Goal: Information Seeking & Learning: Learn about a topic

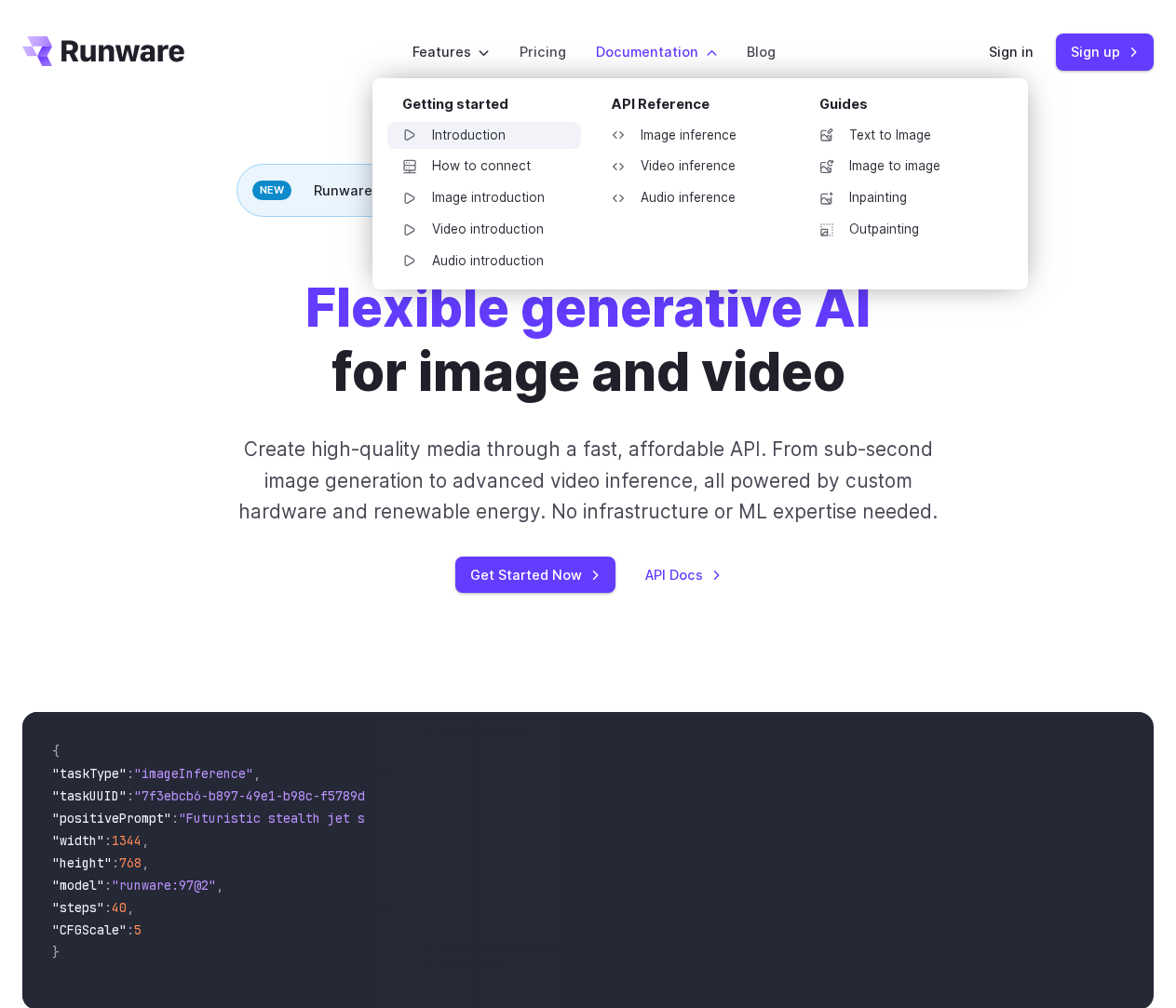
click at [524, 135] on link "Introduction" at bounding box center [484, 135] width 193 height 28
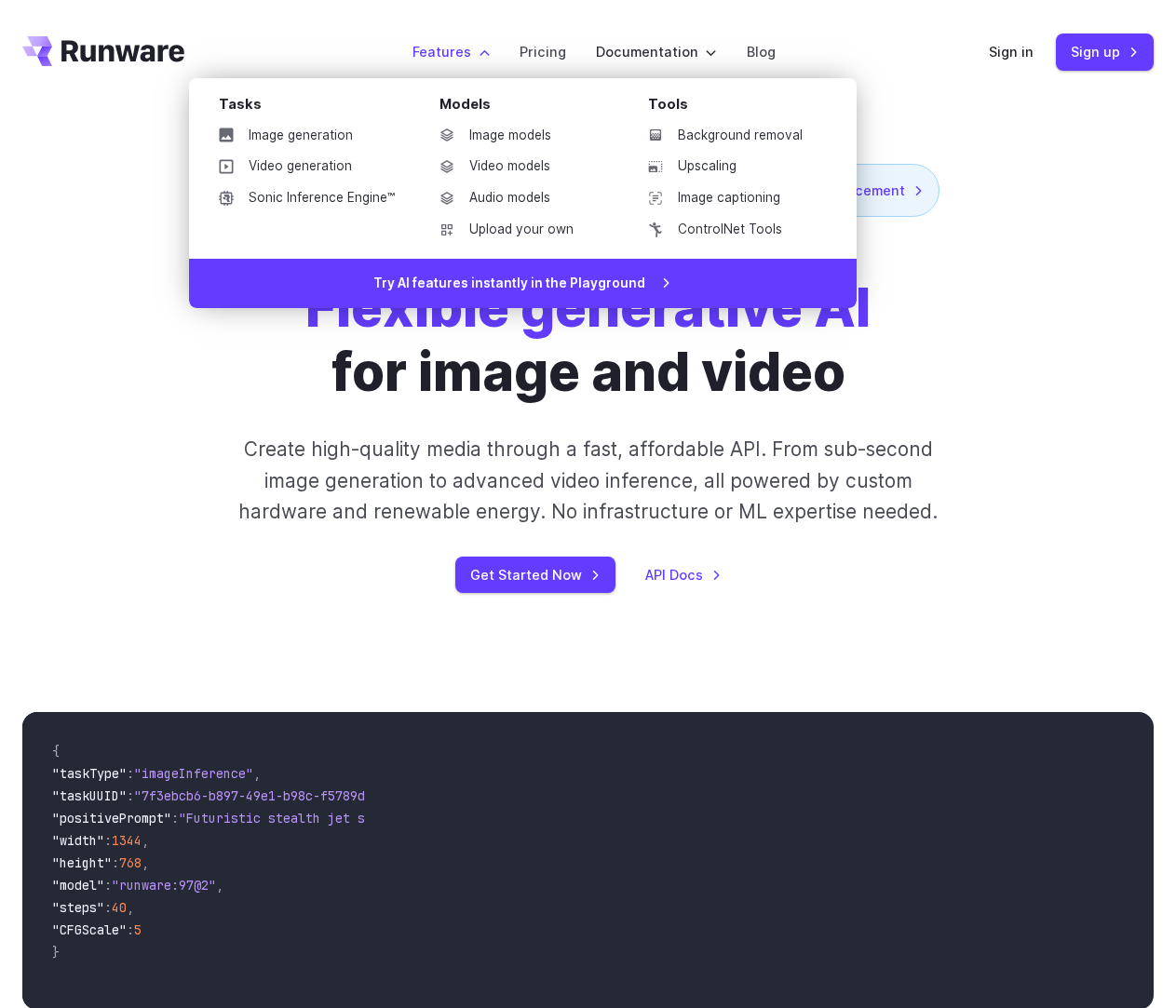
click at [436, 45] on label "Features" at bounding box center [451, 51] width 77 height 21
click at [312, 135] on link "Image generation" at bounding box center [307, 135] width 206 height 28
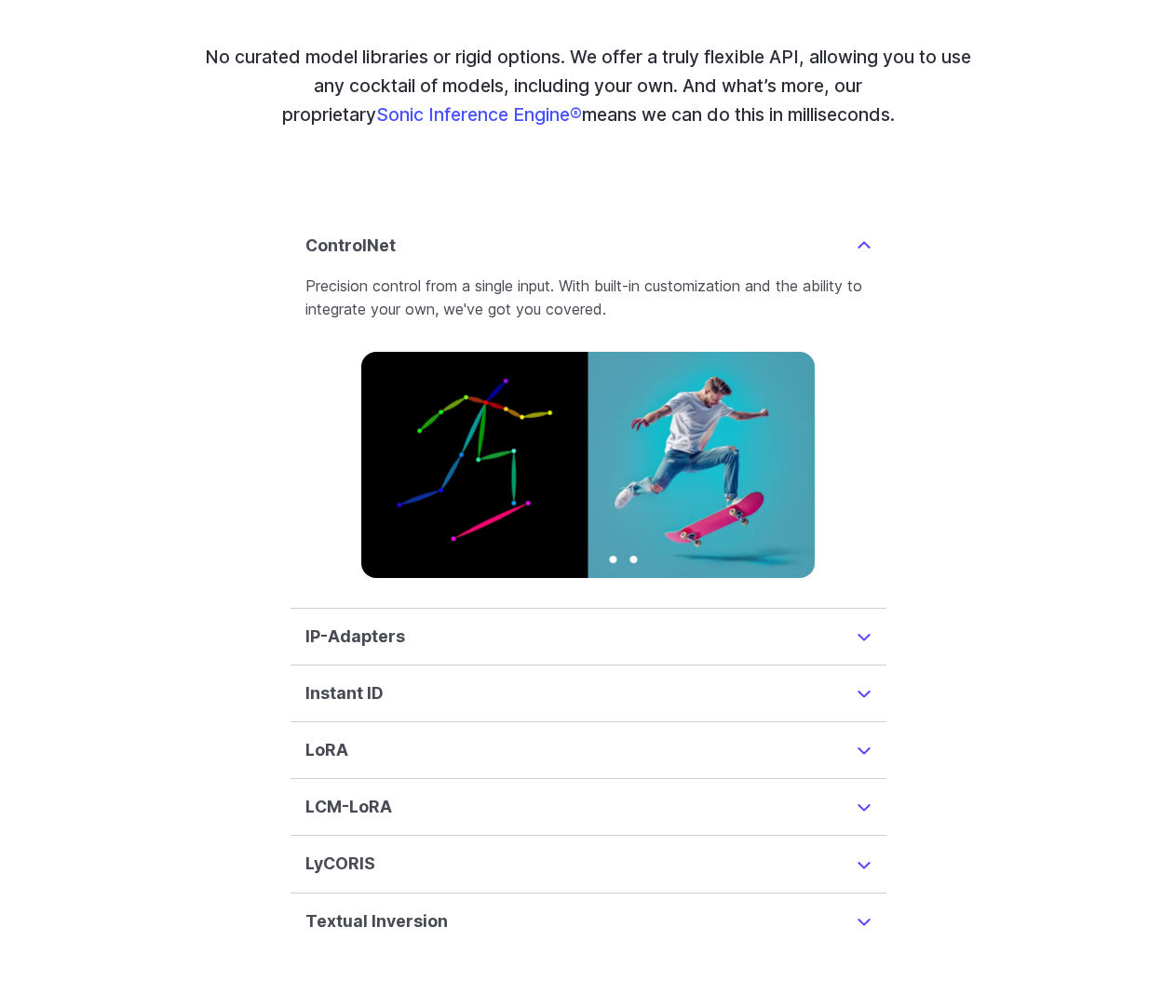
scroll to position [4284, 0]
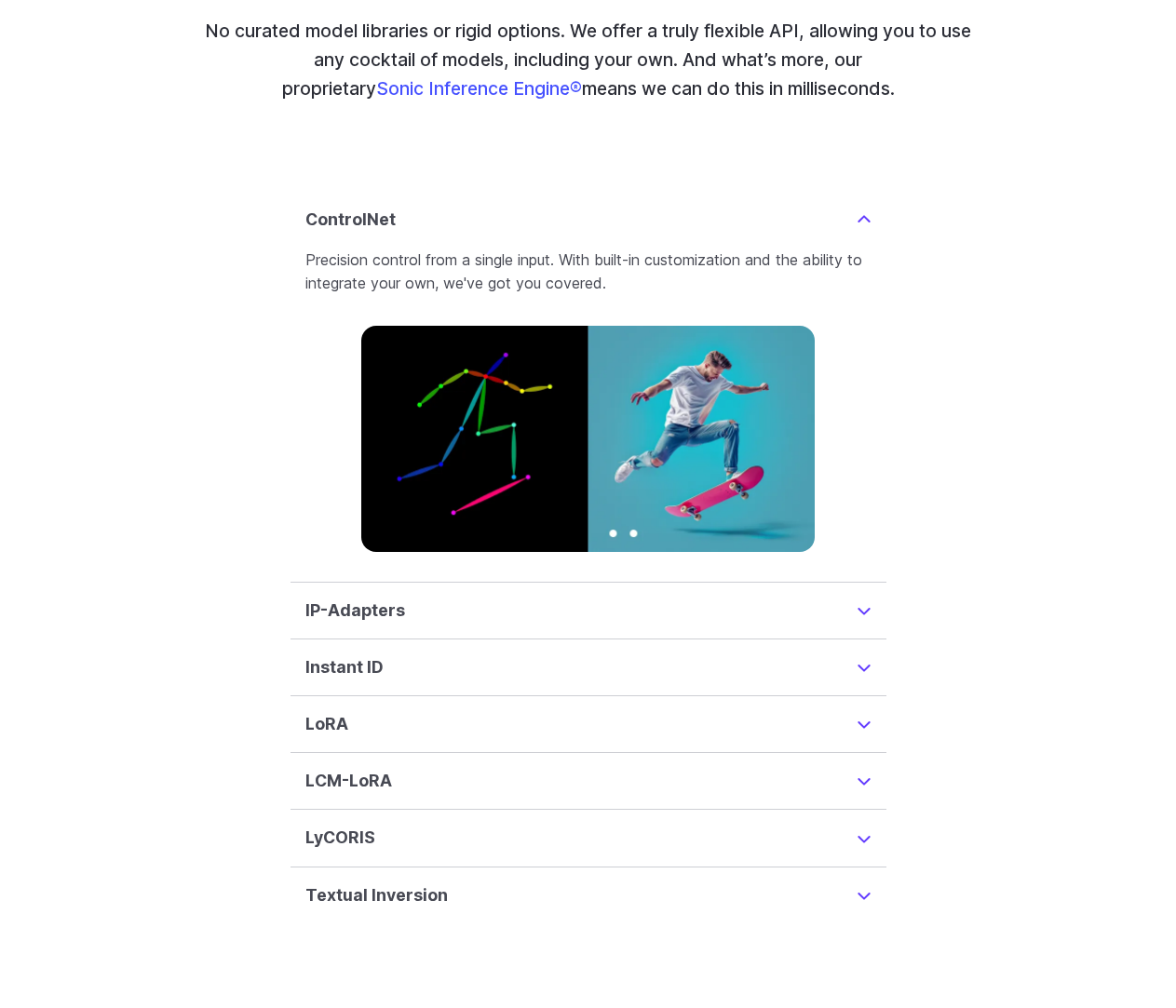
click at [864, 598] on summary "IP-Adapters" at bounding box center [588, 610] width 566 height 26
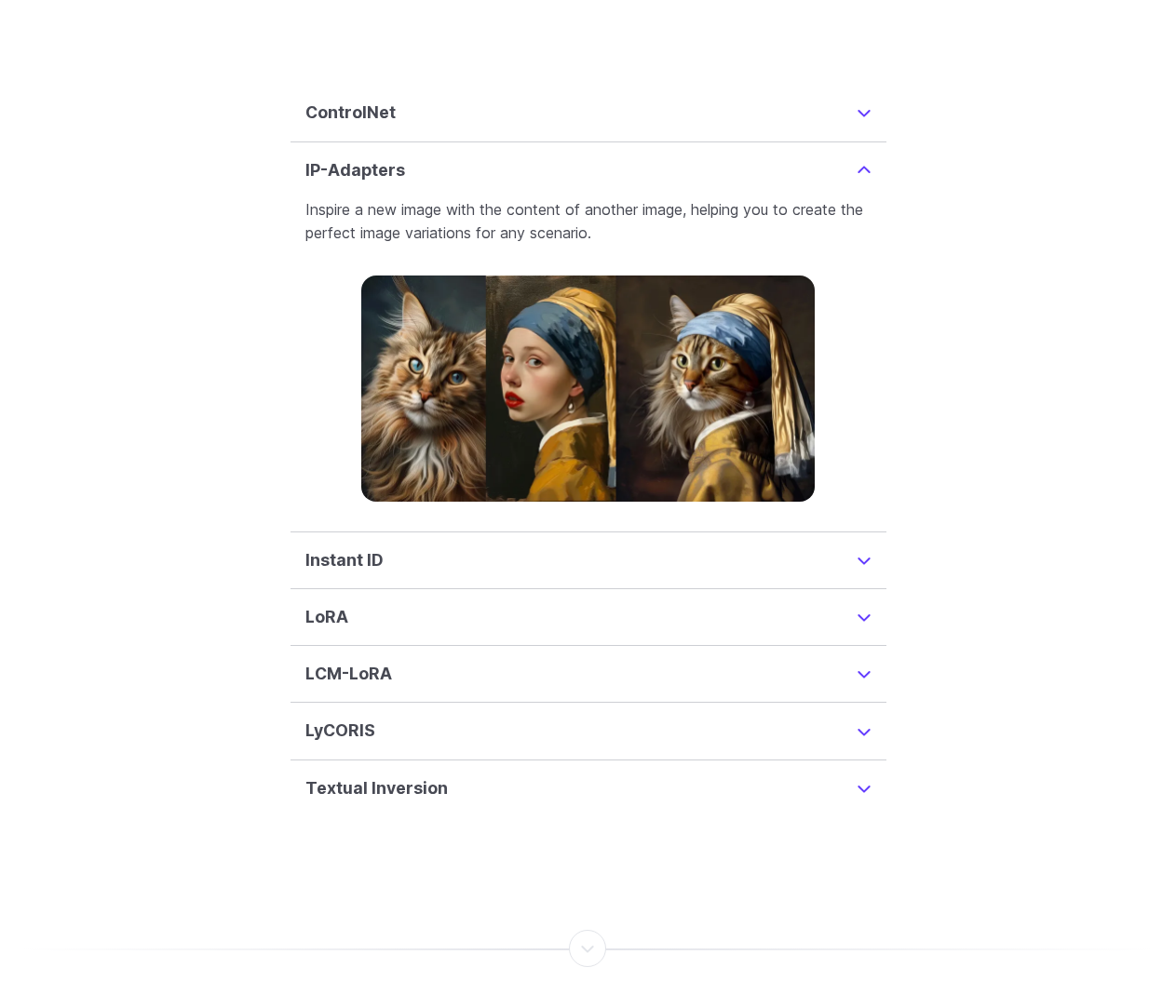
click at [858, 548] on summary "Instant ID" at bounding box center [588, 560] width 566 height 26
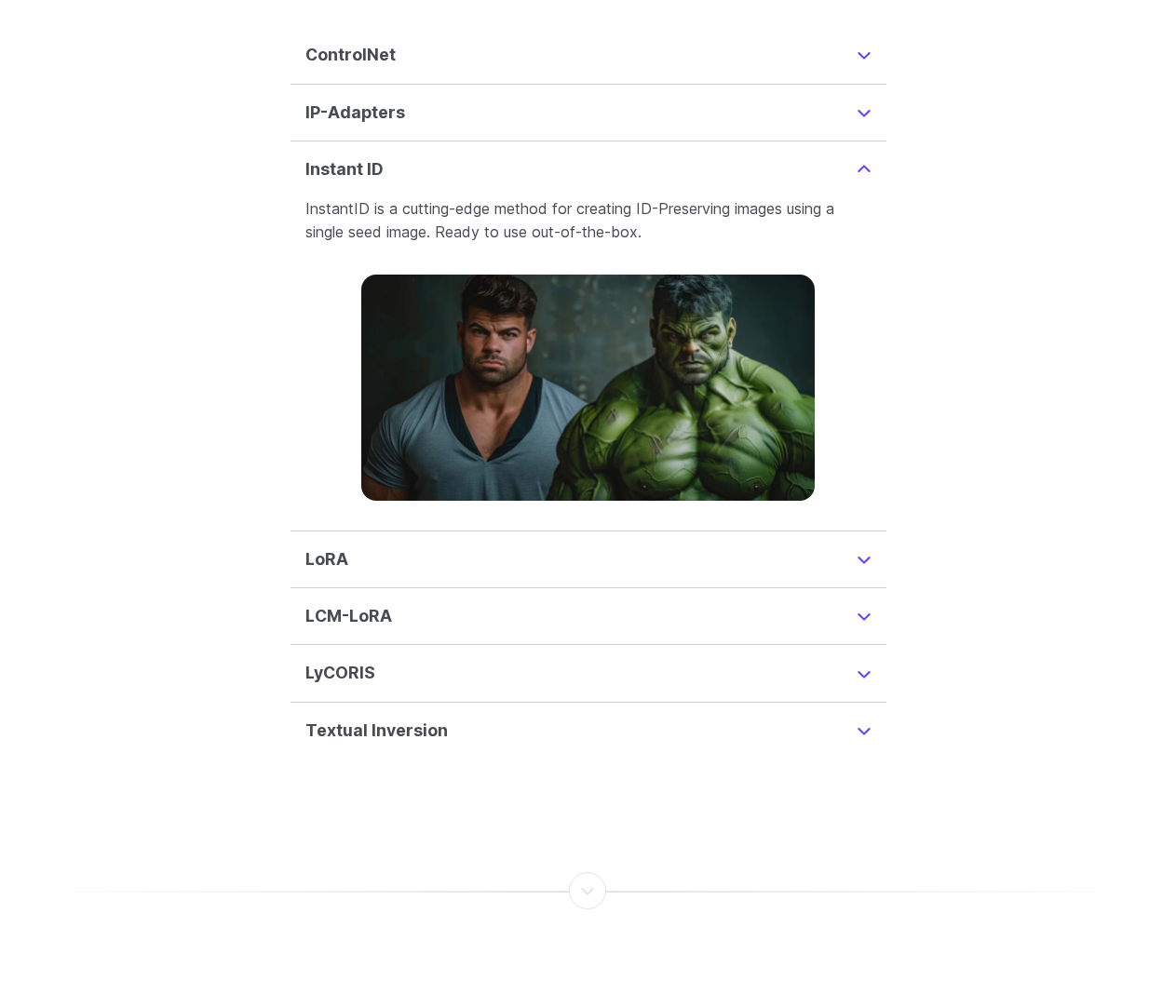
click at [845, 588] on details "LCM-LoRA Accelerate high-quality image creation and reduce processing steps wit…" at bounding box center [588, 616] width 596 height 57
click at [830, 604] on summary "LCM-LoRA" at bounding box center [588, 616] width 566 height 26
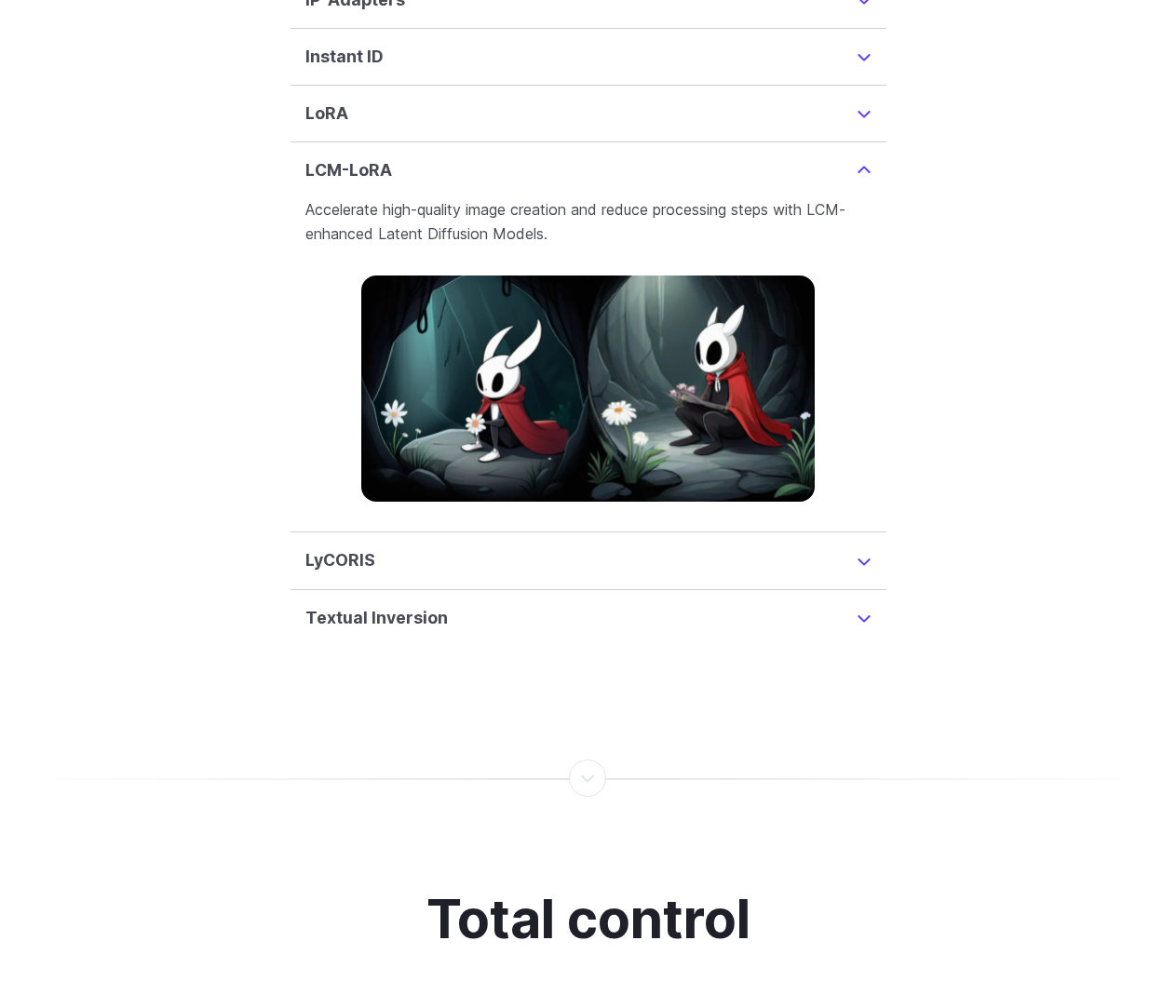
scroll to position [4562, 0]
click at [879, 543] on details "LyCORIS Advanced training methodology that enhances the capabilities of Image G…" at bounding box center [588, 560] width 596 height 57
click at [861, 554] on details "LyCORIS Advanced training methodology that enhances the capabilities of Image G…" at bounding box center [588, 560] width 596 height 57
click at [865, 547] on summary "LyCORIS" at bounding box center [588, 559] width 566 height 26
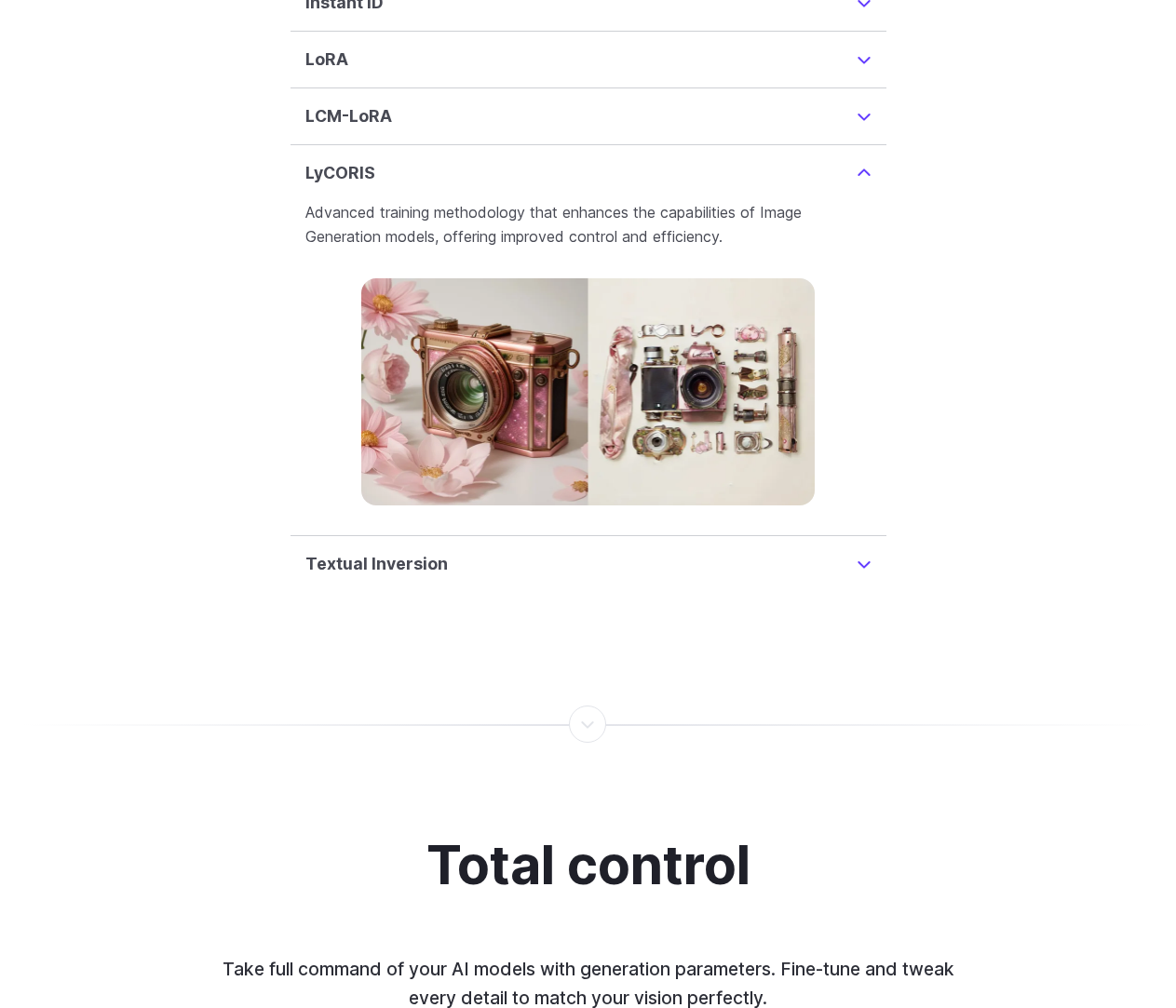
scroll to position [4618, 0]
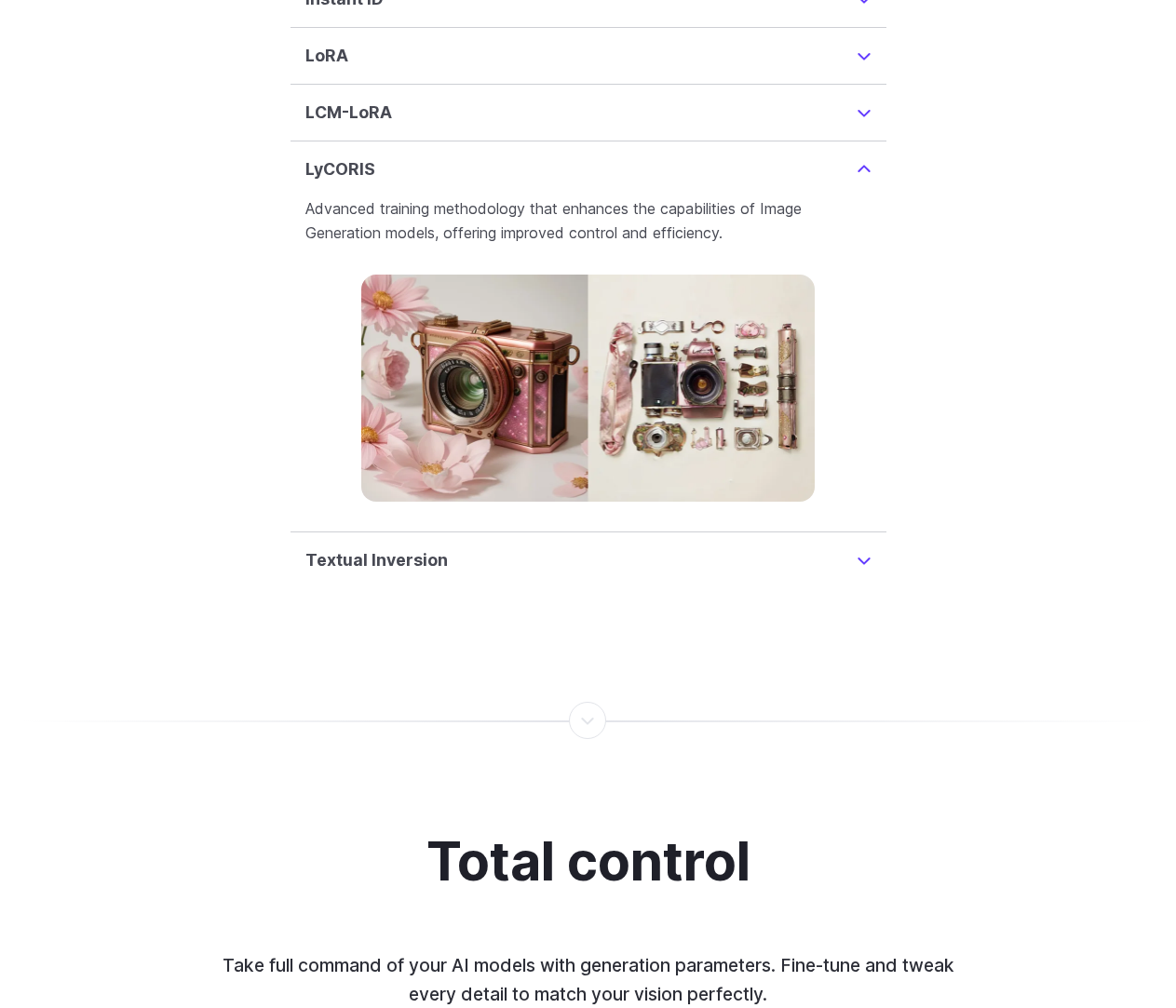
click at [860, 548] on summary "Textual Inversion" at bounding box center [588, 560] width 566 height 26
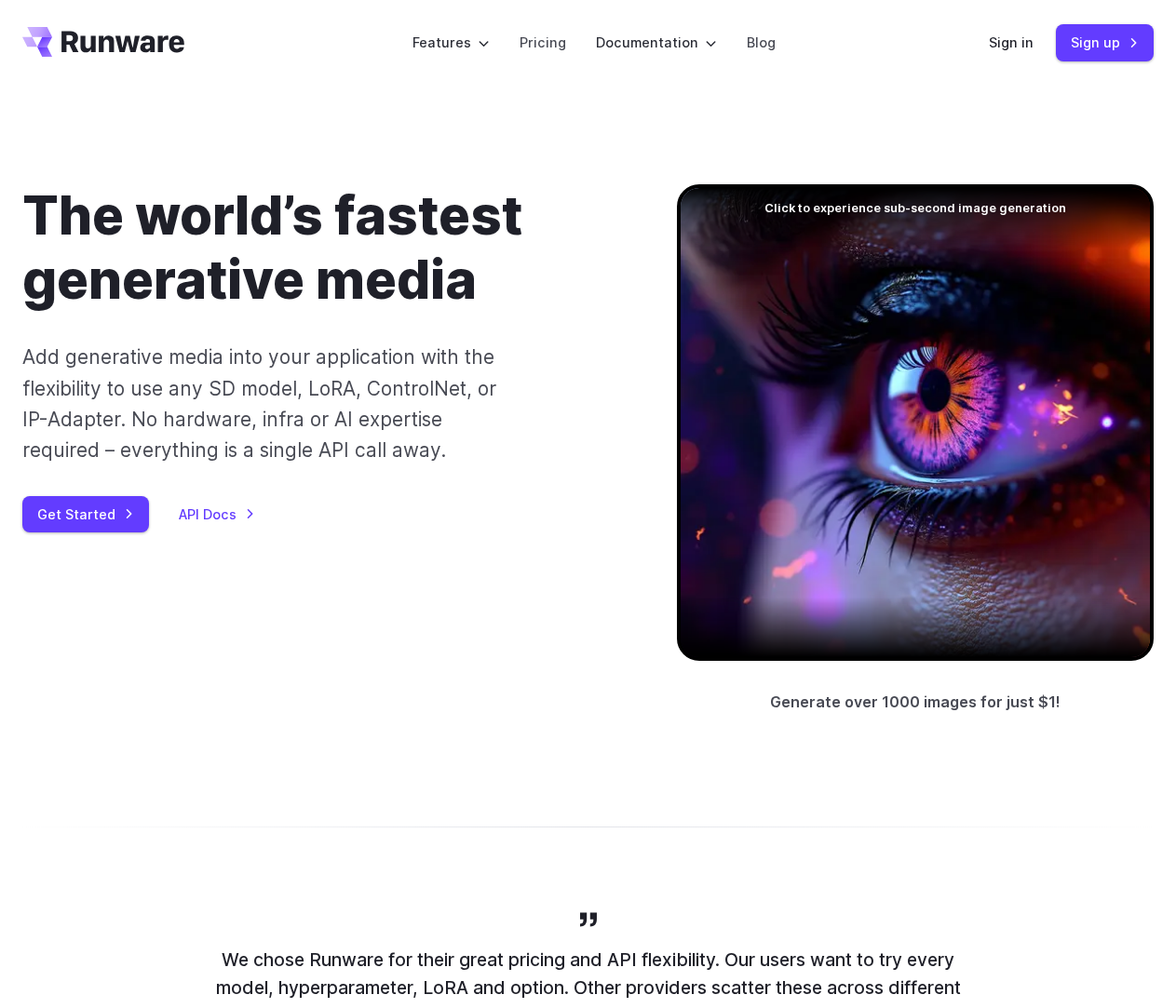
scroll to position [0, 0]
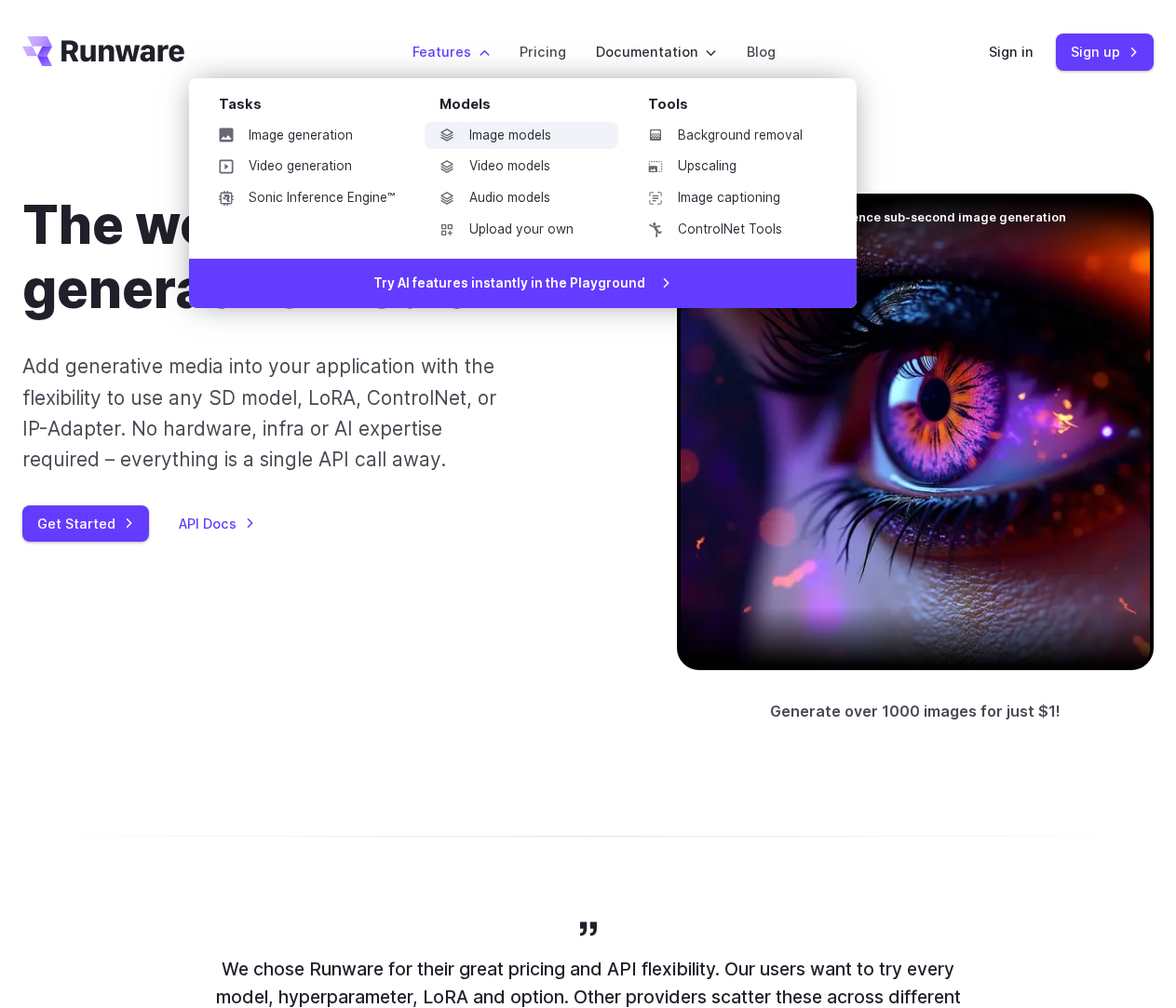
click at [518, 136] on link "Image models" at bounding box center [521, 135] width 193 height 28
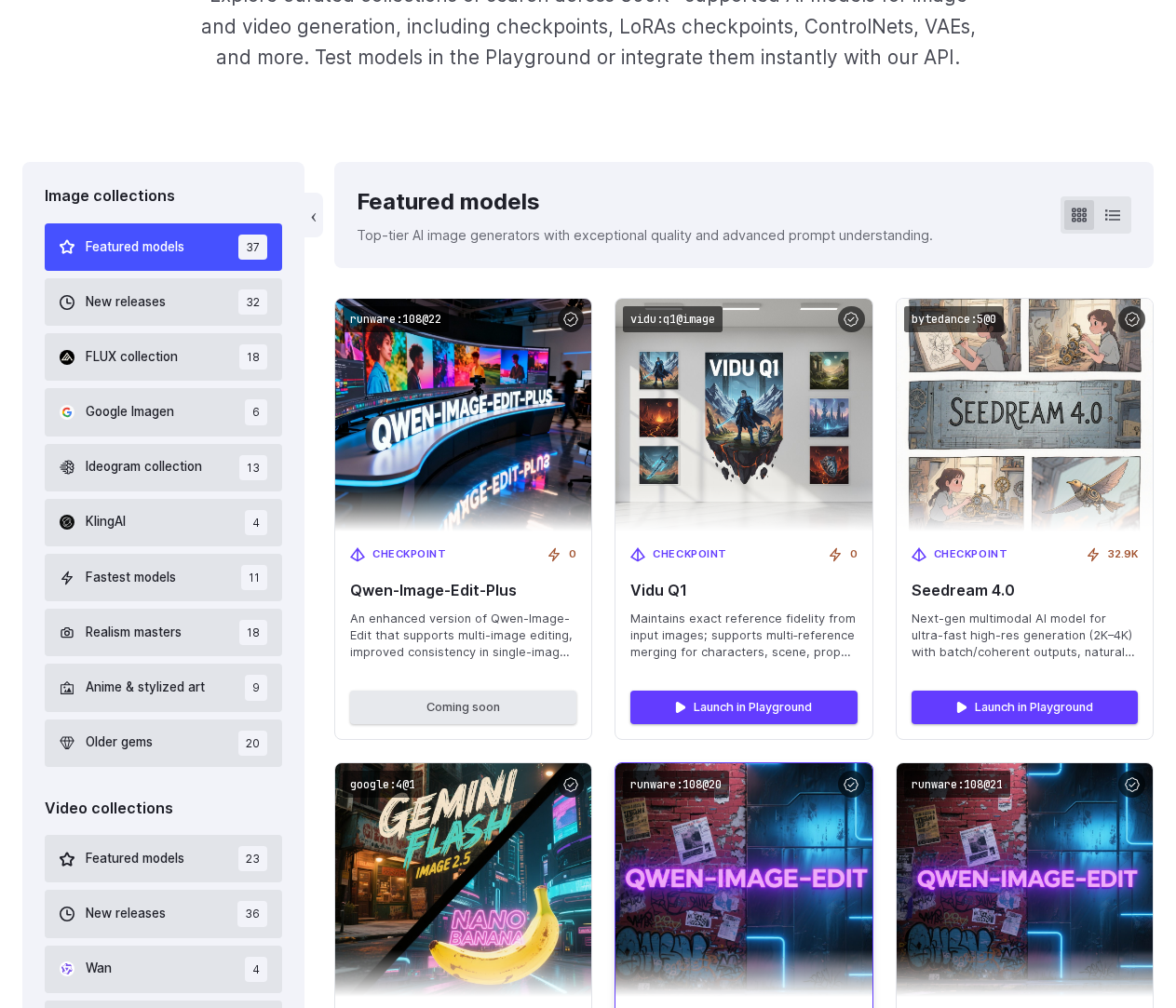
scroll to position [559, 0]
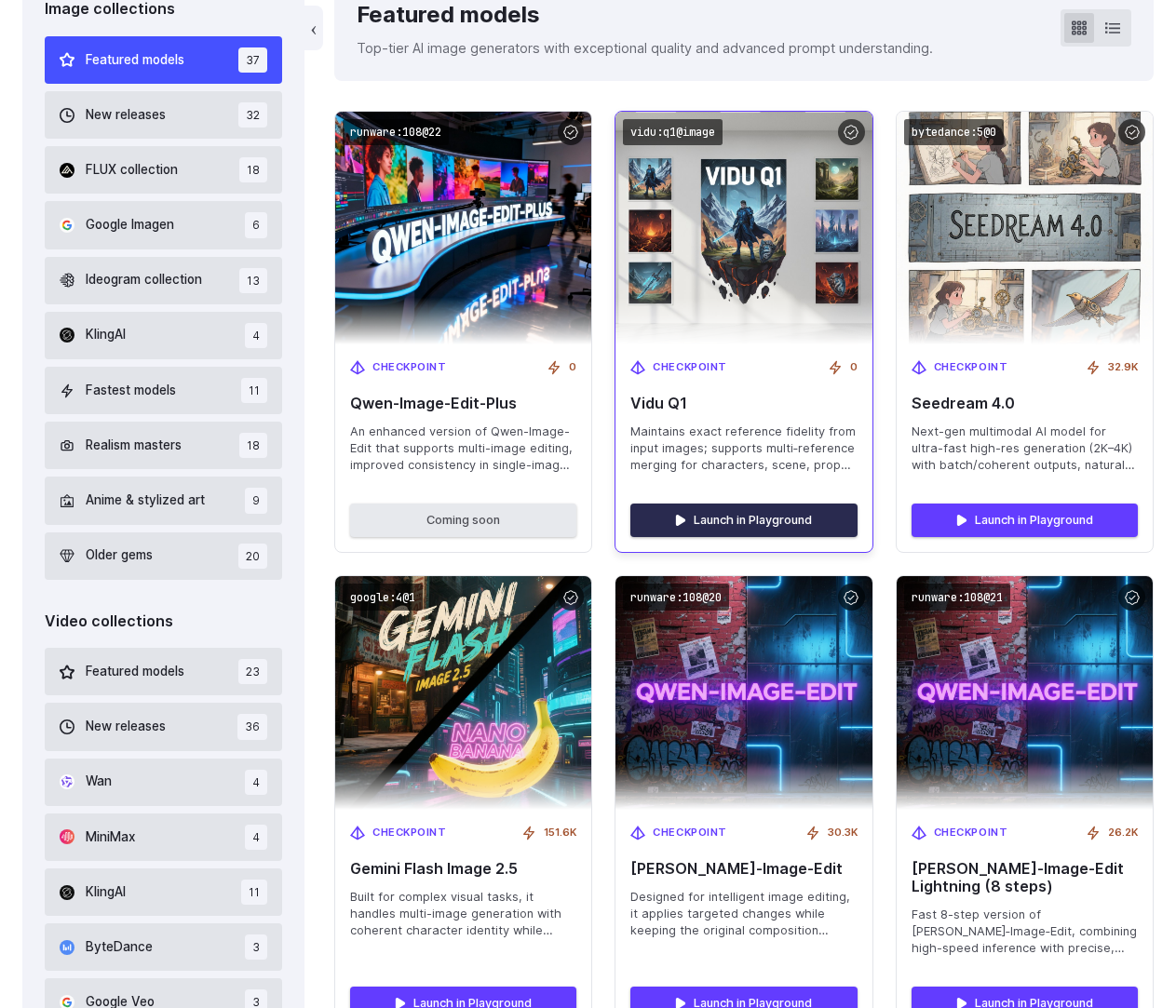
click at [724, 530] on link "Launch in Playground" at bounding box center [744, 520] width 226 height 34
click at [716, 536] on link "Launch in Playground" at bounding box center [744, 520] width 226 height 34
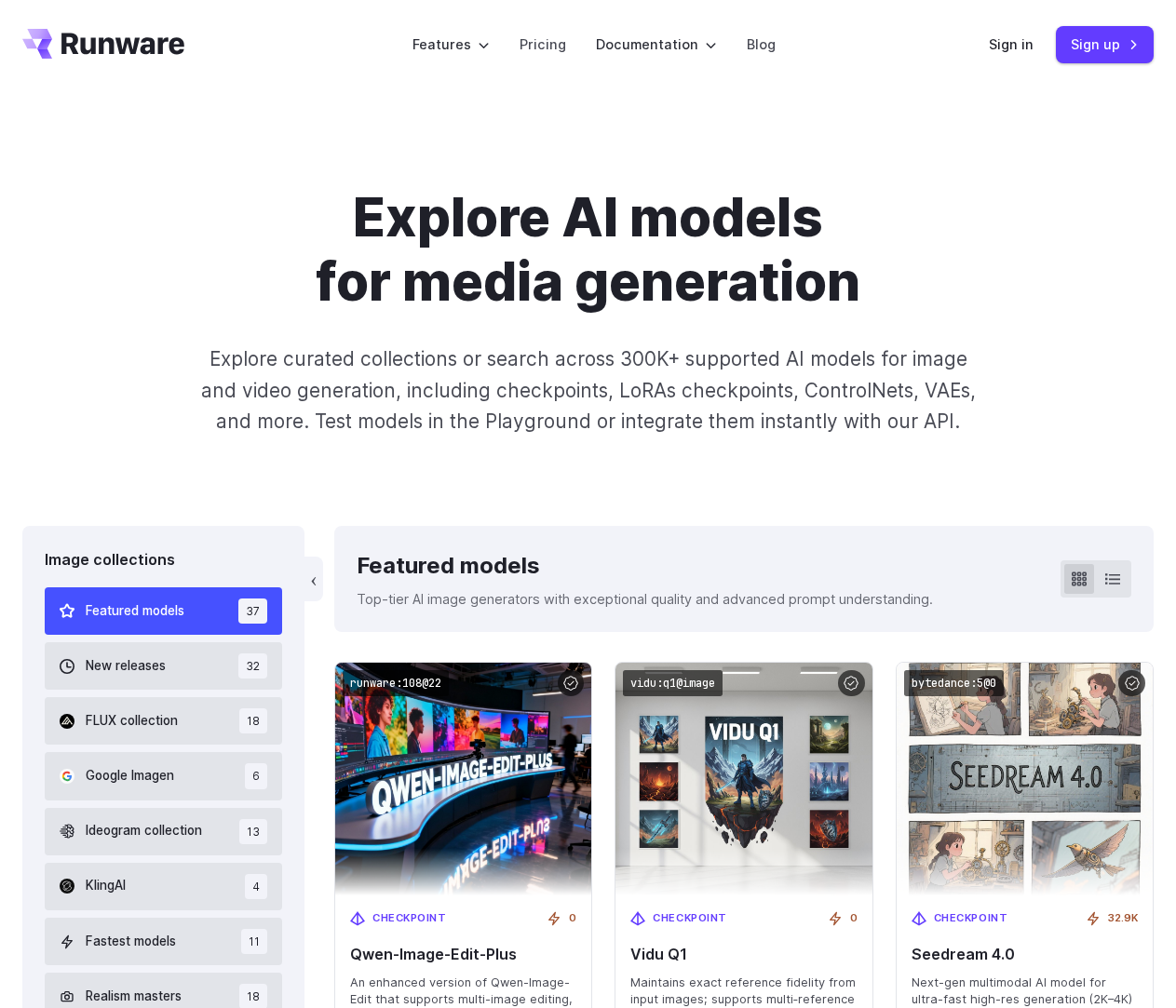
scroll to position [0, 0]
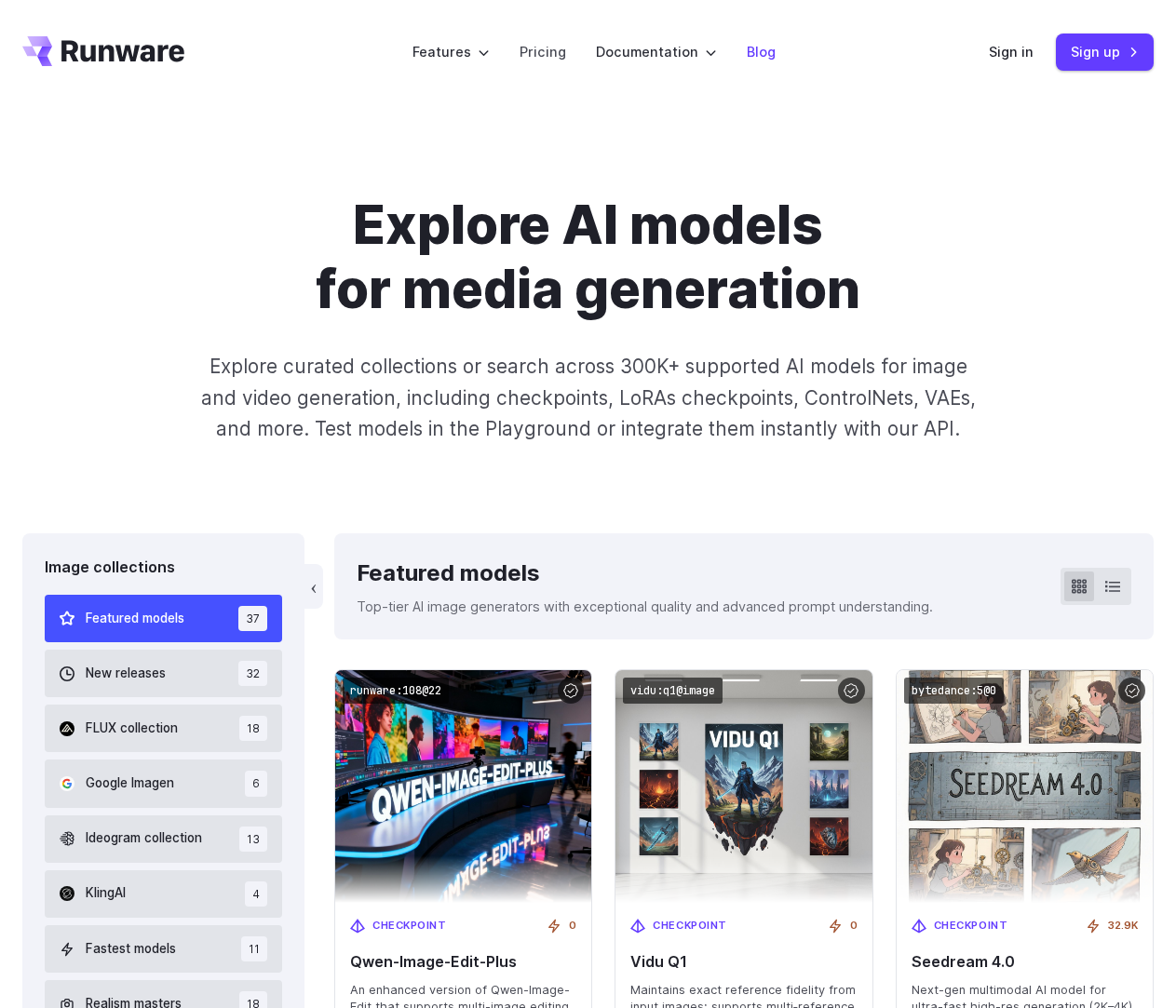
click at [763, 44] on link "Blog" at bounding box center [761, 51] width 29 height 21
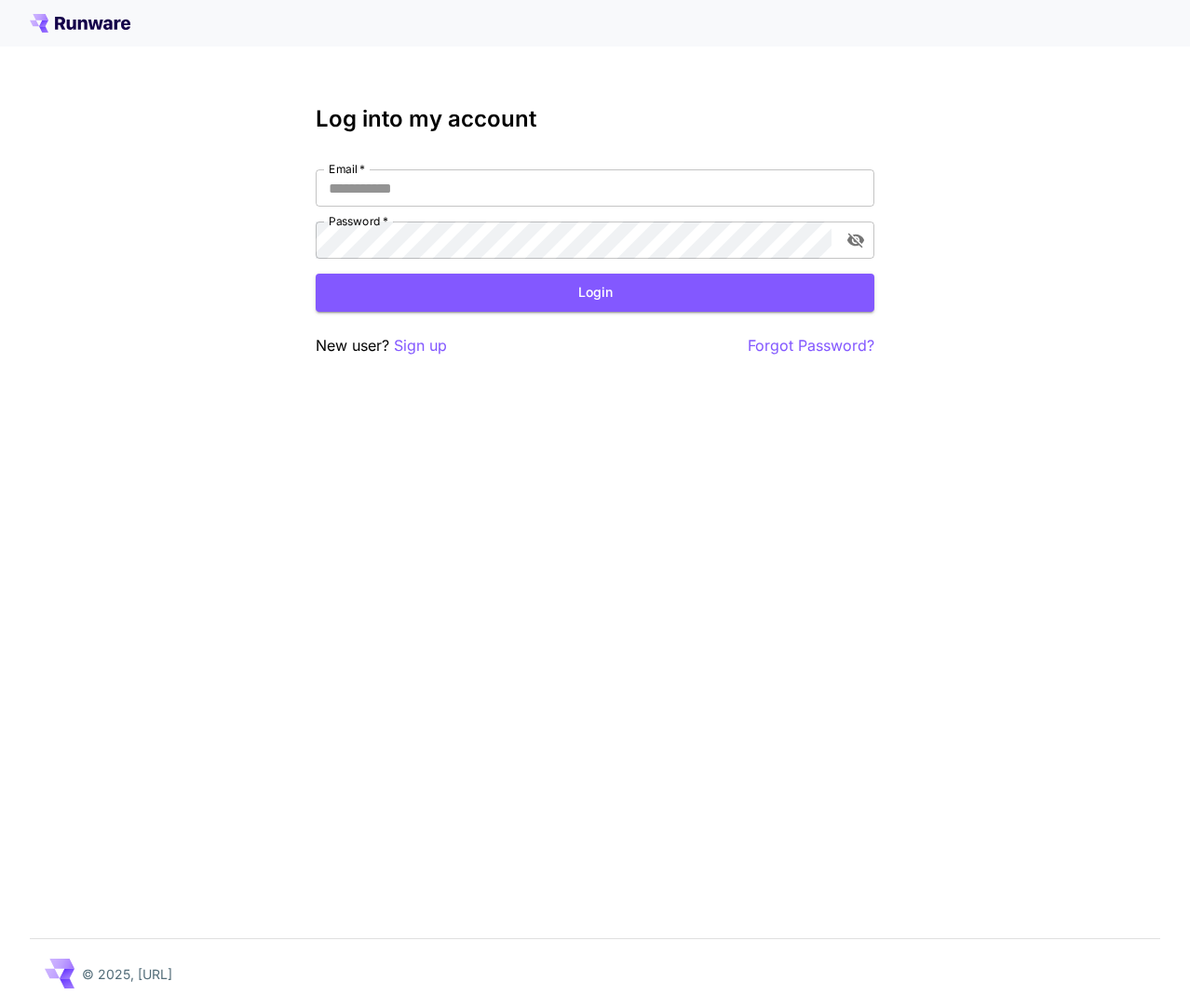
click at [433, 352] on p "Sign up" at bounding box center [420, 346] width 53 height 23
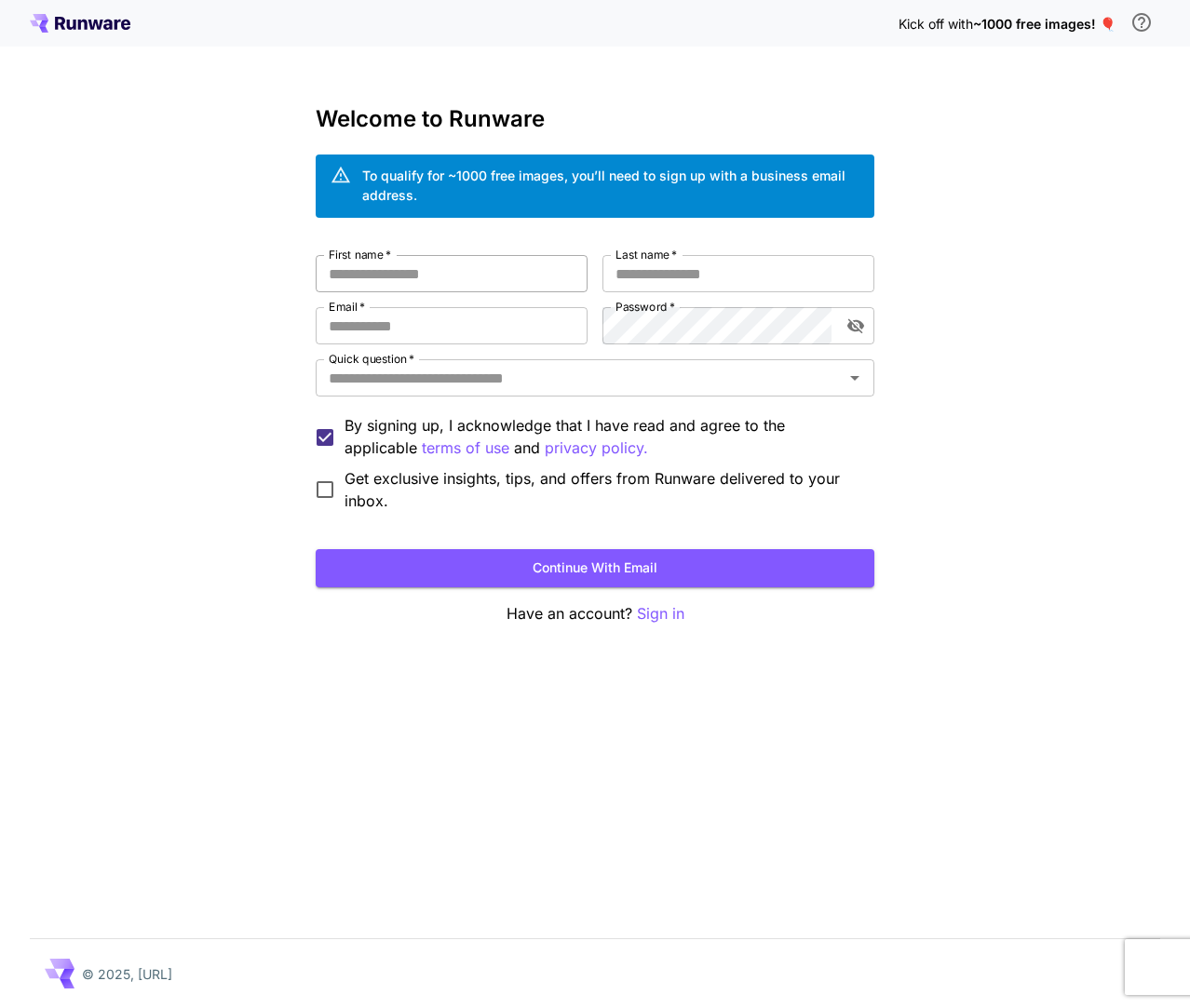
click at [435, 286] on input "First name   *" at bounding box center [451, 274] width 272 height 38
type input "*****"
type input "**"
click at [848, 322] on icon "toggle password visibility" at bounding box center [855, 325] width 18 height 18
click at [485, 376] on input "Quick question   *" at bounding box center [580, 377] width 517 height 26
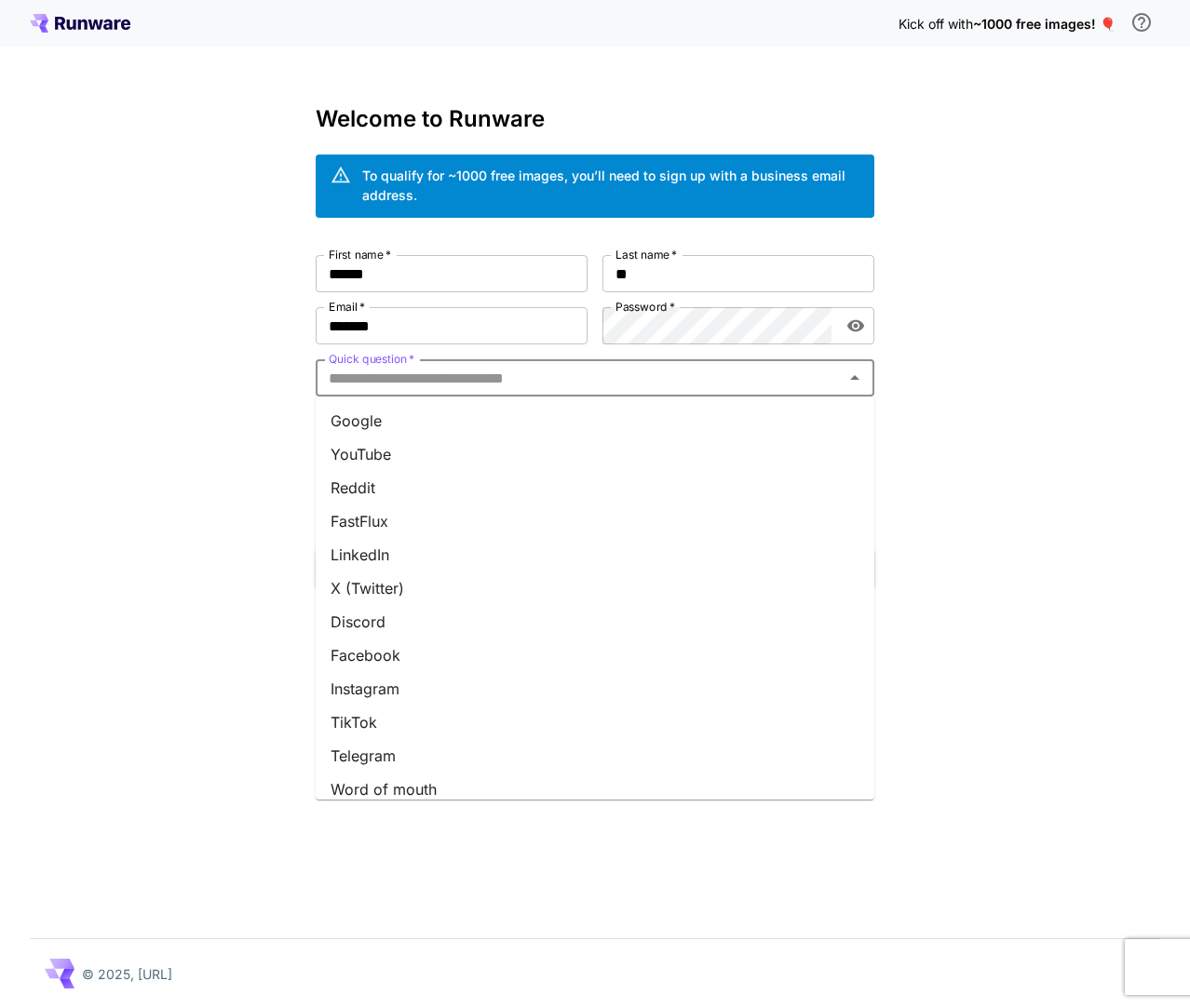
click at [392, 549] on li "LinkedIn" at bounding box center [595, 554] width 559 height 34
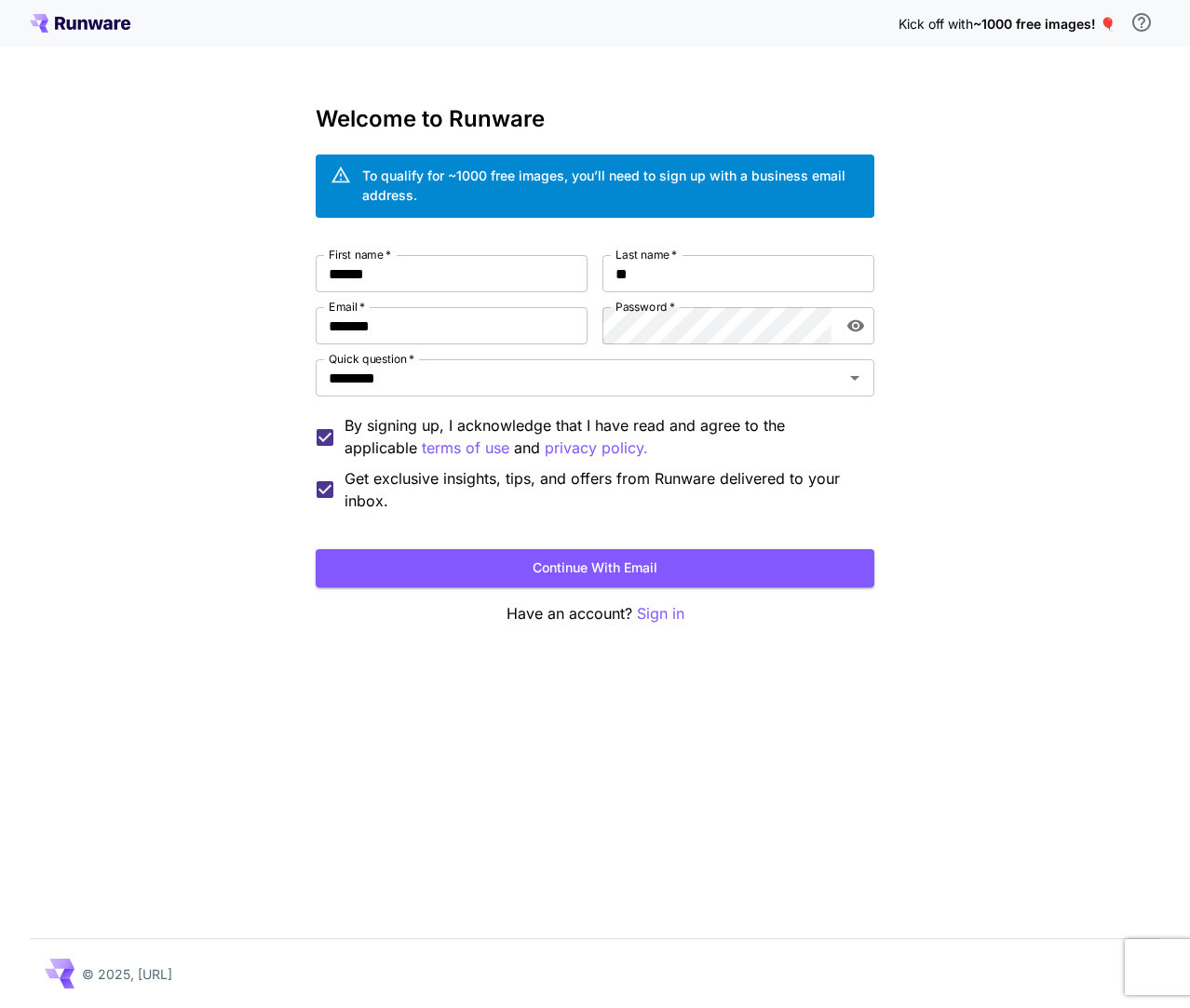
click at [248, 548] on div "Kick off with ~1000 free images! 🎈 Welcome to Runware To qualify for ~1000 free…" at bounding box center [595, 504] width 1190 height 1008
click at [527, 557] on button "Continue with email" at bounding box center [595, 568] width 559 height 38
click at [502, 329] on input "*******" at bounding box center [451, 326] width 272 height 38
click at [315, 549] on button "Continue with email" at bounding box center [595, 568] width 559 height 38
type input "**********"
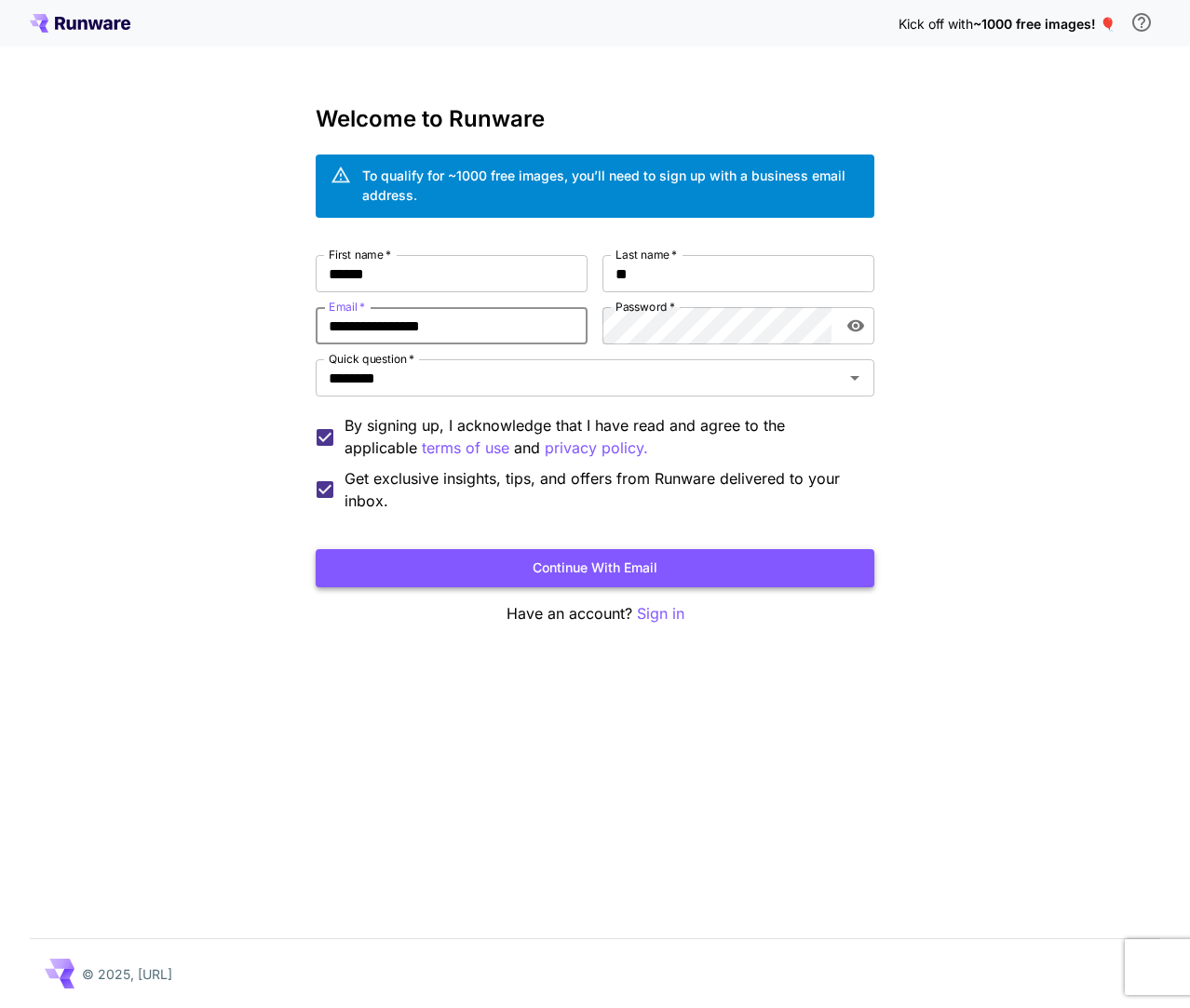
click at [534, 560] on button "Continue with email" at bounding box center [595, 568] width 559 height 38
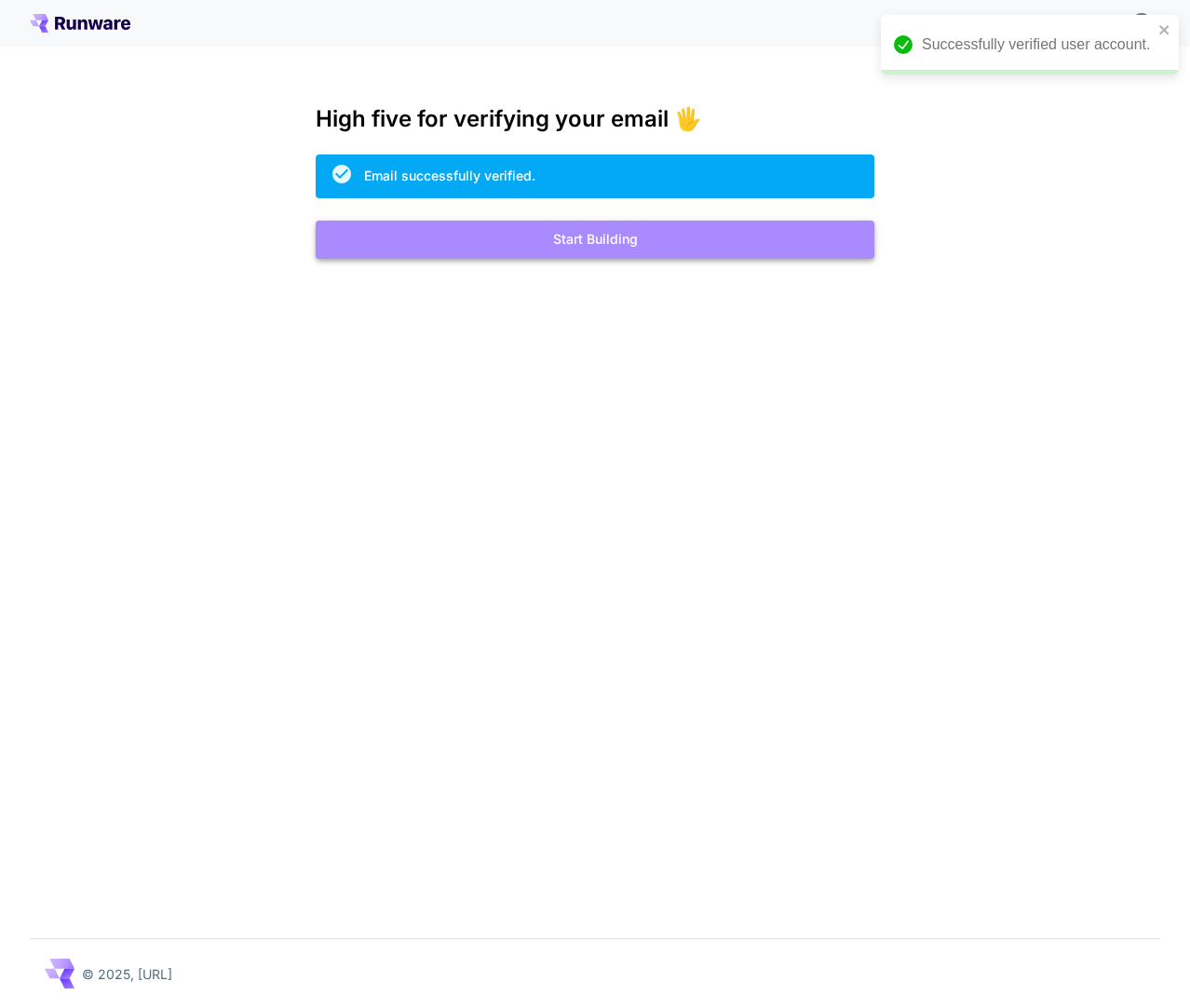
click at [542, 236] on button "Start Building" at bounding box center [595, 239] width 559 height 38
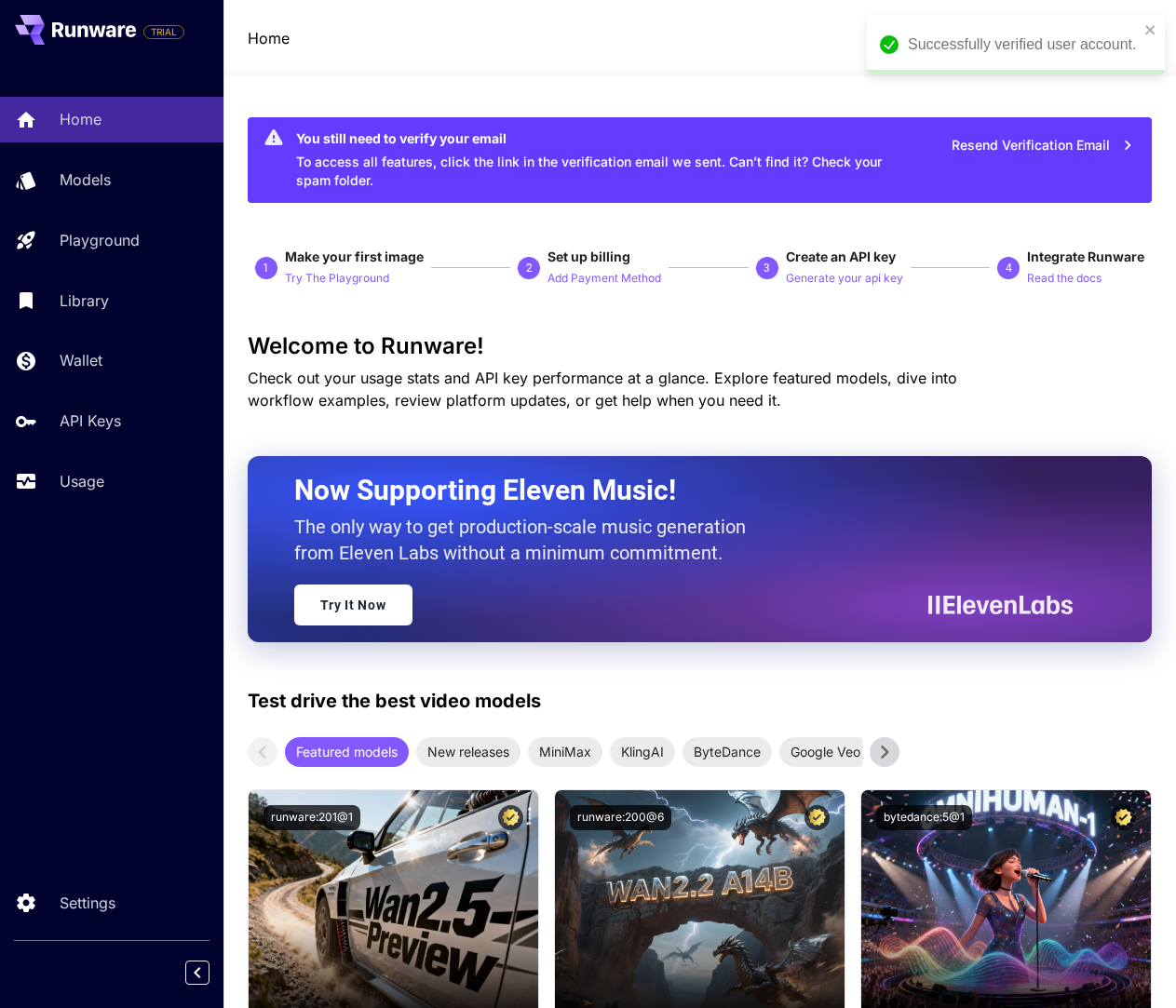
click at [1143, 29] on div "Successfully verified user account." at bounding box center [1009, 44] width 270 height 34
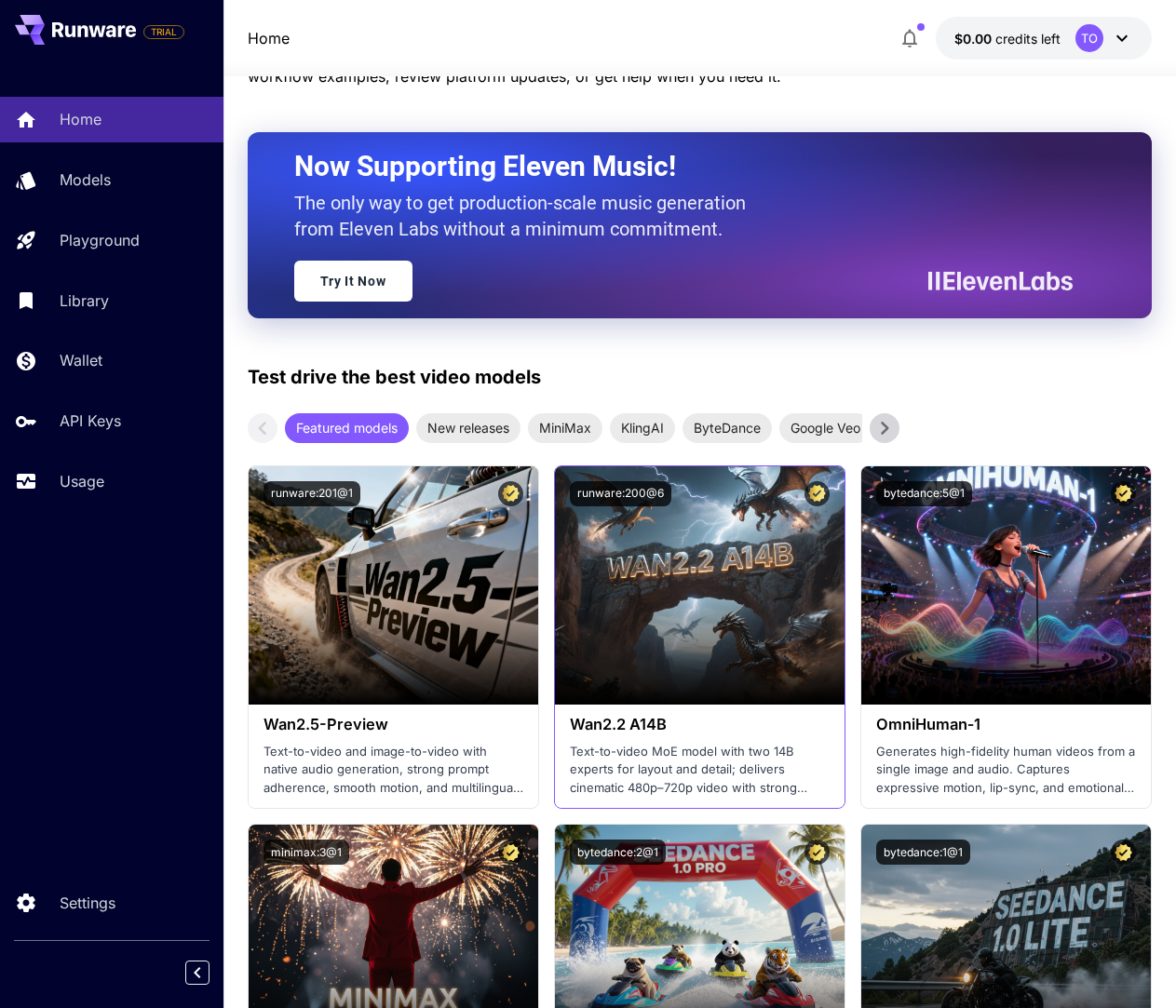
scroll to position [372, 0]
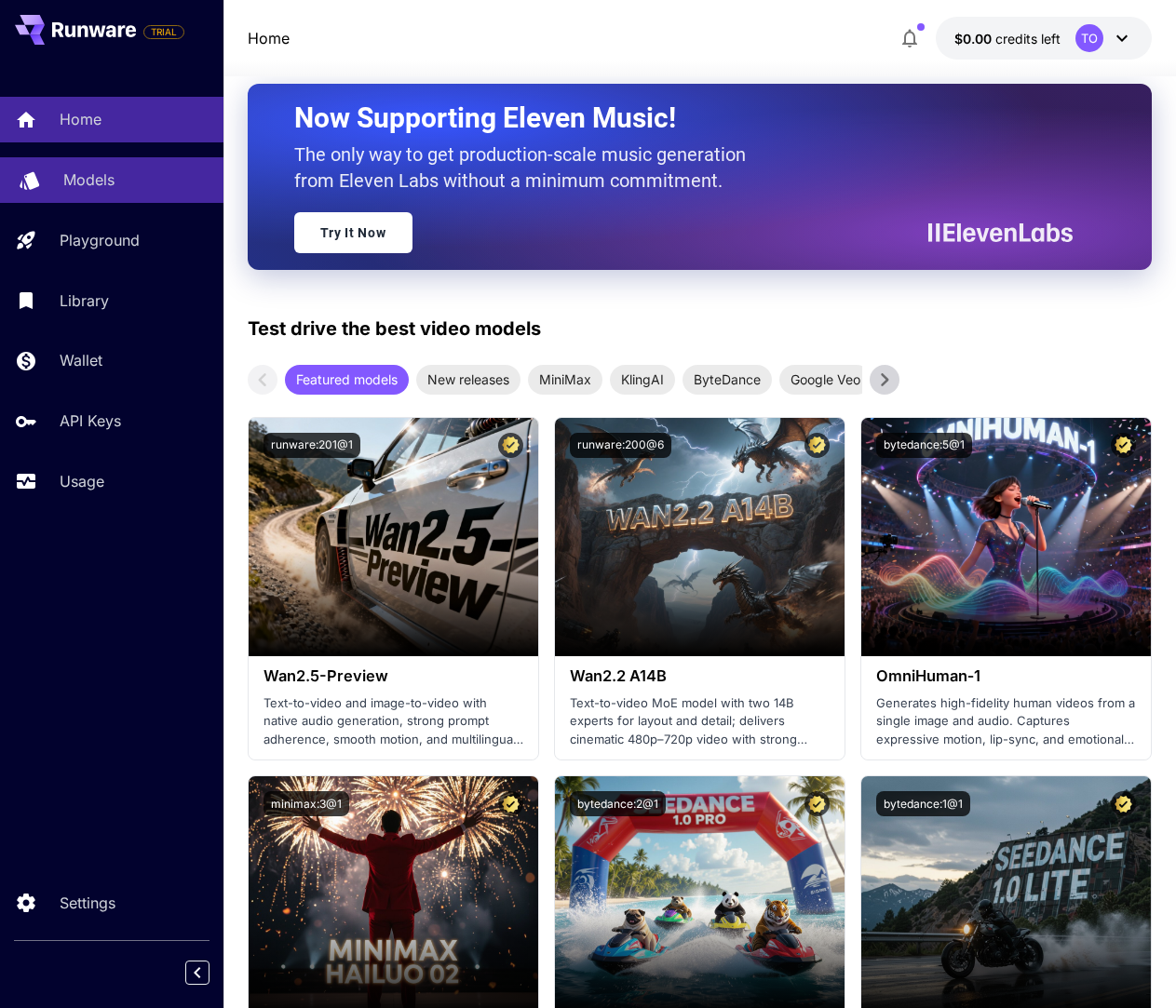
click at [61, 185] on link "Models" at bounding box center [111, 180] width 223 height 45
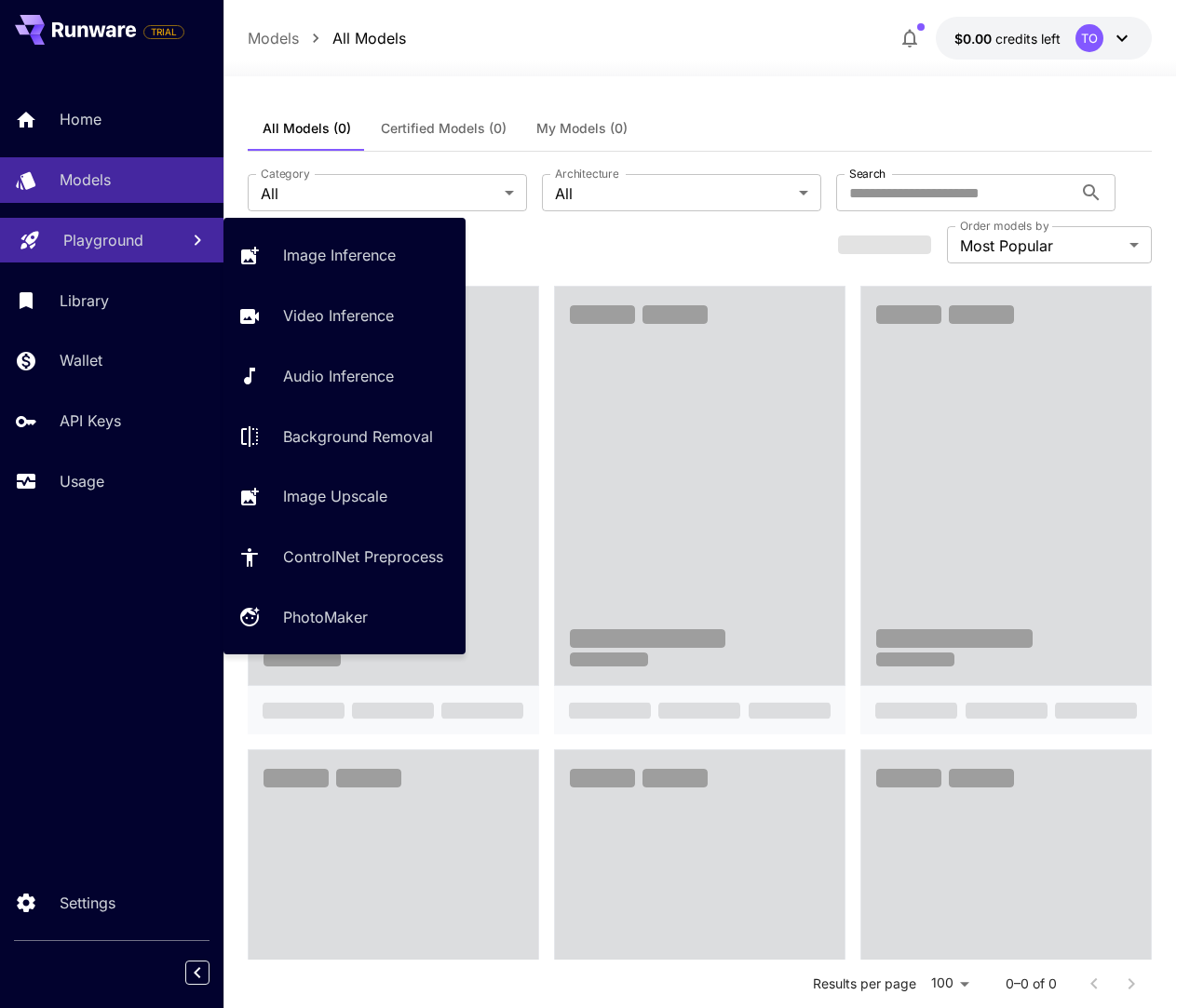
click at [140, 249] on p "Playground" at bounding box center [103, 240] width 80 height 22
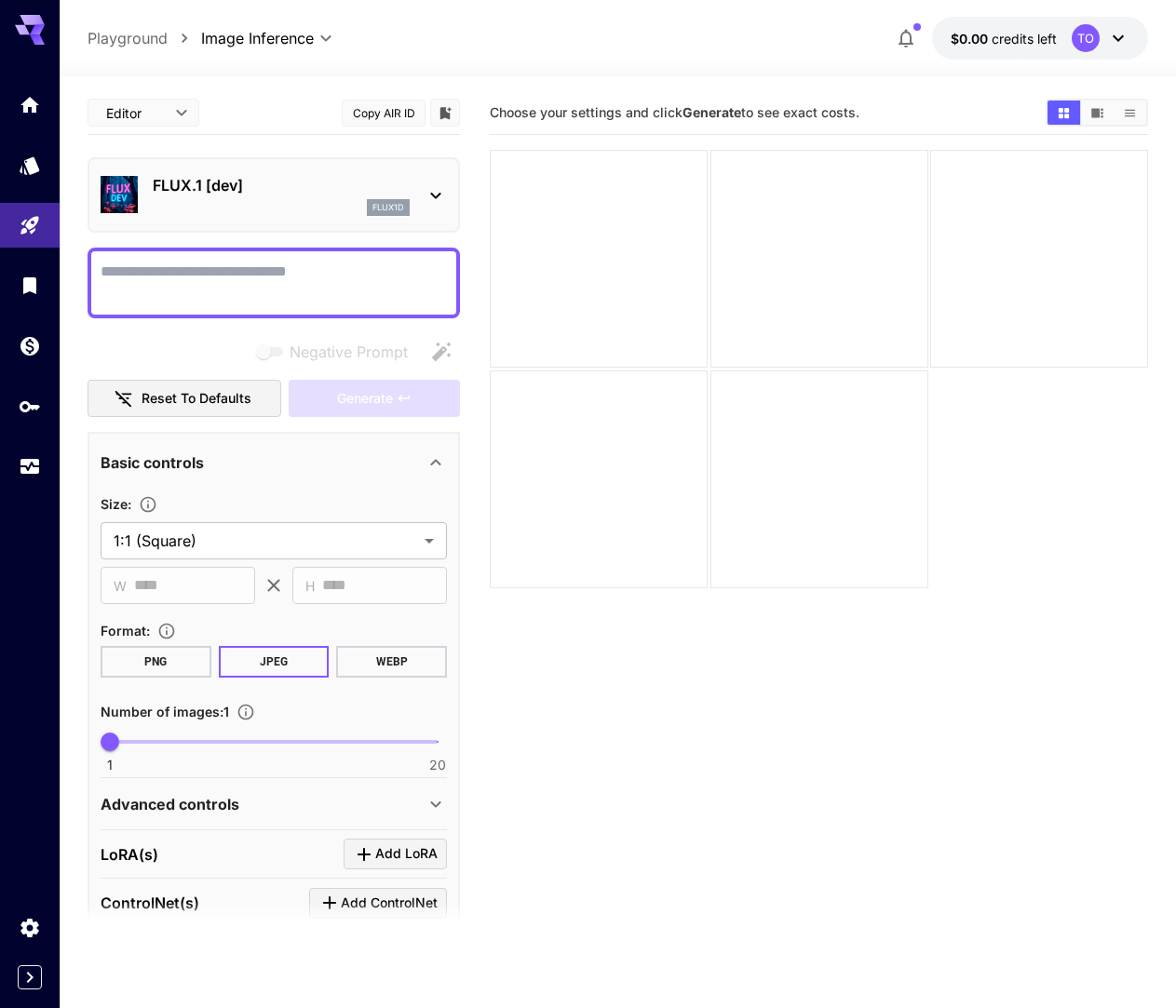
click at [386, 215] on div "flux1d" at bounding box center [388, 207] width 43 height 16
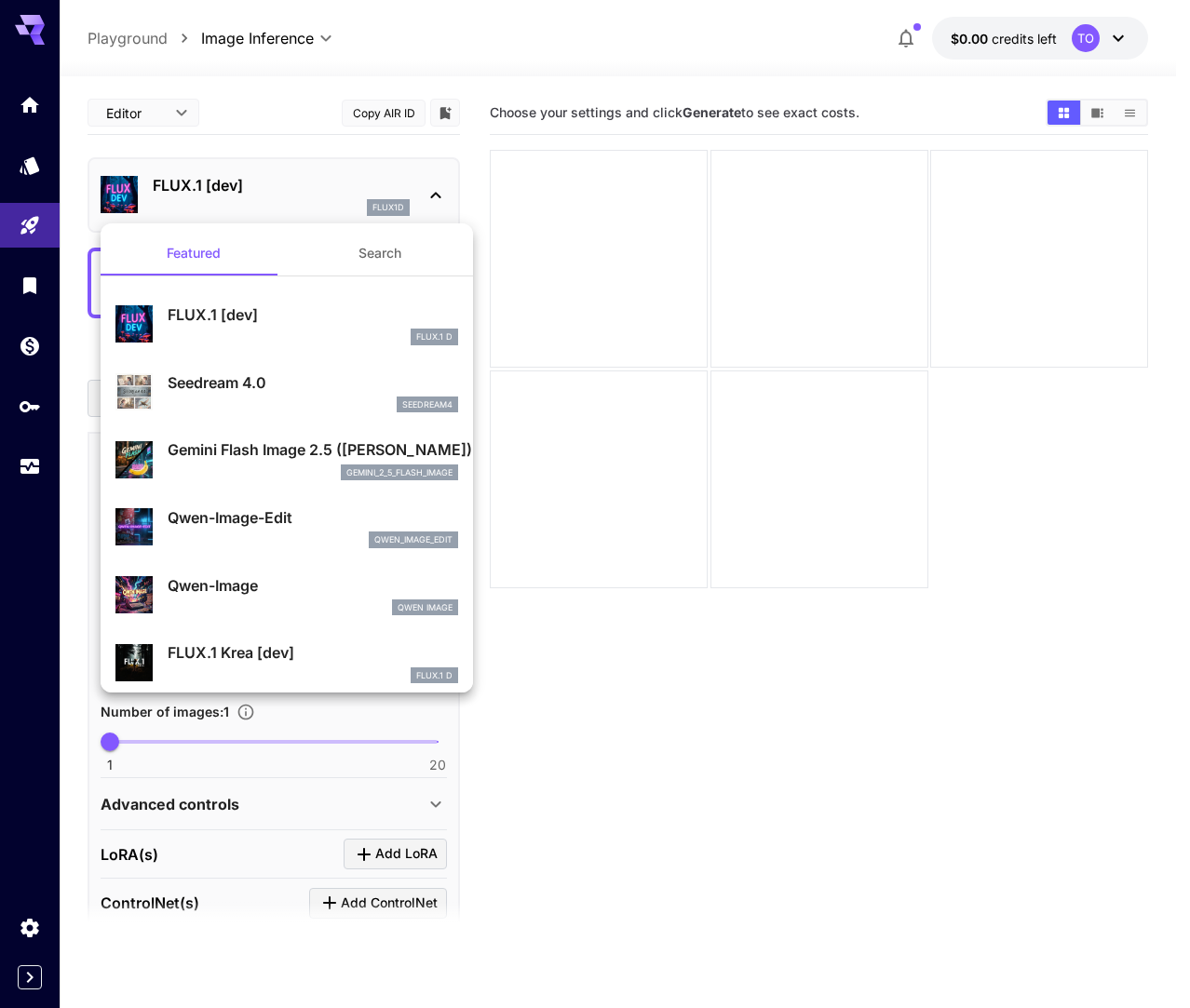
click at [386, 215] on div at bounding box center [595, 504] width 1190 height 1008
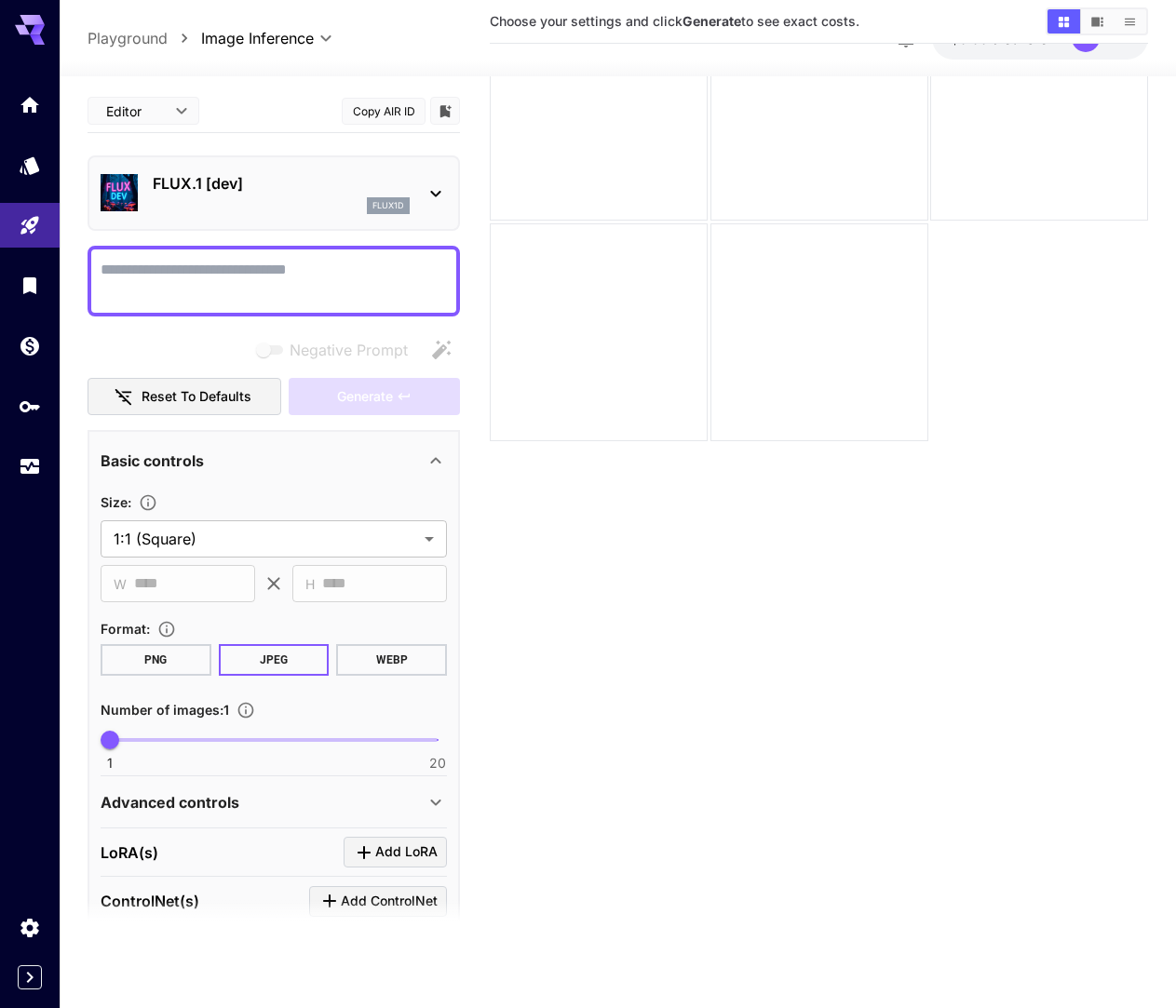
click at [436, 200] on icon at bounding box center [435, 193] width 22 height 22
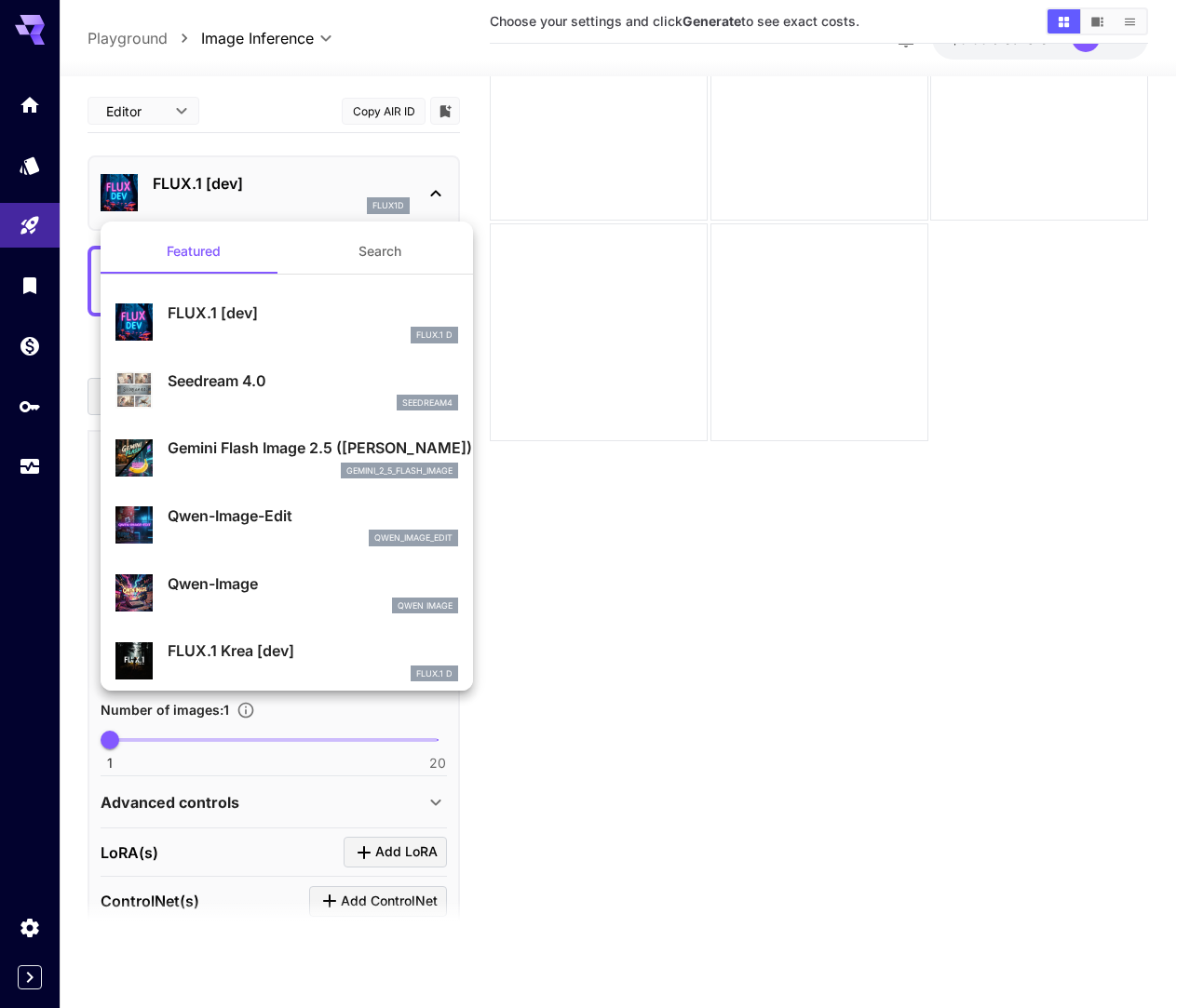
click at [652, 483] on div at bounding box center [595, 504] width 1190 height 1008
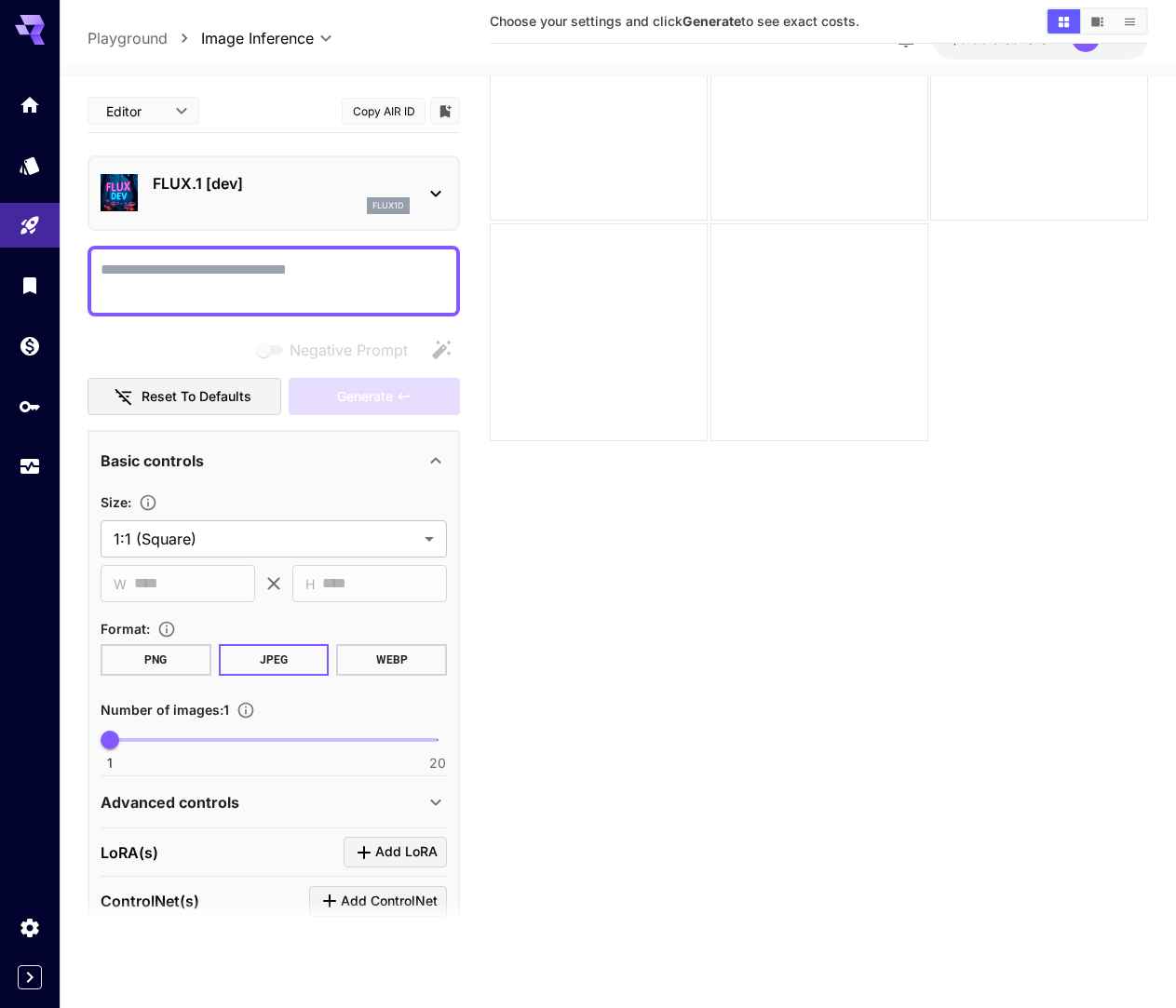
click at [386, 198] on div "flux1d" at bounding box center [388, 205] width 43 height 16
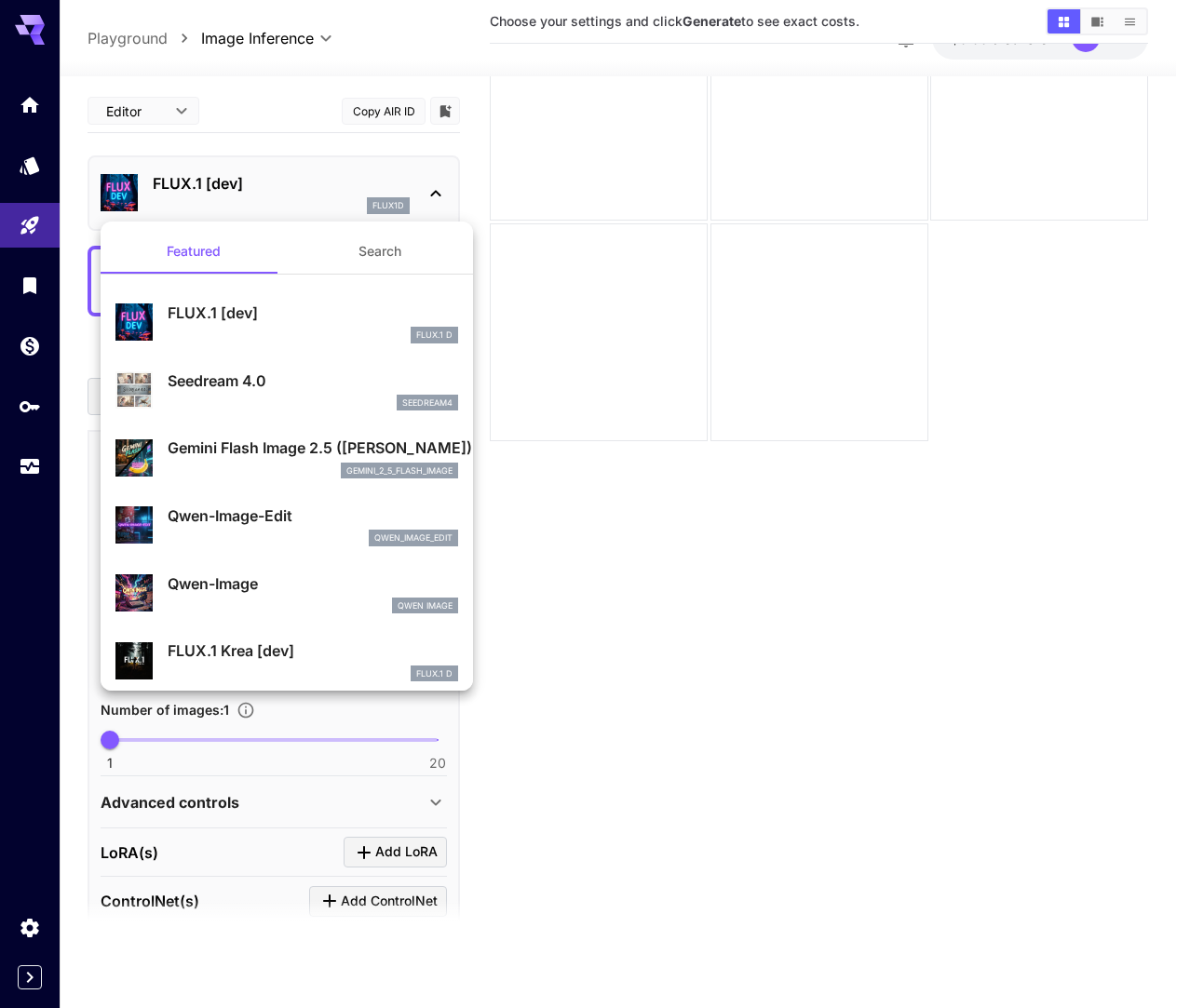
click at [383, 198] on div at bounding box center [595, 504] width 1190 height 1008
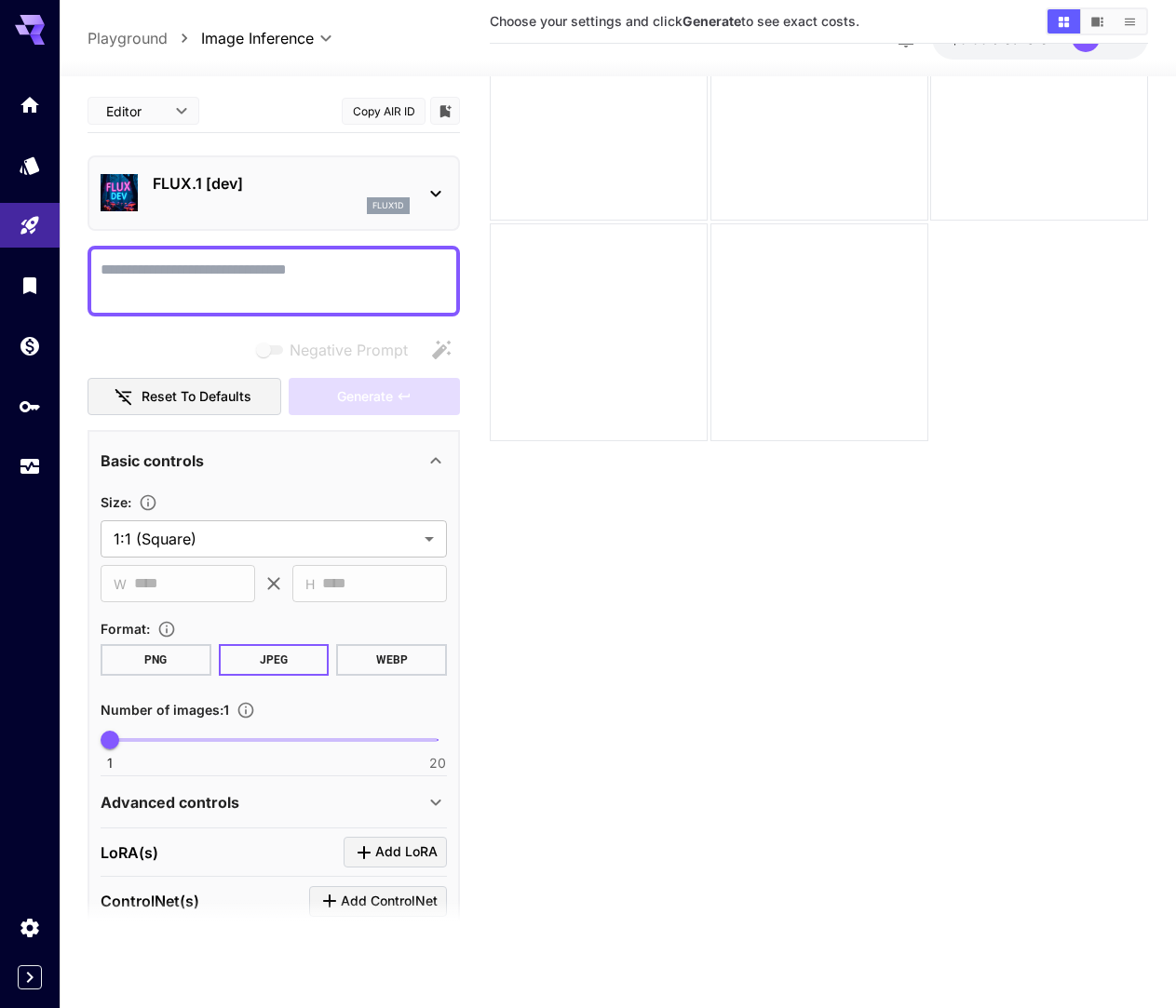
click at [372, 322] on div "**********" at bounding box center [273, 635] width 372 height 1091
click at [245, 194] on div "FLUX.1 [dev] flux1d" at bounding box center [281, 193] width 257 height 42
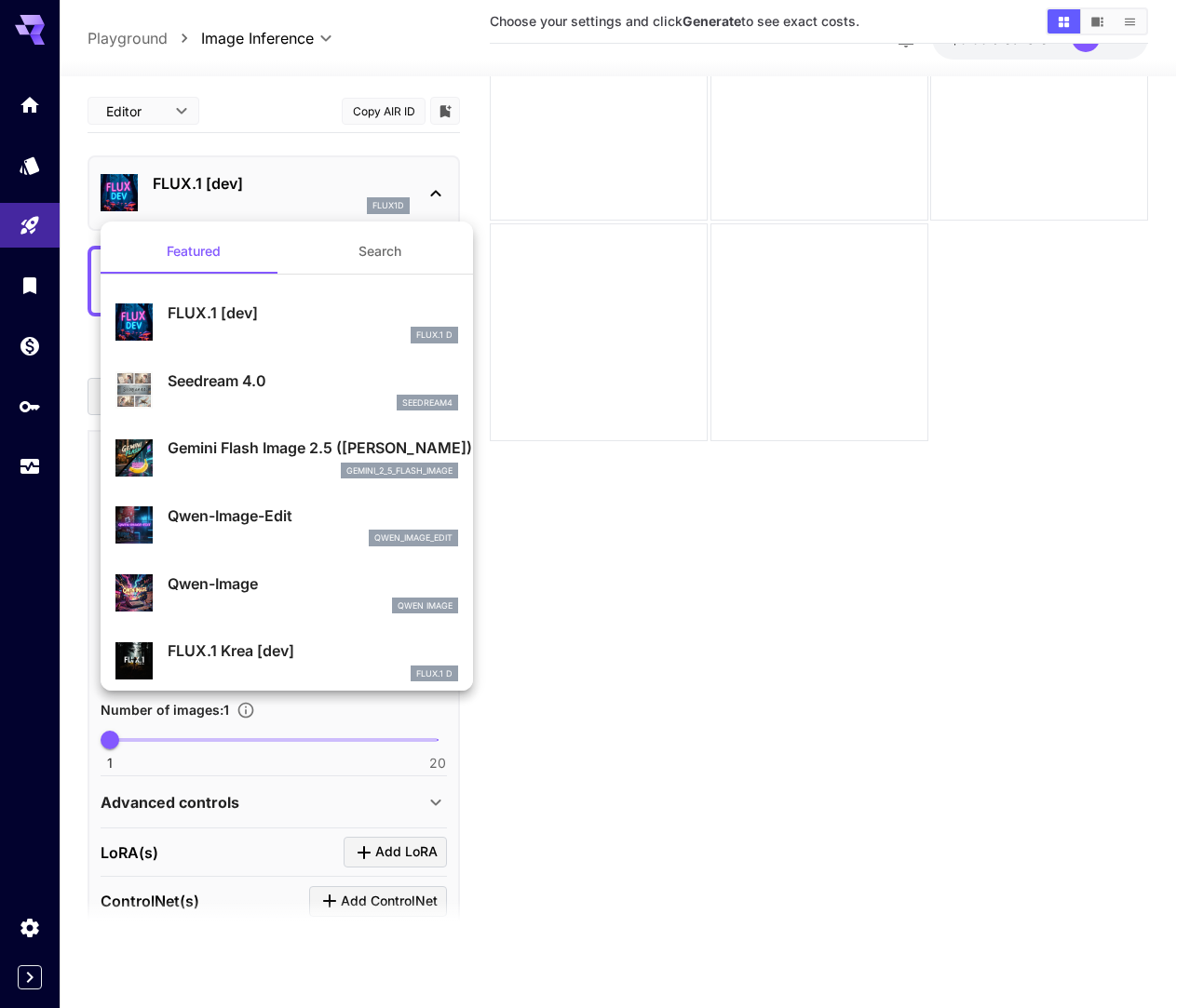
click at [232, 389] on p "Seedream 4.0" at bounding box center [312, 380] width 290 height 22
type input "**********"
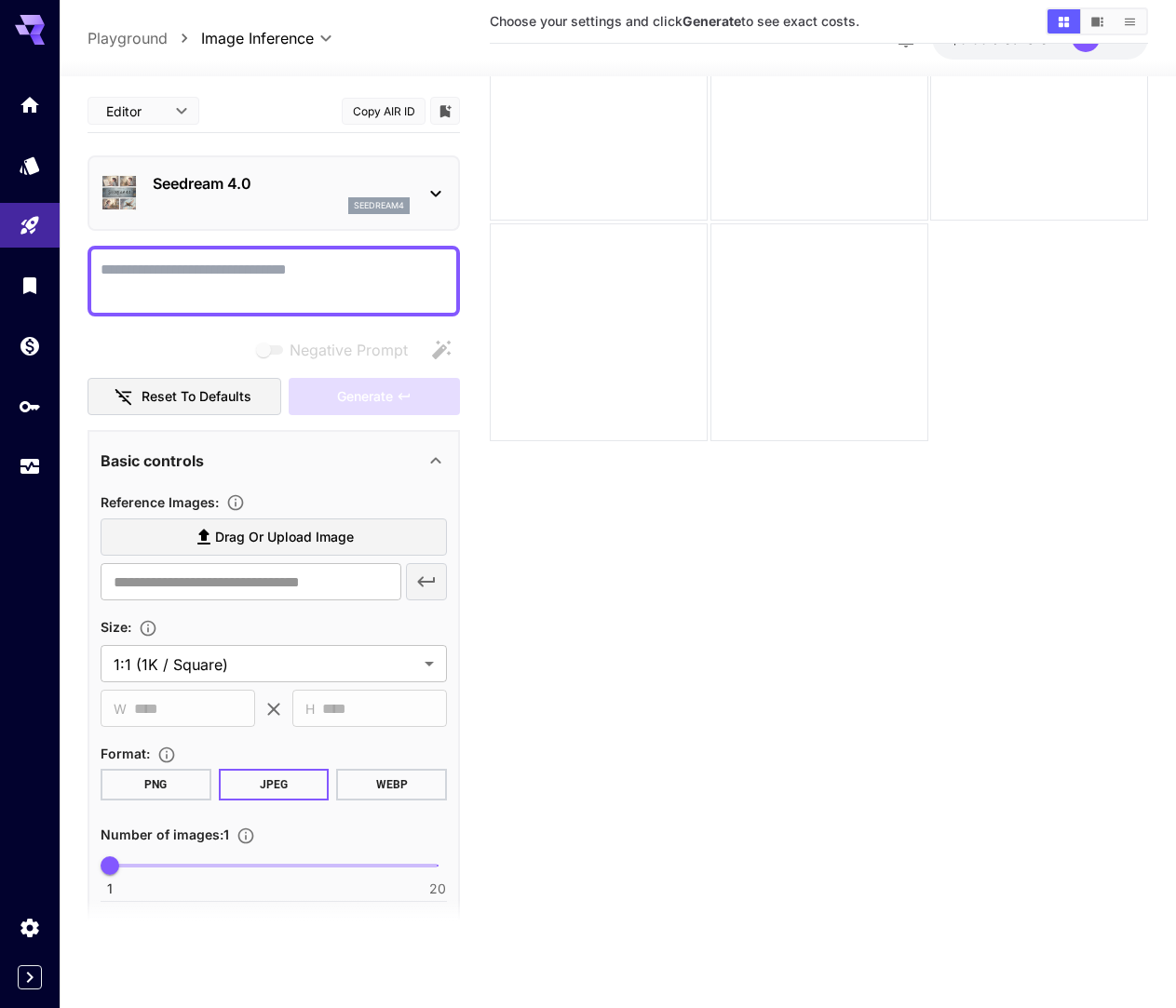
click at [158, 107] on body "**********" at bounding box center [588, 430] width 1176 height 1156
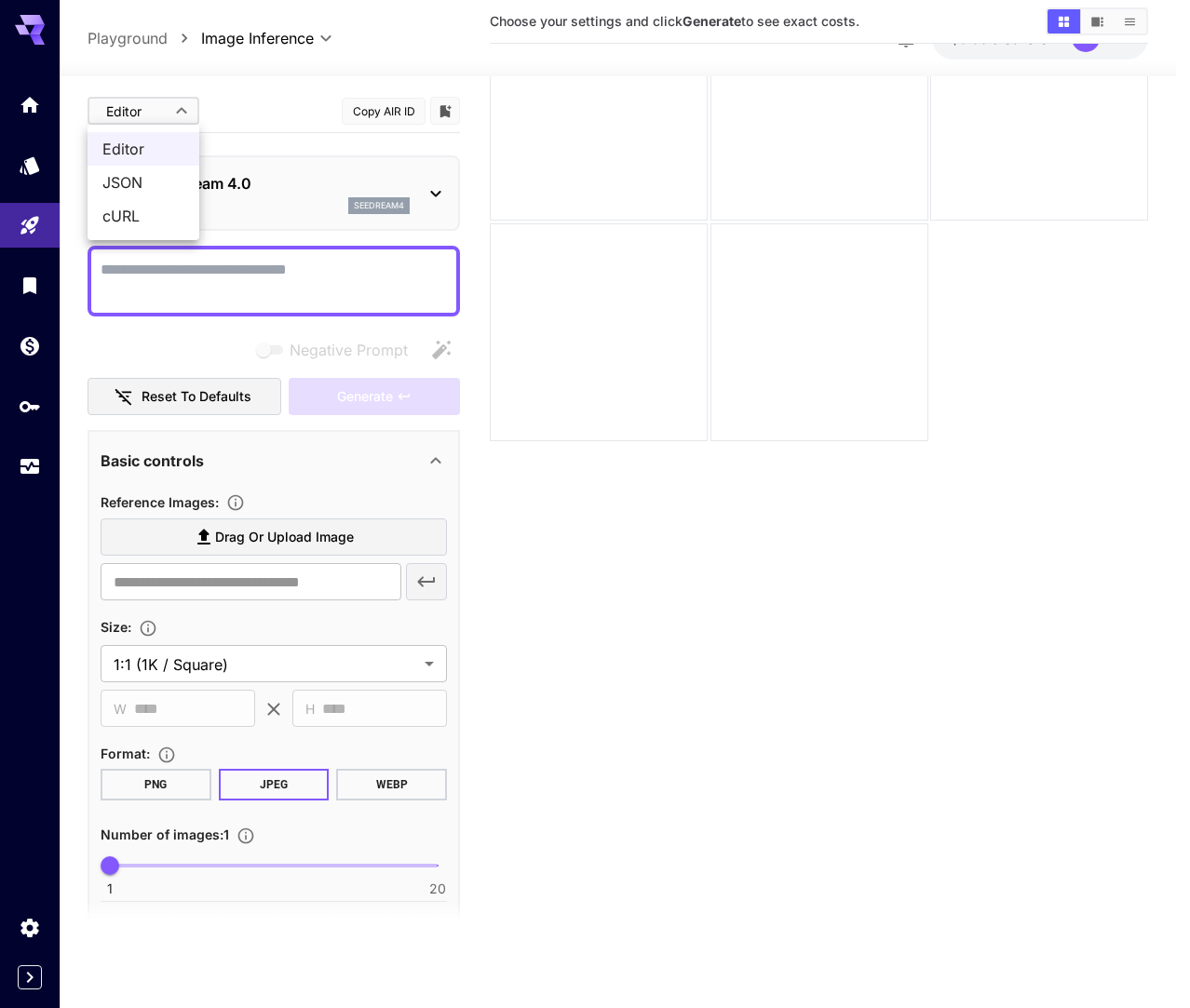
click at [256, 120] on div at bounding box center [595, 504] width 1190 height 1008
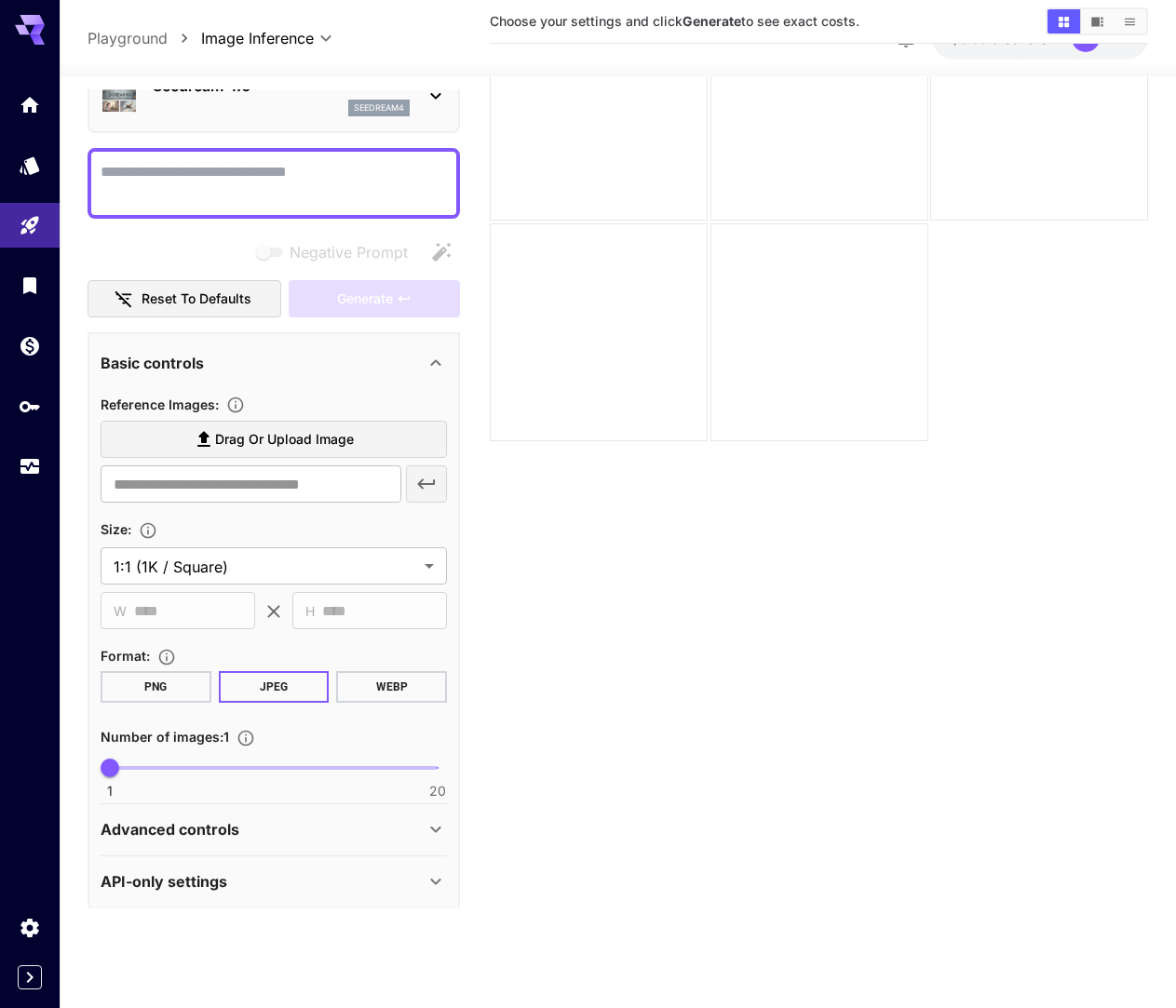
scroll to position [106, 0]
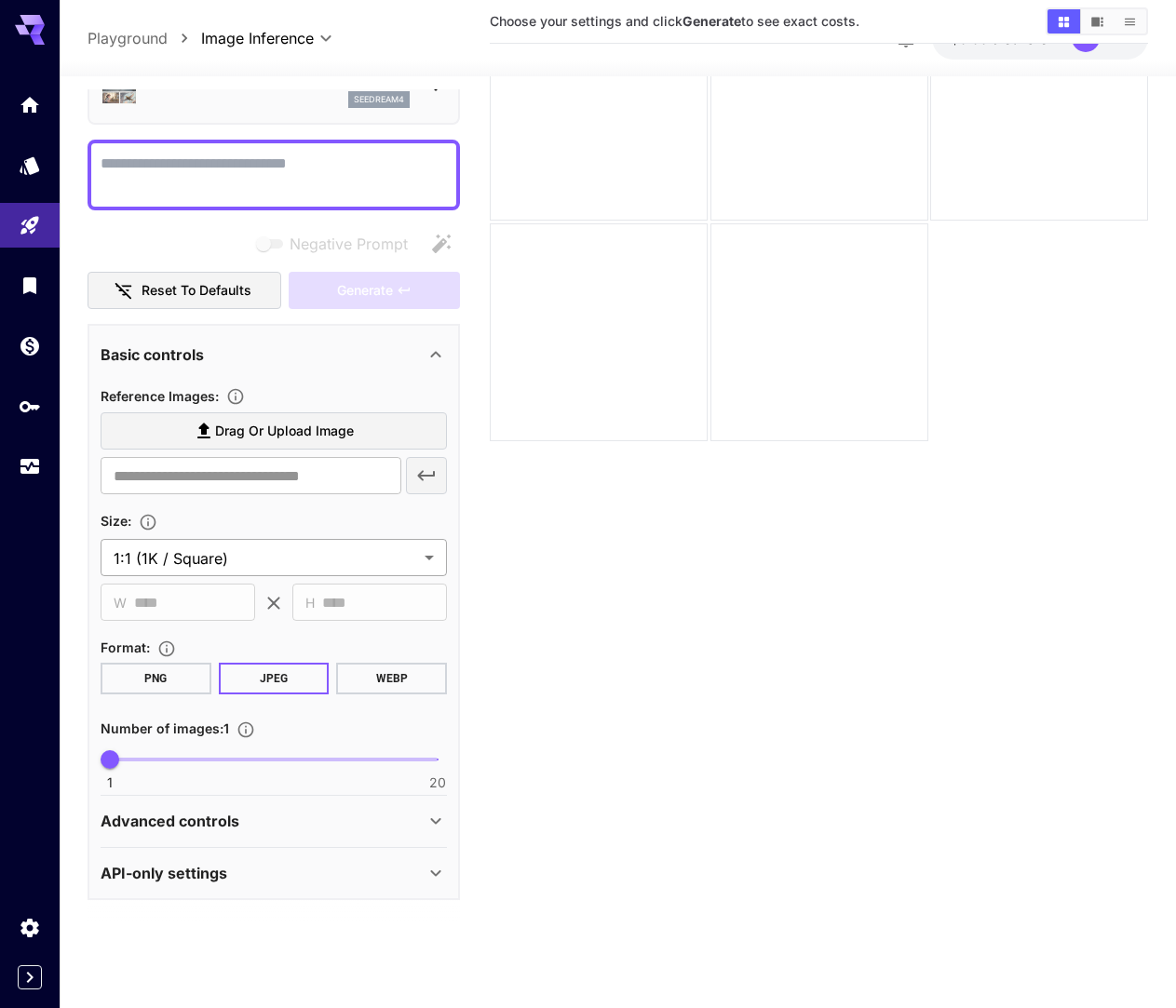
click at [187, 559] on body "**********" at bounding box center [588, 430] width 1176 height 1156
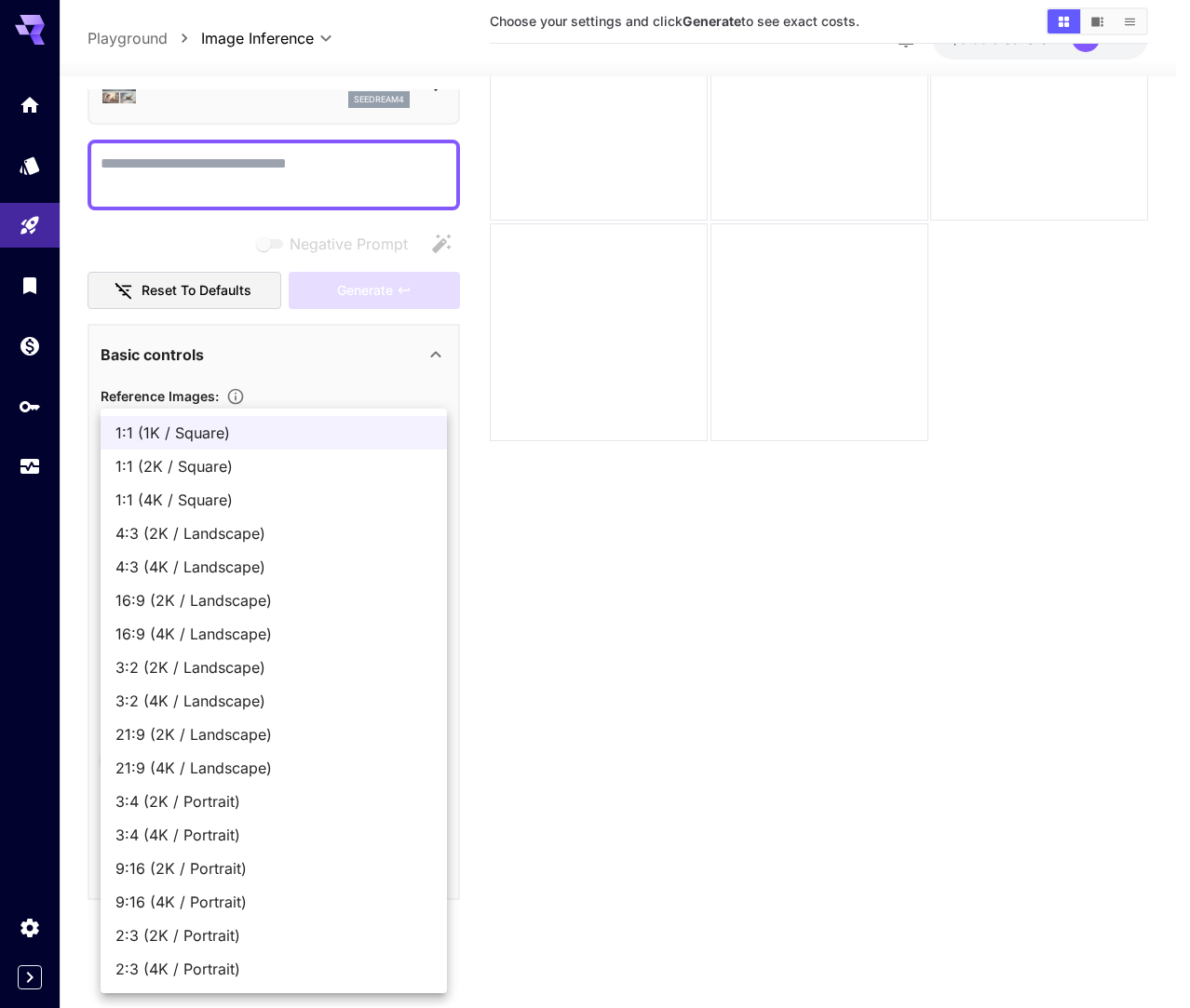
click at [600, 561] on div at bounding box center [595, 504] width 1190 height 1008
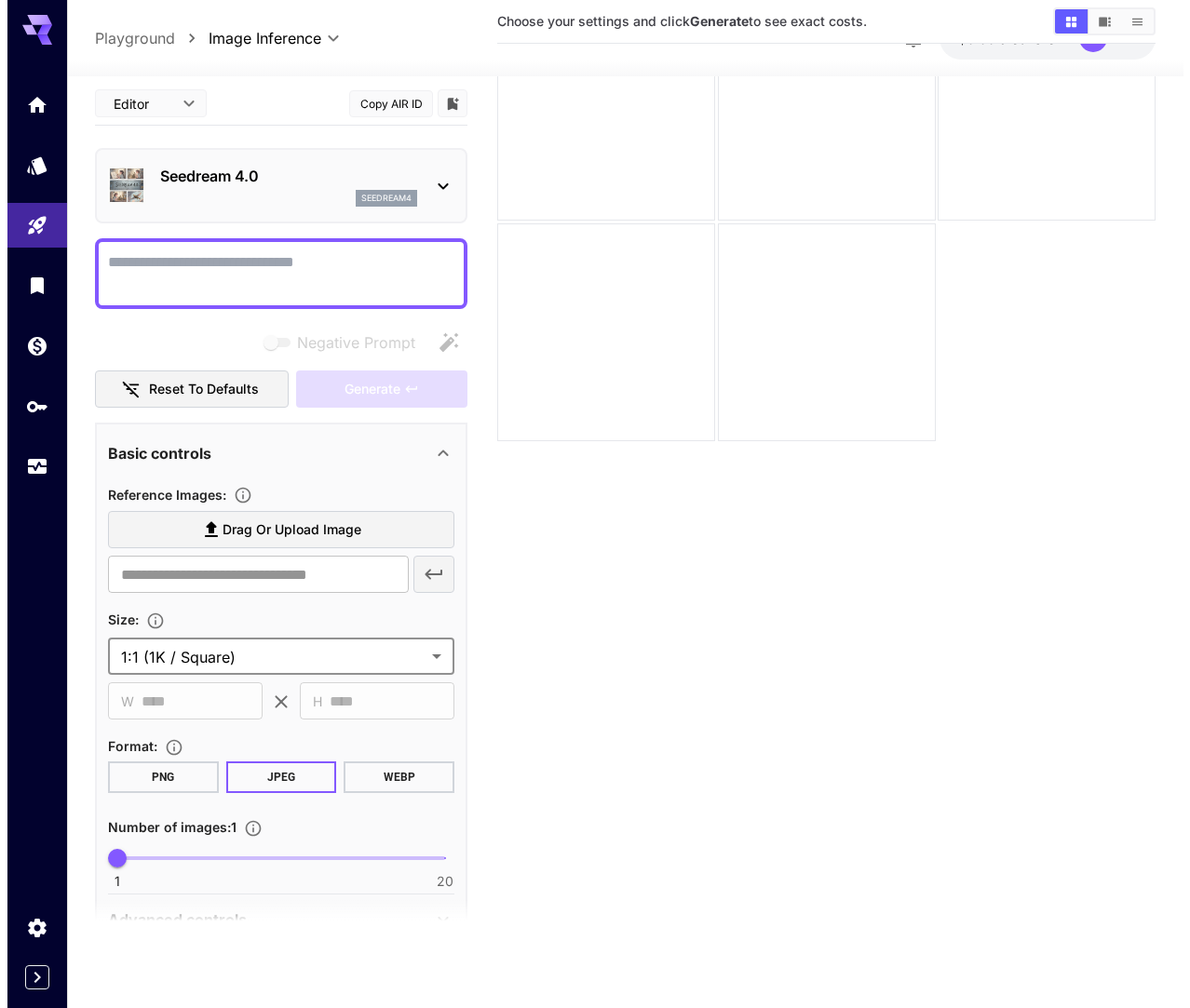
scroll to position [0, 0]
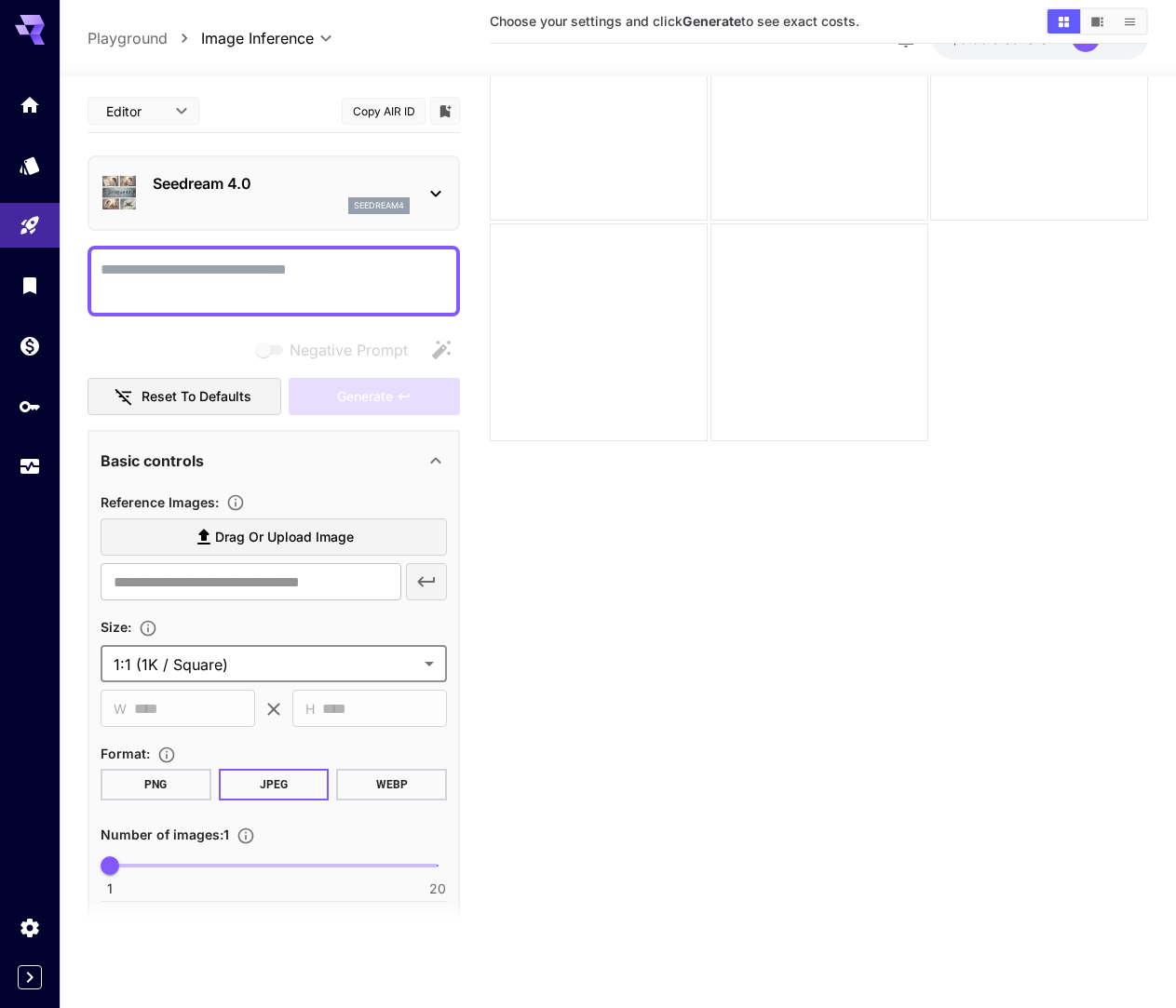
click at [238, 196] on div "Seedream 4.0 seedream4" at bounding box center [281, 193] width 257 height 42
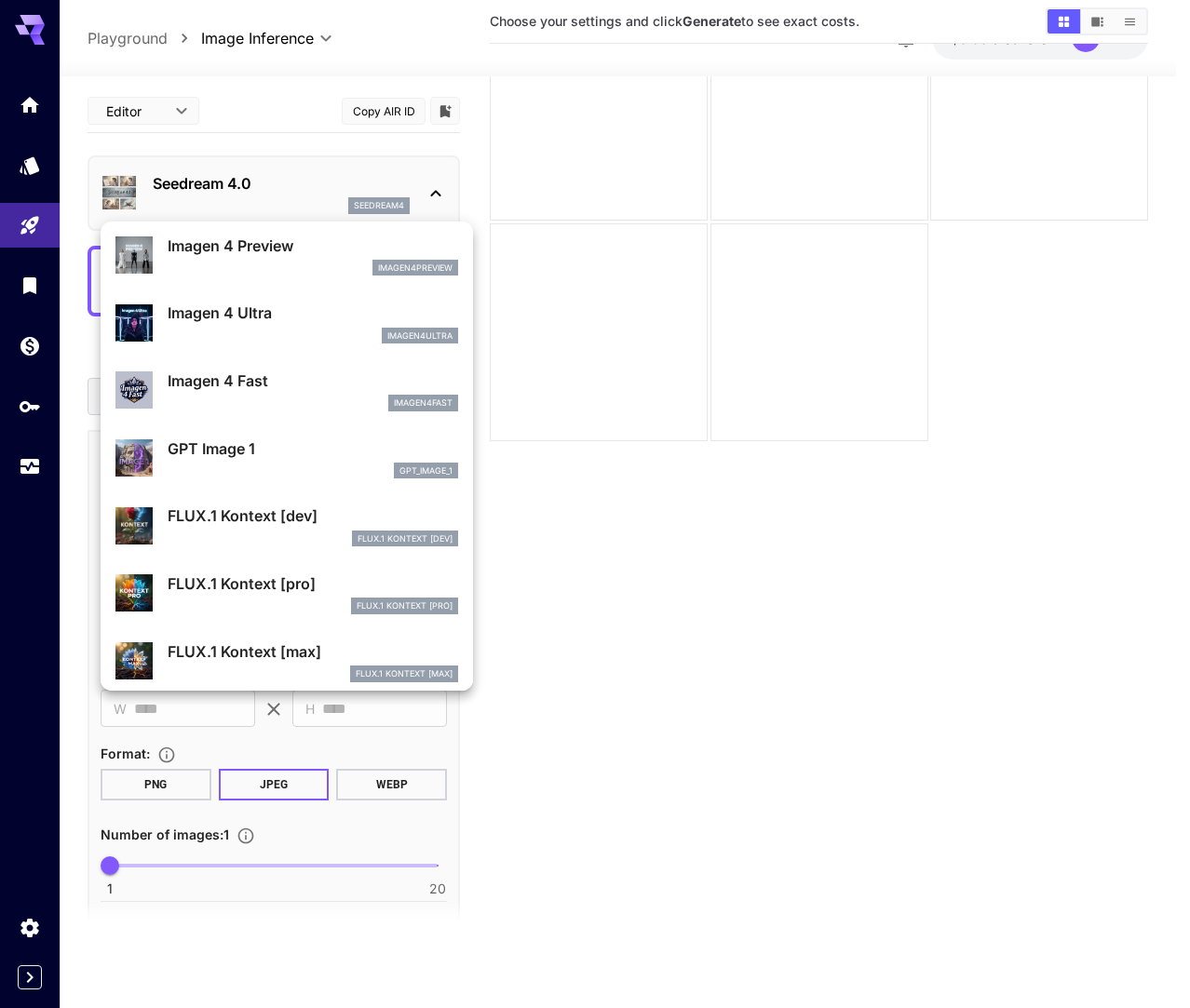
scroll to position [948, 0]
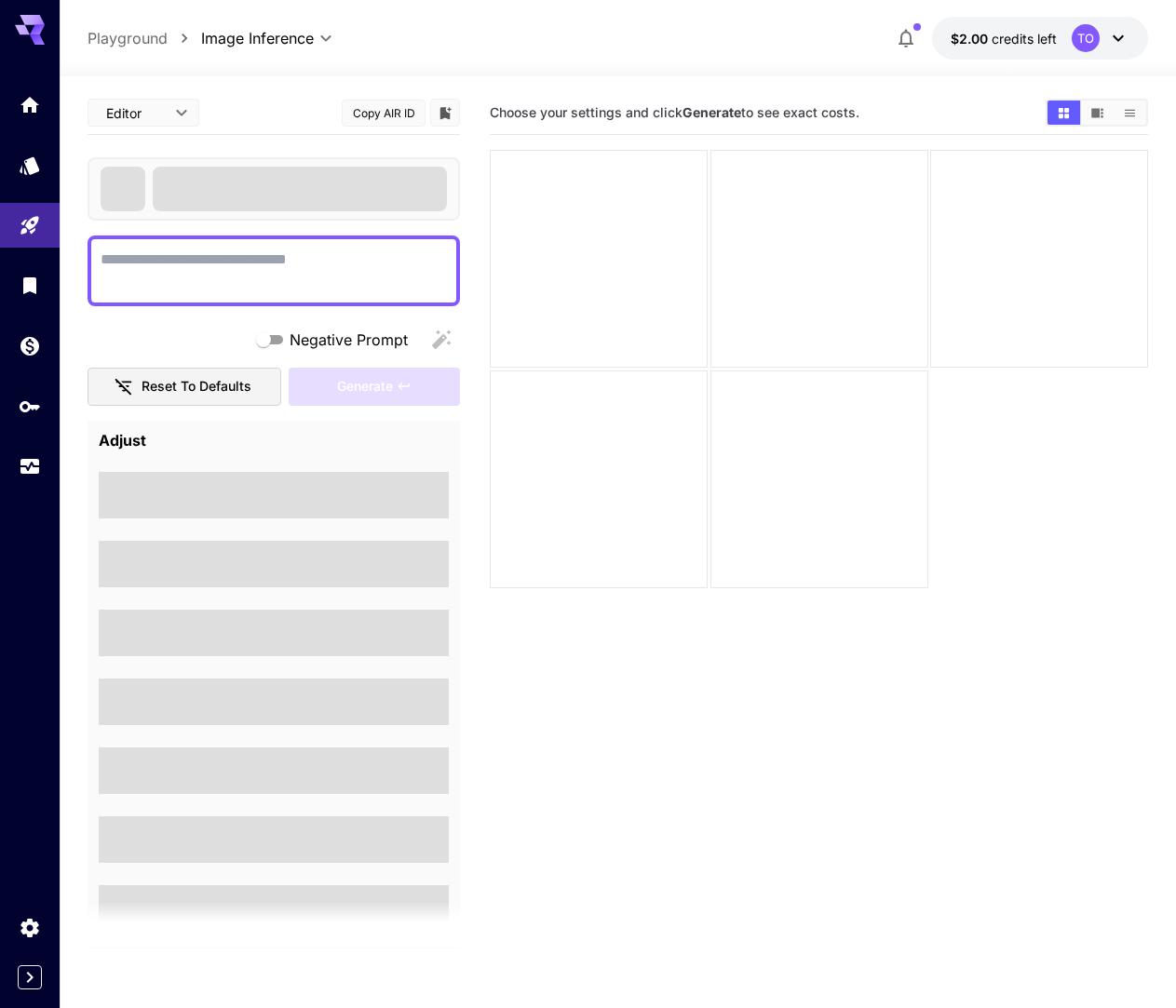
click at [217, 259] on textarea "Negative Prompt" at bounding box center [274, 271] width 346 height 44
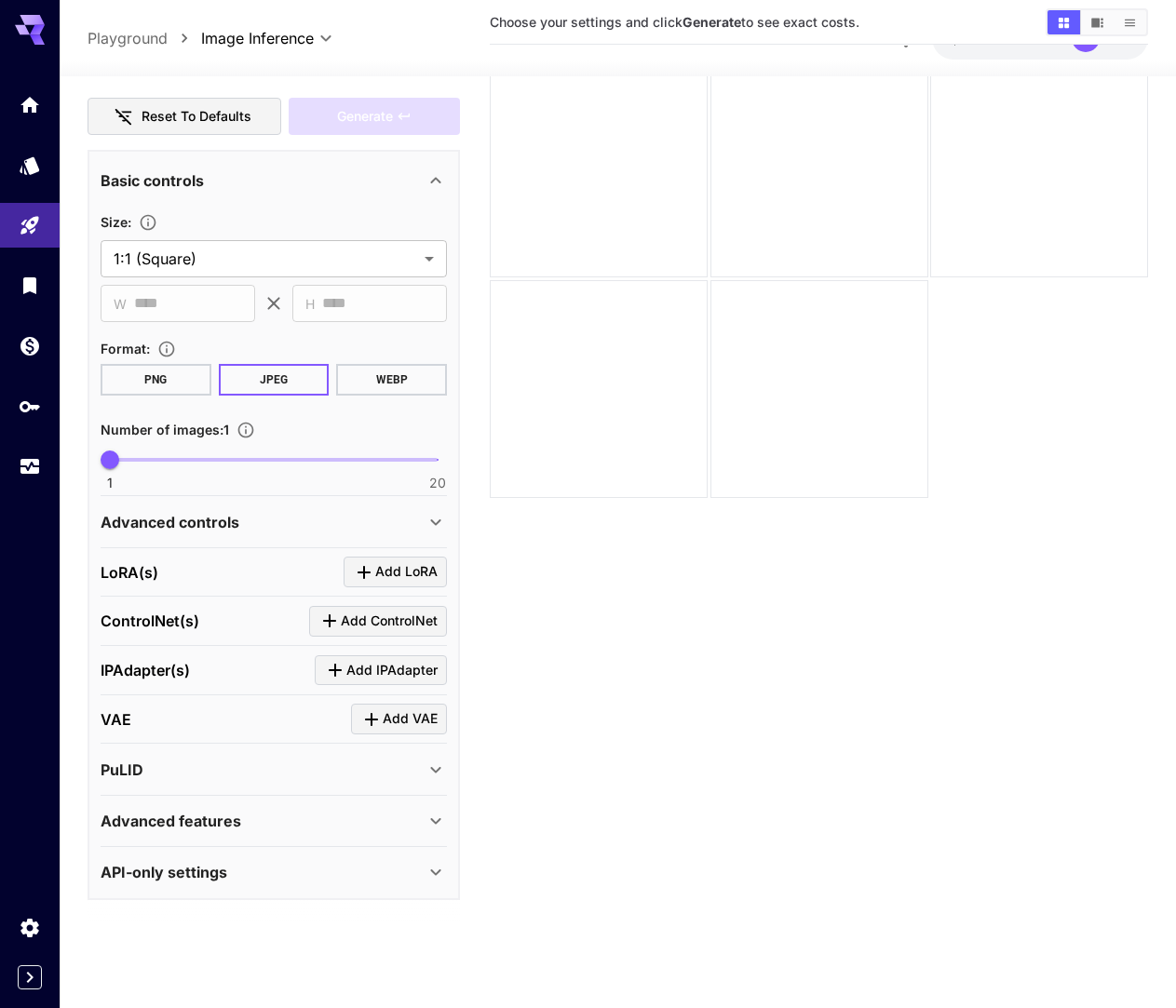
scroll to position [93, 0]
click at [215, 764] on div "PuLID" at bounding box center [262, 769] width 324 height 22
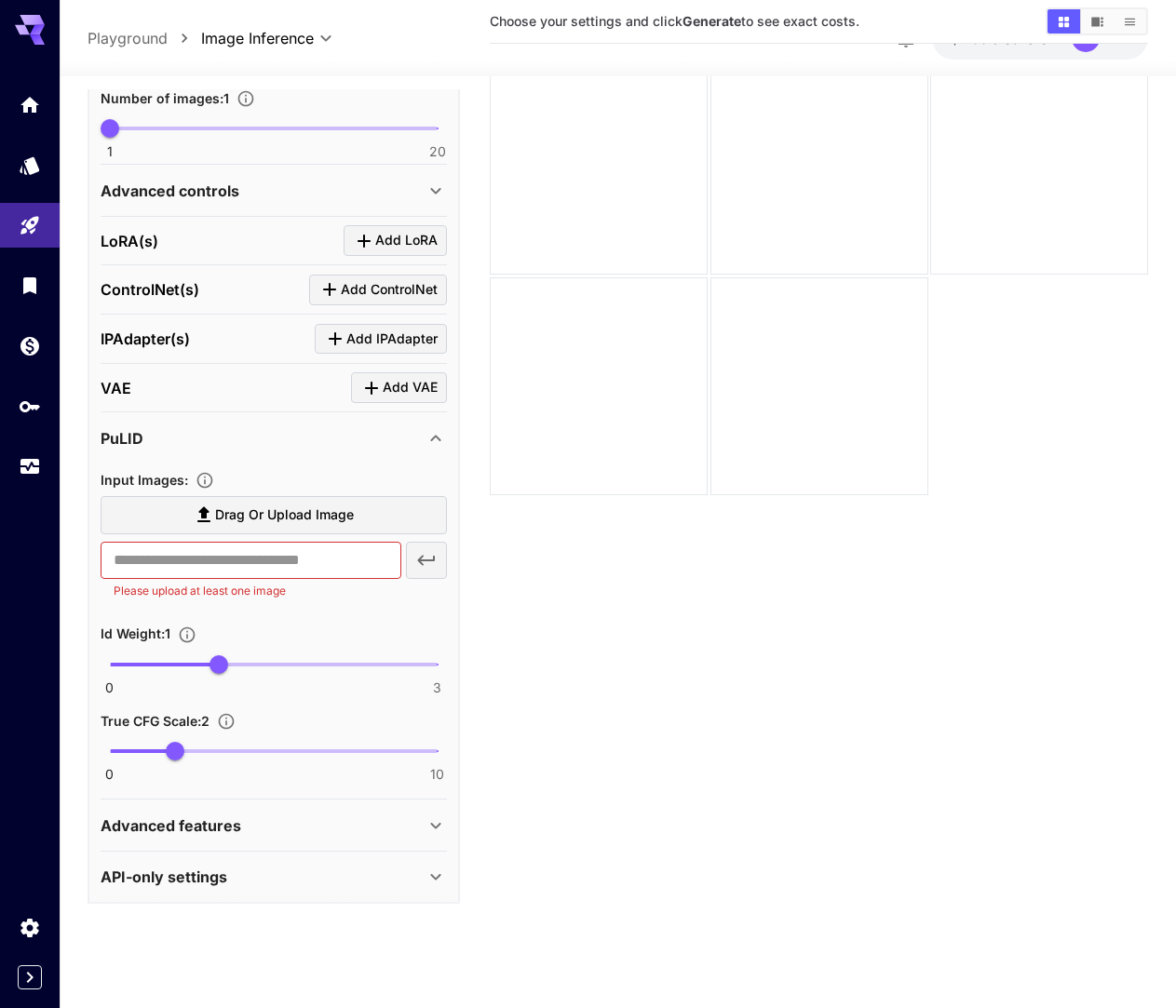
scroll to position [615, 0]
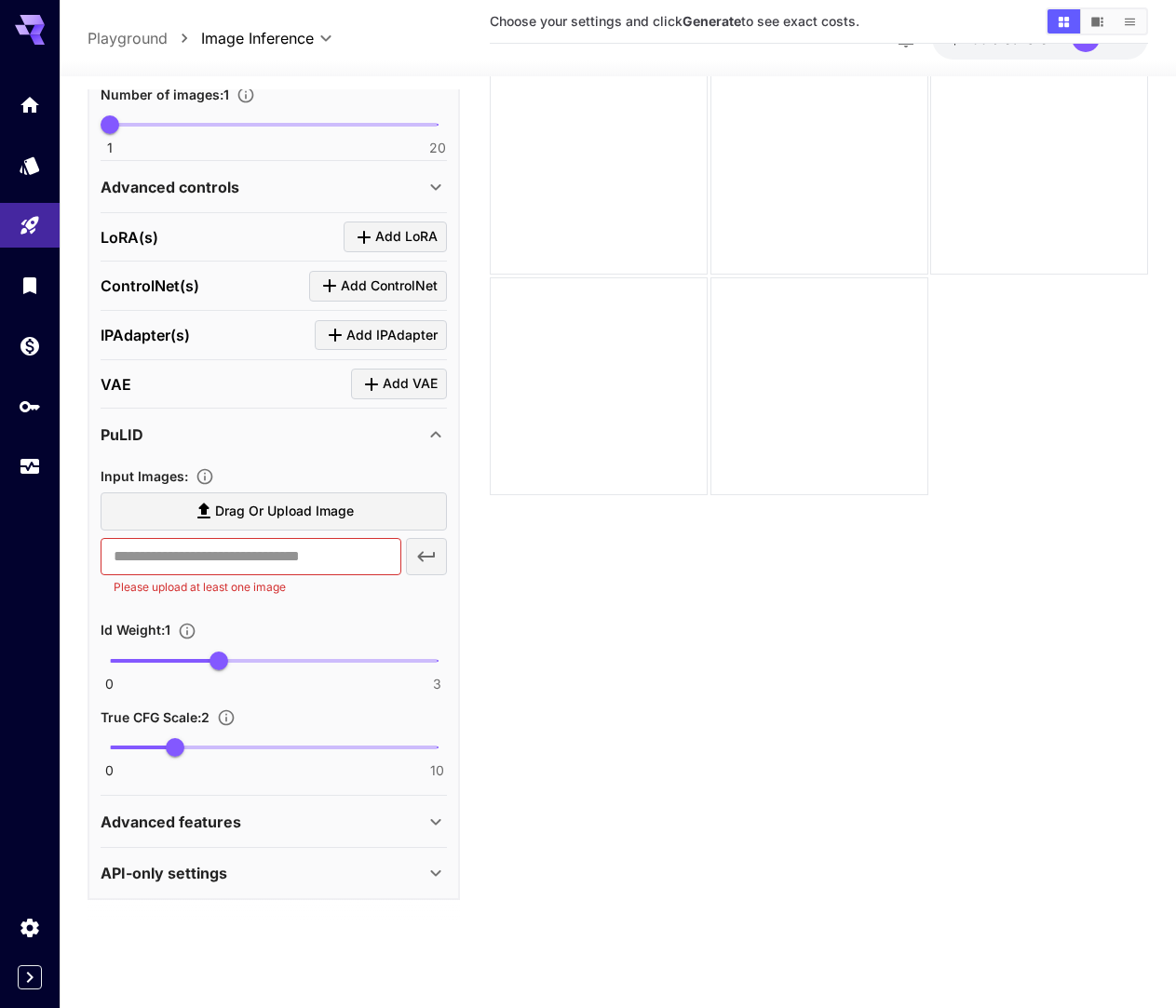
click at [268, 806] on div "Advanced features" at bounding box center [274, 822] width 346 height 44
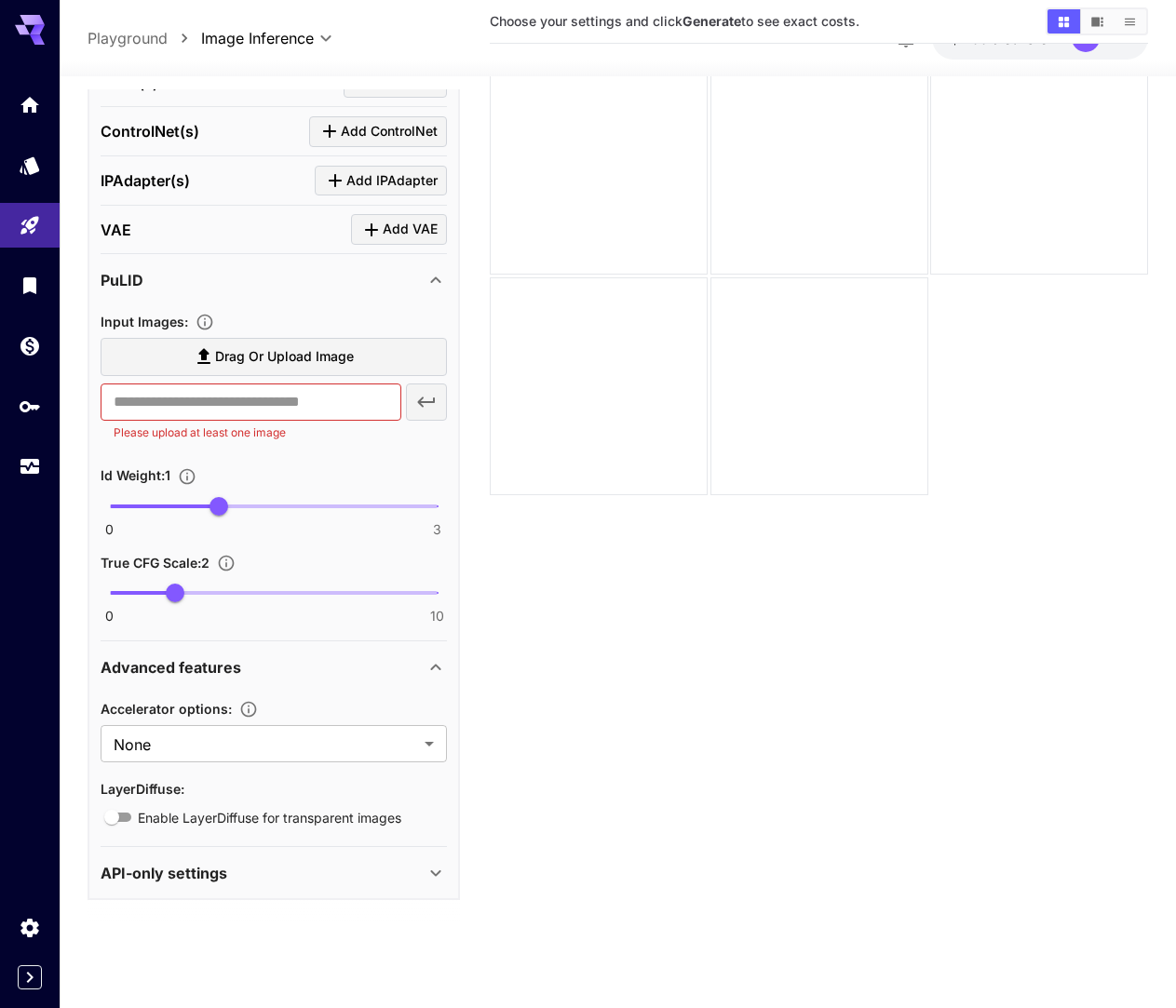
click at [361, 877] on div "API-only settings" at bounding box center [262, 873] width 324 height 22
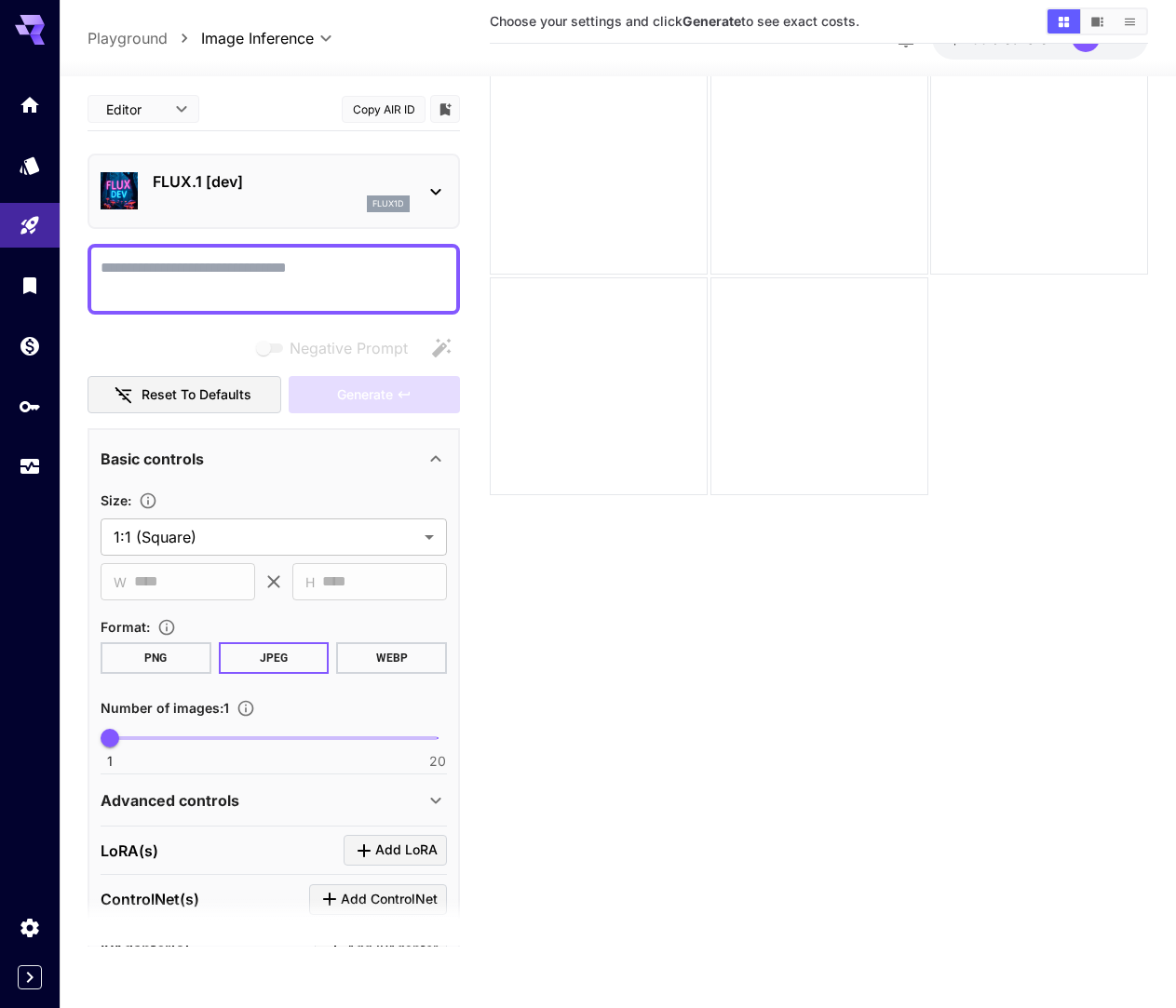
scroll to position [0, 0]
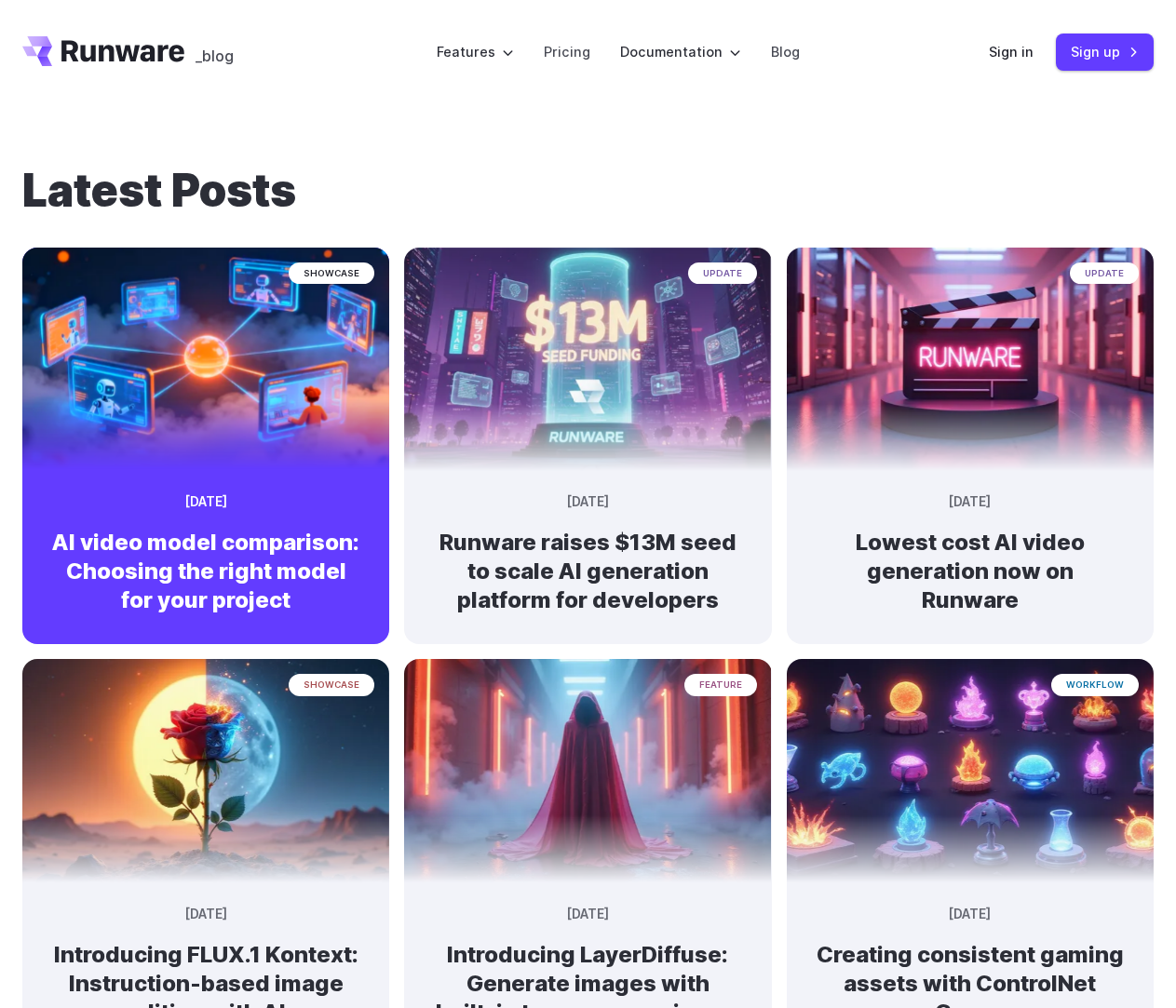
click at [207, 500] on time "[DATE]" at bounding box center [206, 502] width 42 height 20
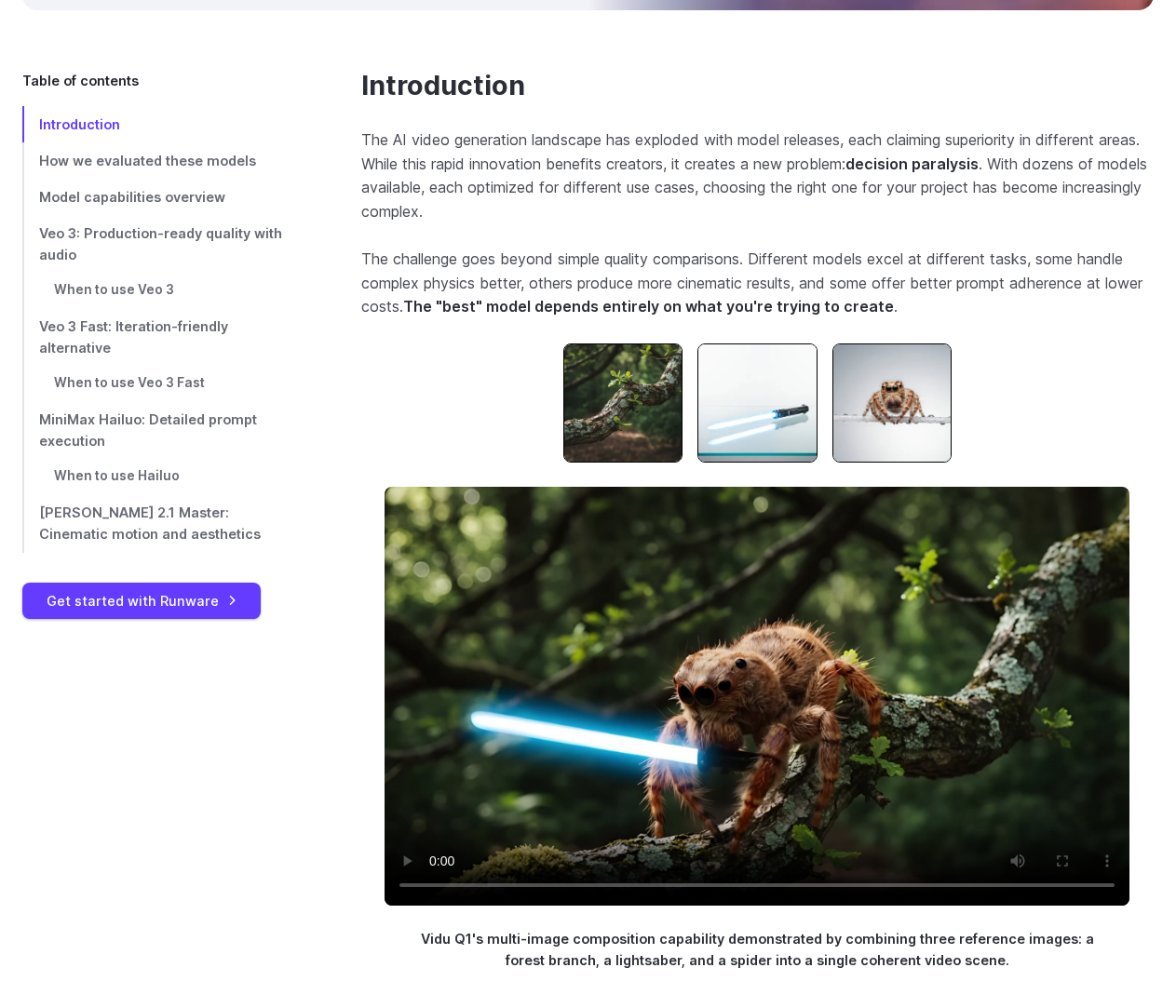
scroll to position [559, 0]
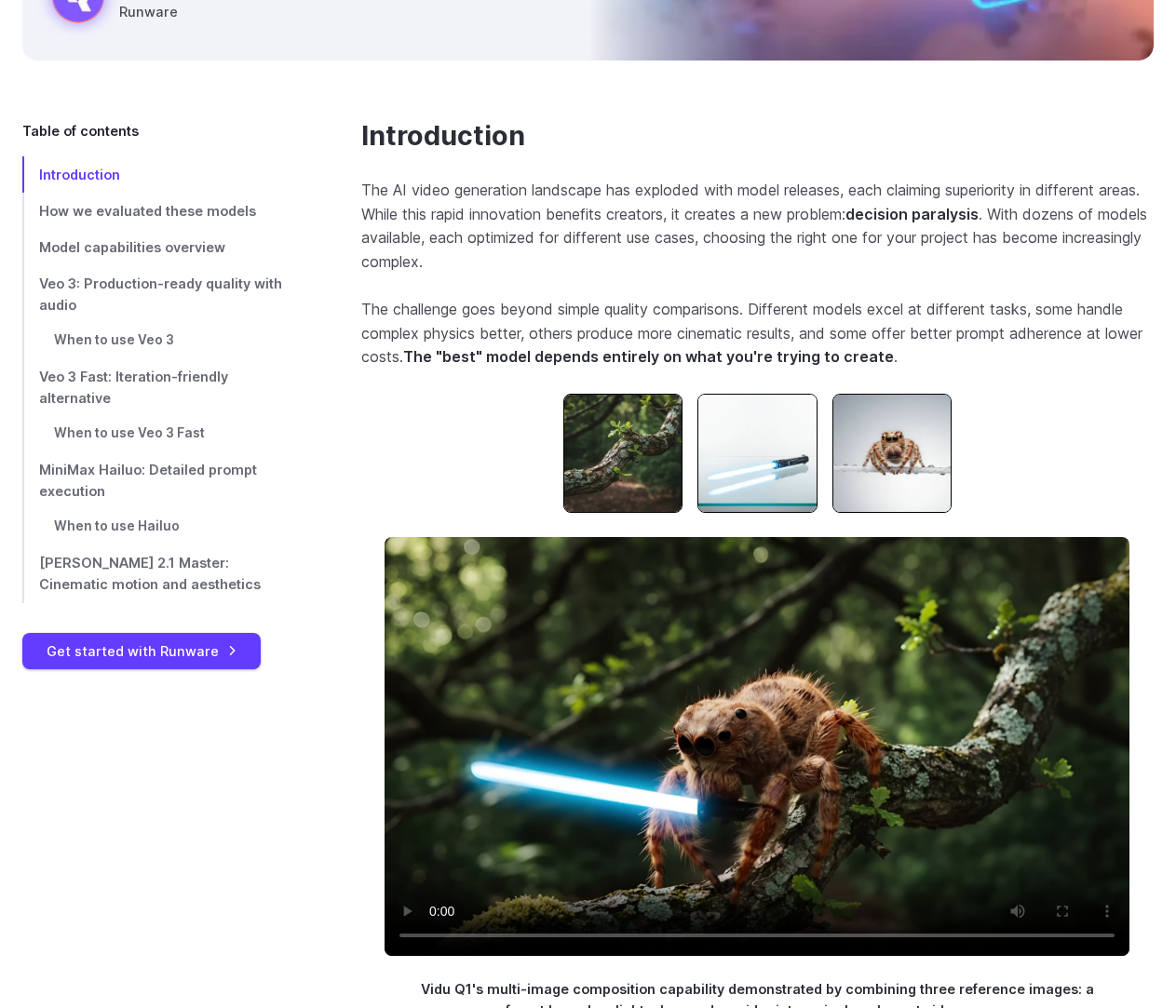
click at [732, 470] on img at bounding box center [757, 454] width 120 height 120
click at [183, 212] on span "How we evaluated these models" at bounding box center [147, 211] width 217 height 15
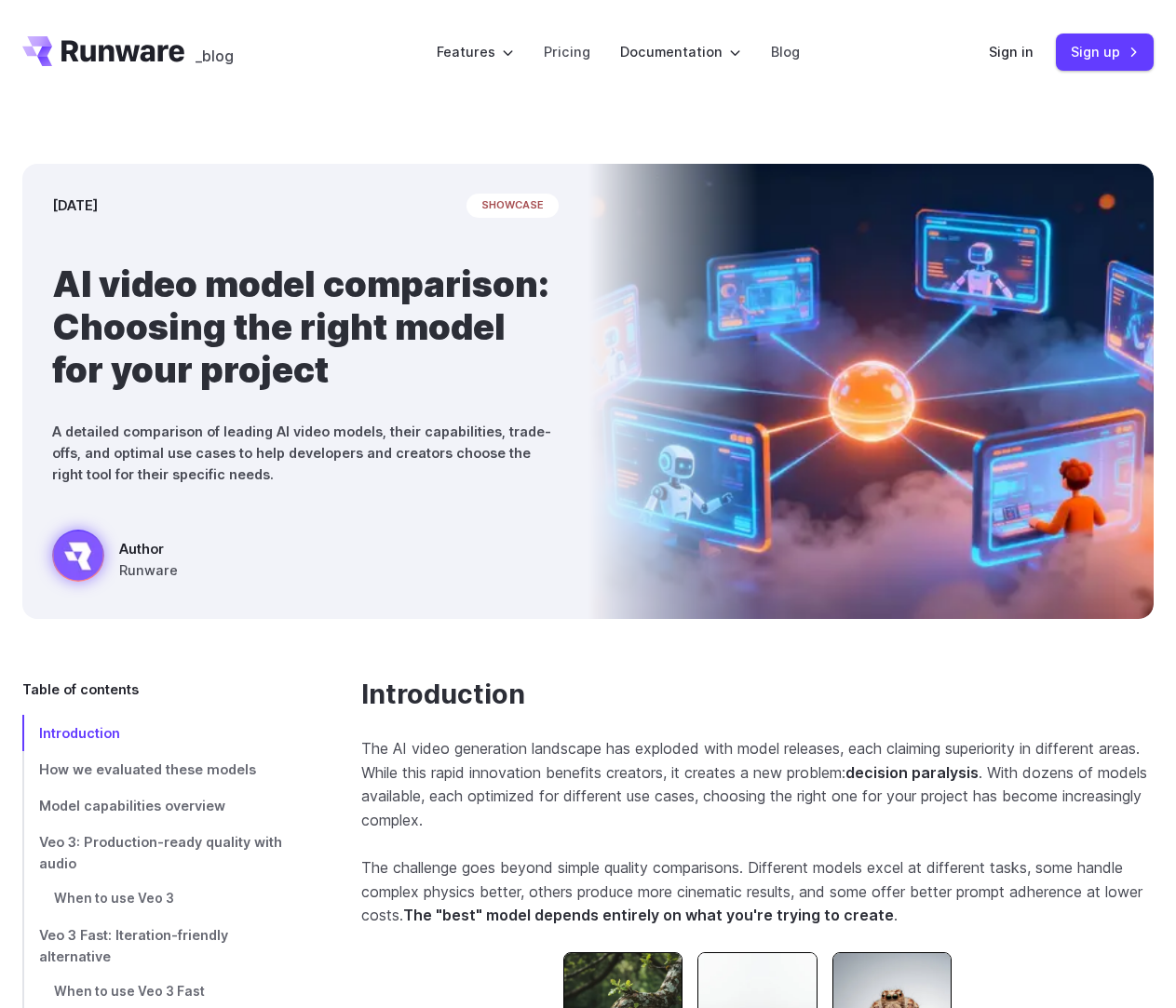
drag, startPoint x: 160, startPoint y: 50, endPoint x: 200, endPoint y: 101, distance: 64.8
click at [160, 50] on icon "Go to /" at bounding box center [123, 50] width 123 height 21
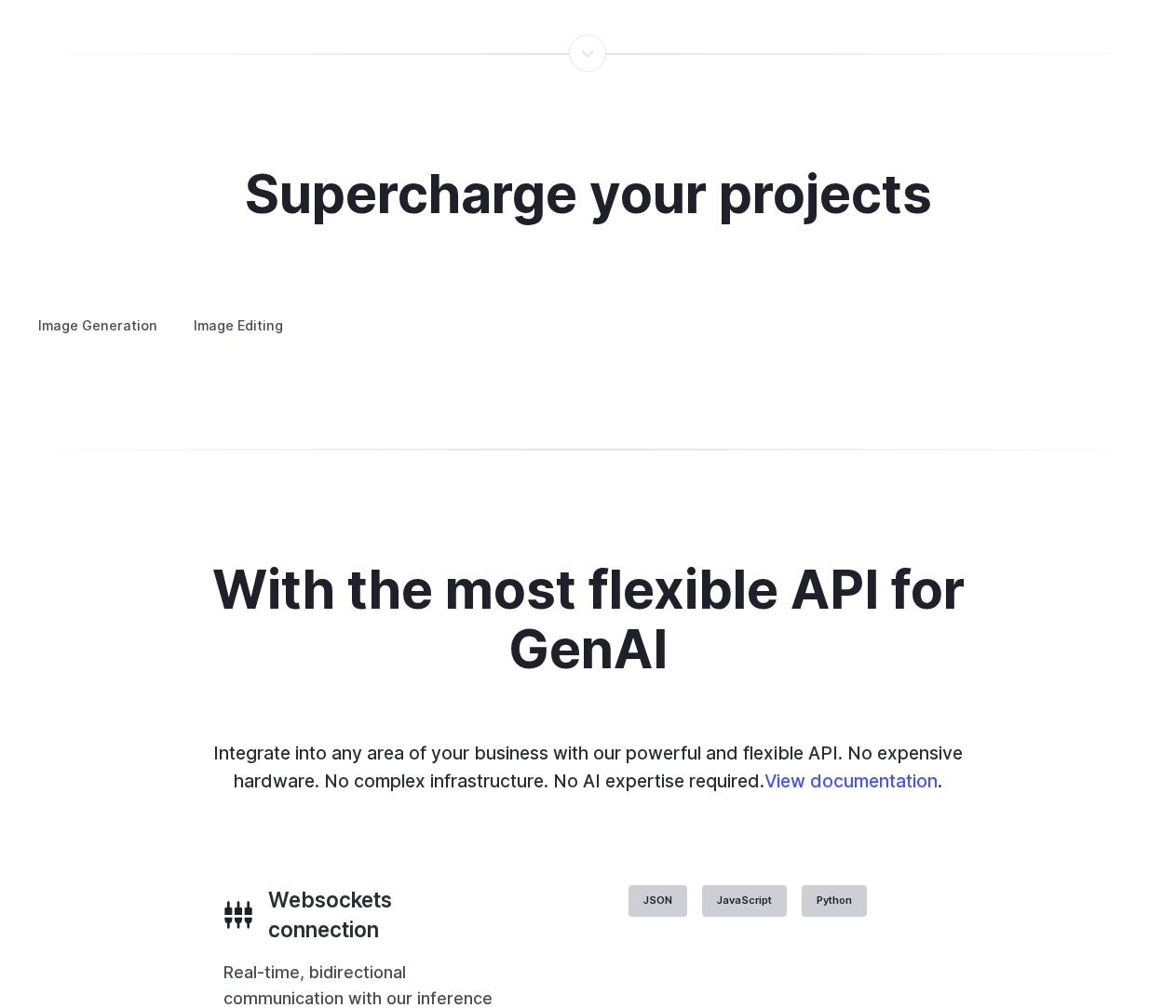
scroll to position [3445, 0]
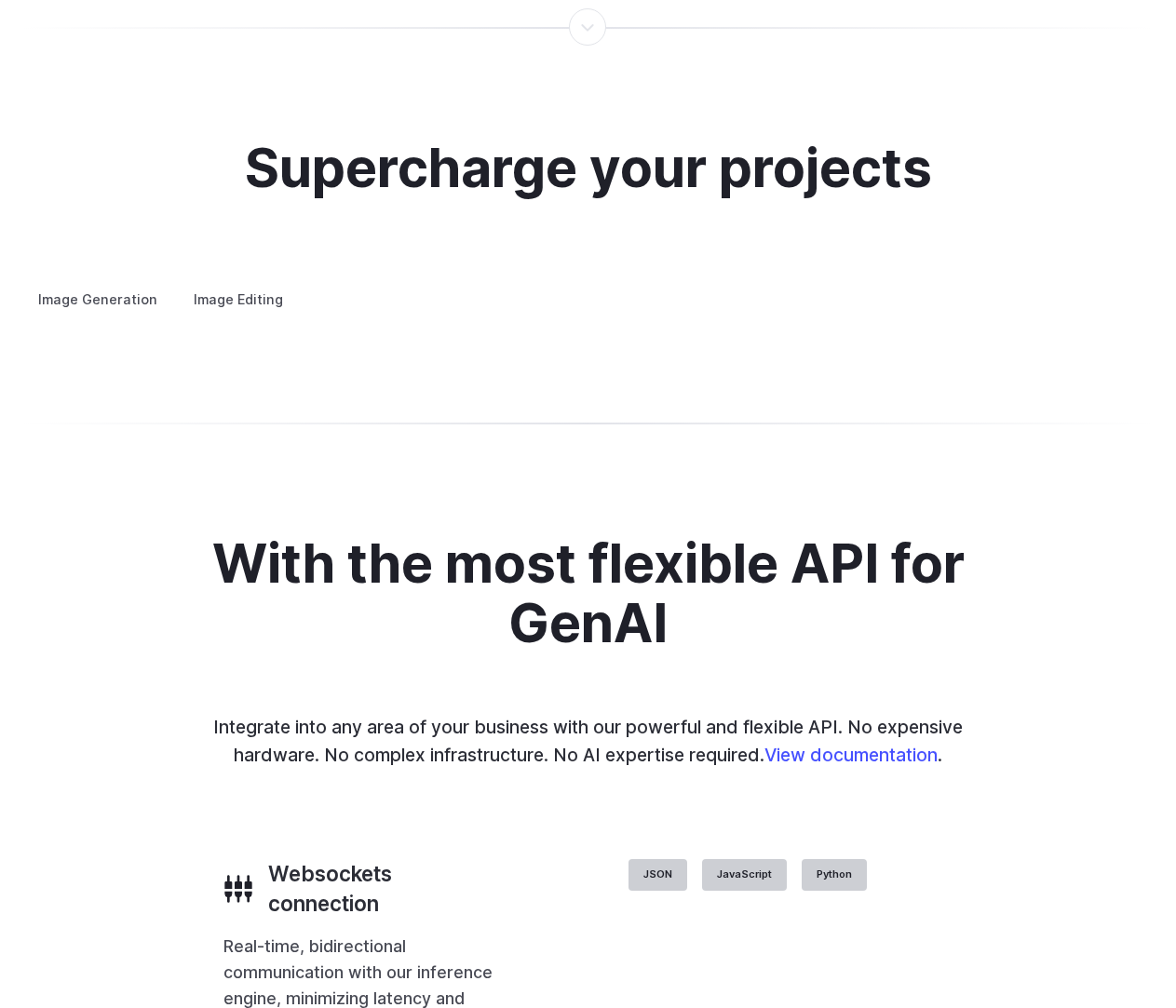
click at [0, 0] on summary "Custom avatars" at bounding box center [0, 0] width 0 height 0
click at [0, 0] on details "Product design Quickly design and visualize new product lines, accessories, or …" at bounding box center [0, 0] width 0 height 0
click at [0, 0] on summary "Product design" at bounding box center [0, 0] width 0 height 0
click at [0, 0] on details "Personalized assets Say goodbye to generic stock photos with custom images for …" at bounding box center [0, 0] width 0 height 0
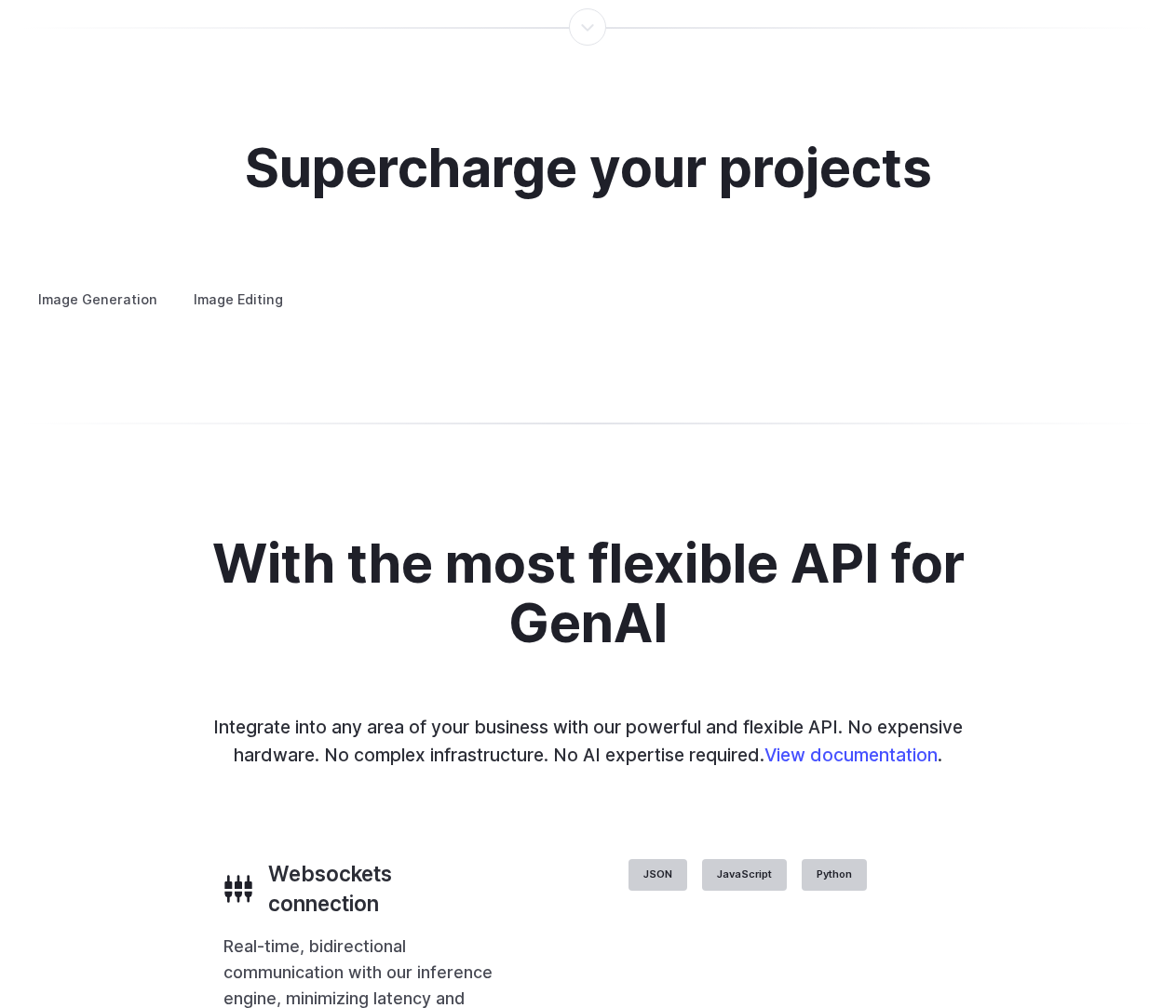
click at [0, 0] on summary "Personalized assets" at bounding box center [0, 0] width 0 height 0
click at [0, 0] on summary "Architecture" at bounding box center [0, 0] width 0 height 0
click at [0, 0] on summary "Creative styling" at bounding box center [0, 0] width 0 height 0
click at [0, 0] on summary "Concept design" at bounding box center [0, 0] width 0 height 0
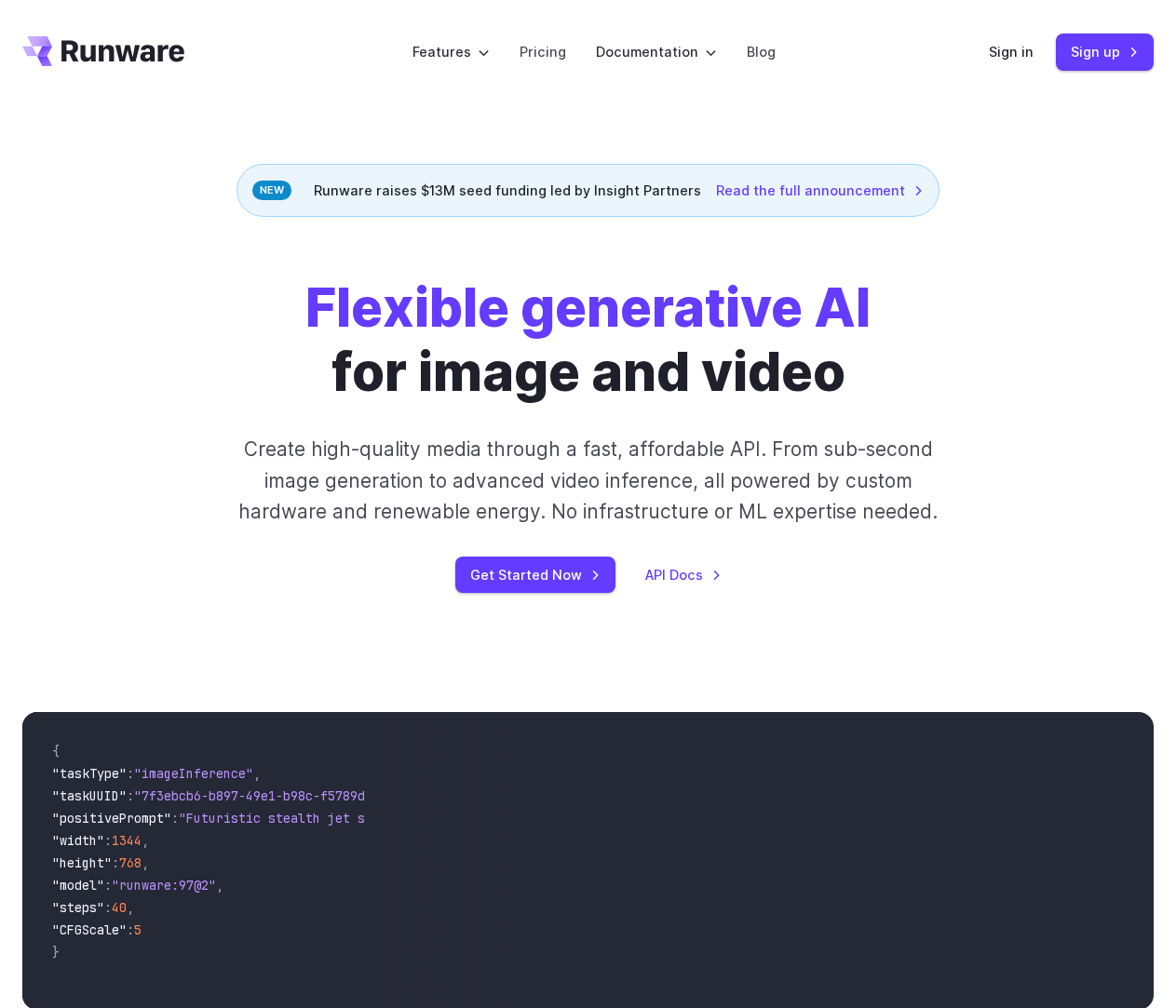
scroll to position [465, 0]
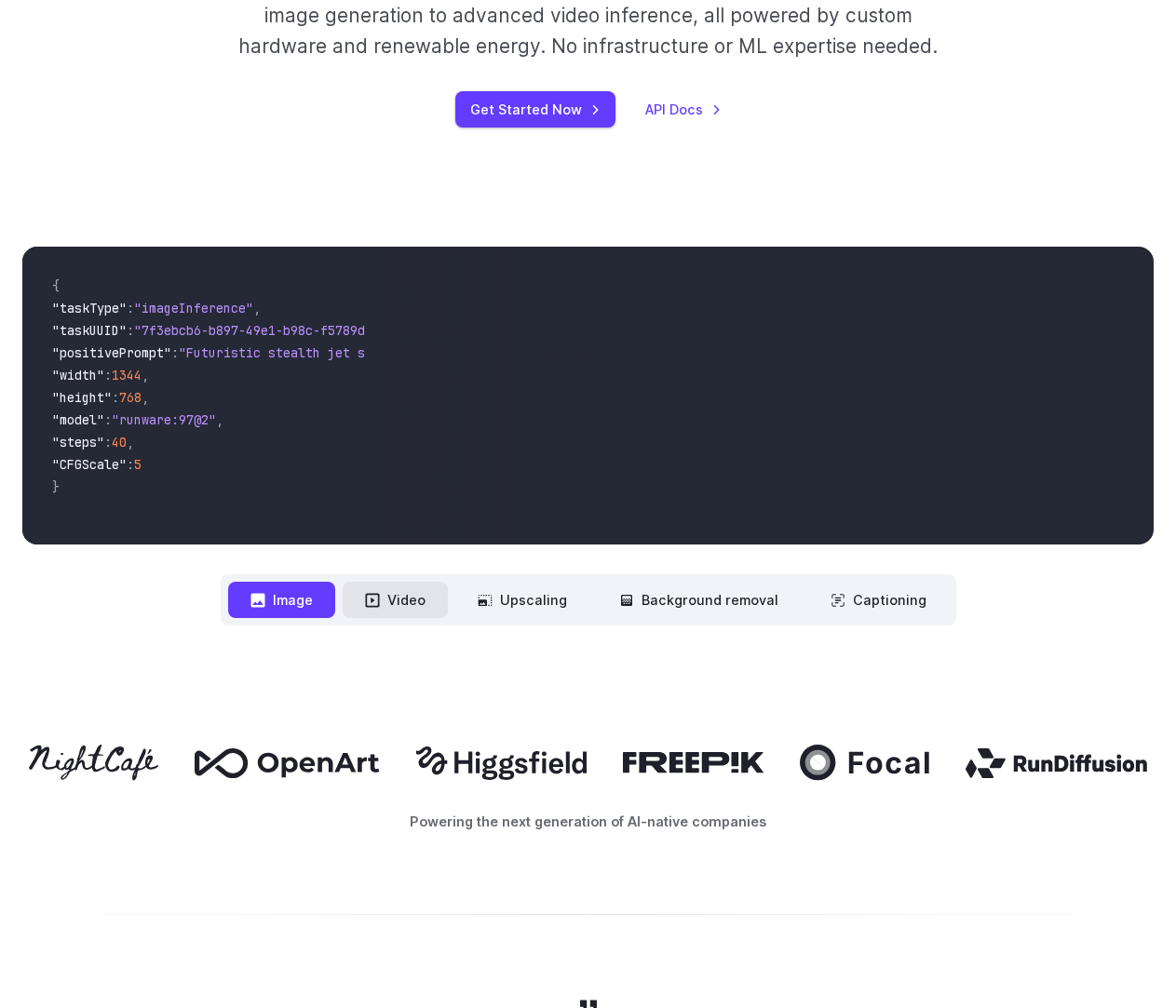
click at [402, 599] on button "Video" at bounding box center [395, 601] width 105 height 37
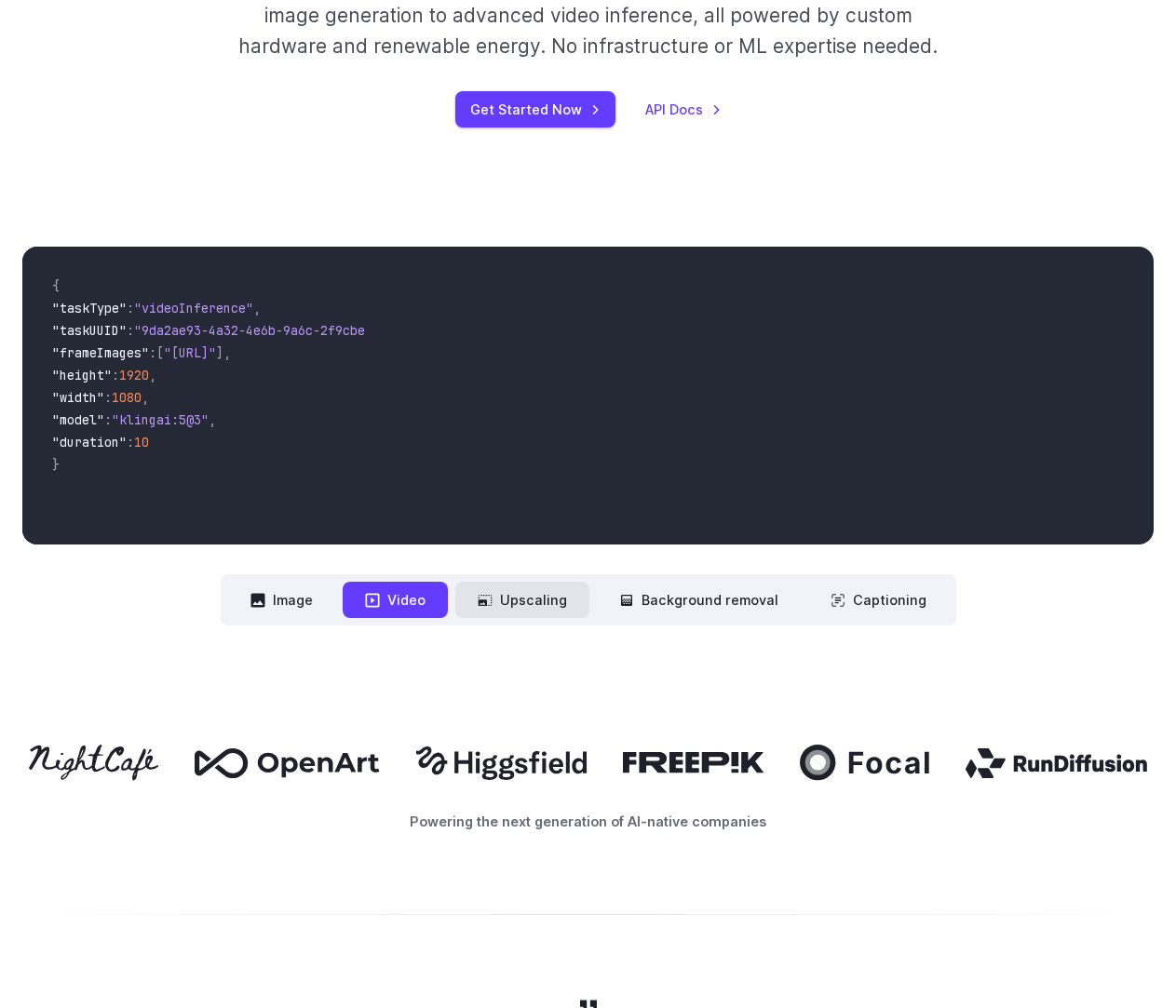
scroll to position [838, 0]
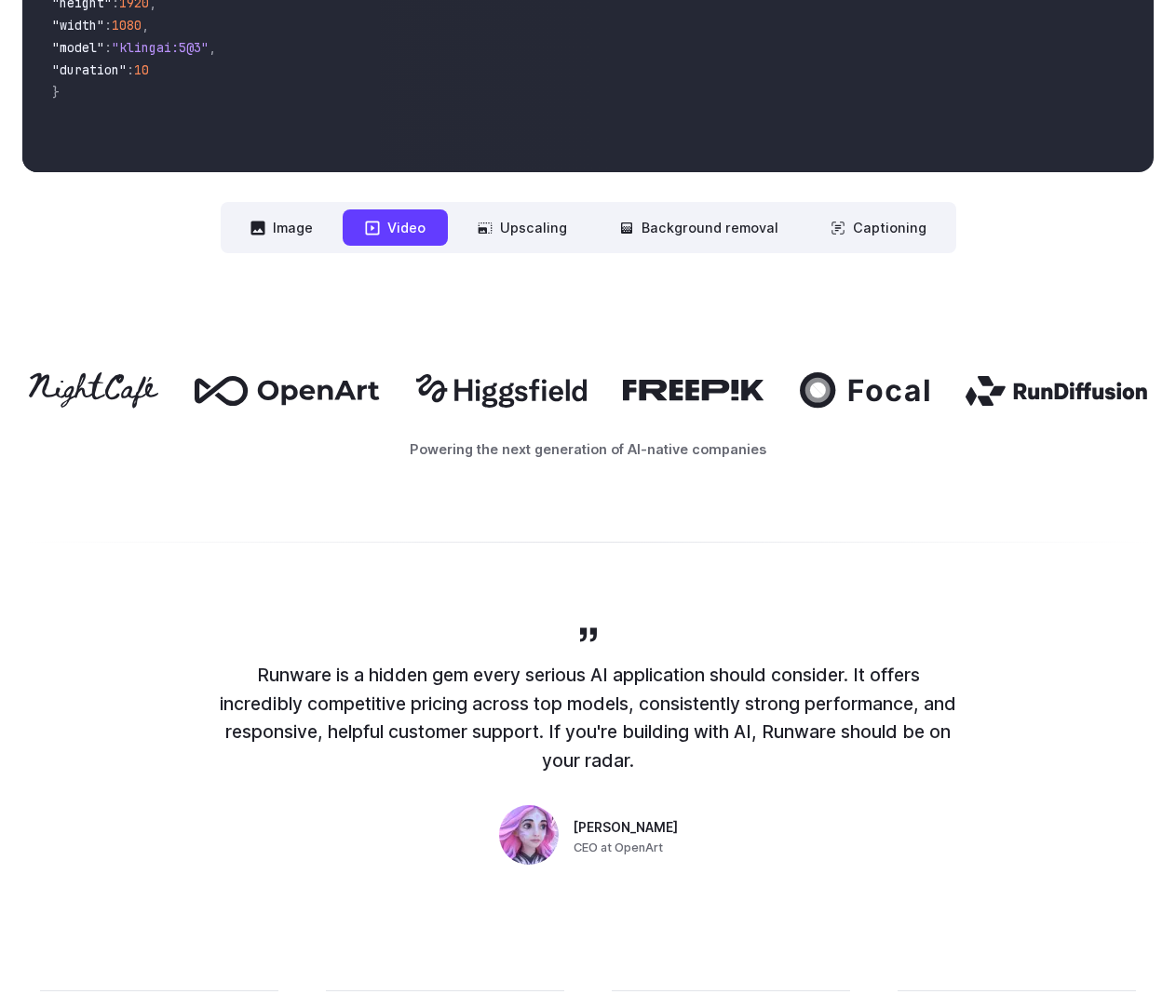
click at [494, 270] on div "**********" at bounding box center [588, 63] width 1176 height 498
click at [494, 250] on nav "**********" at bounding box center [588, 227] width 735 height 51
click at [505, 223] on button "Upscaling" at bounding box center [522, 228] width 134 height 37
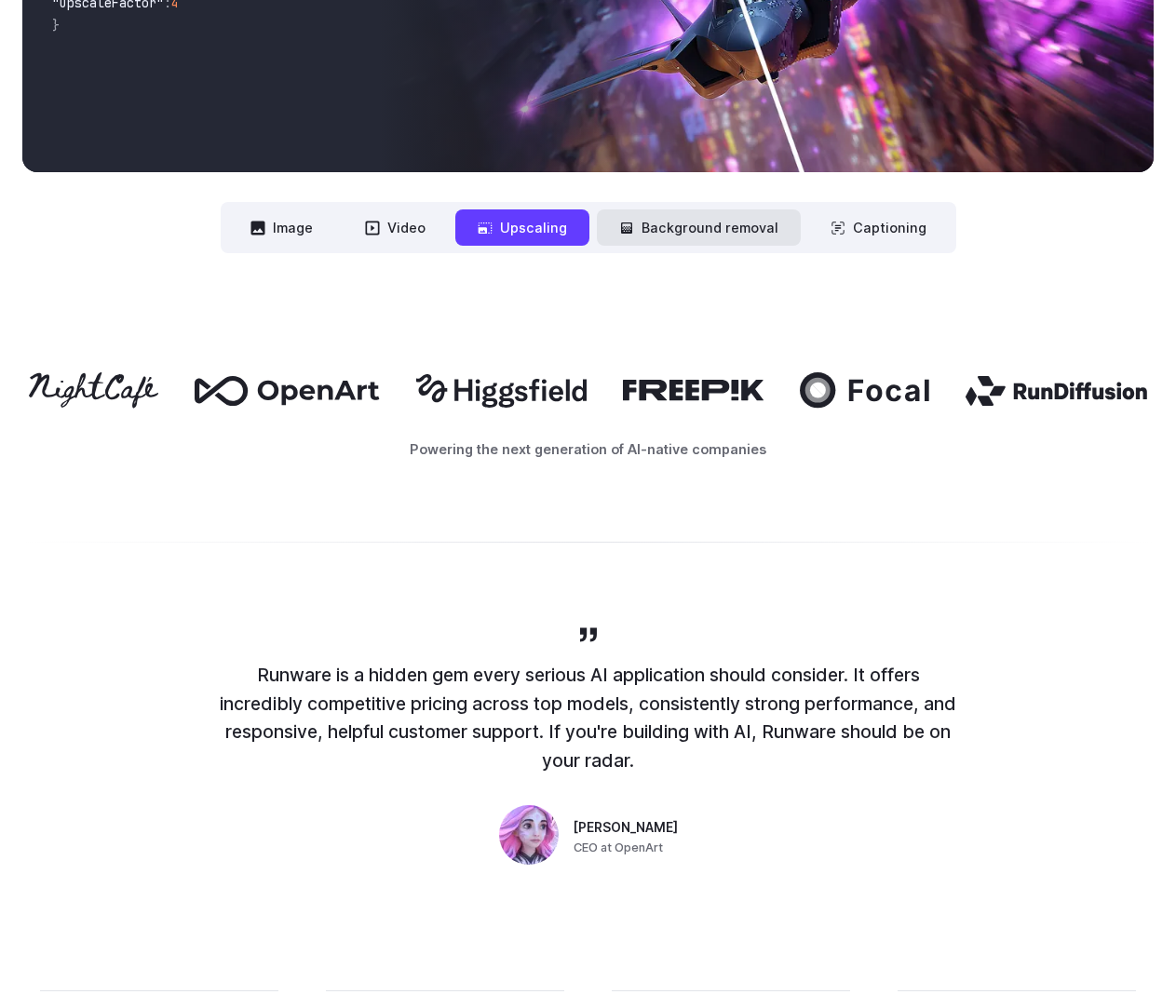
click at [691, 230] on button "Background removal" at bounding box center [698, 228] width 204 height 37
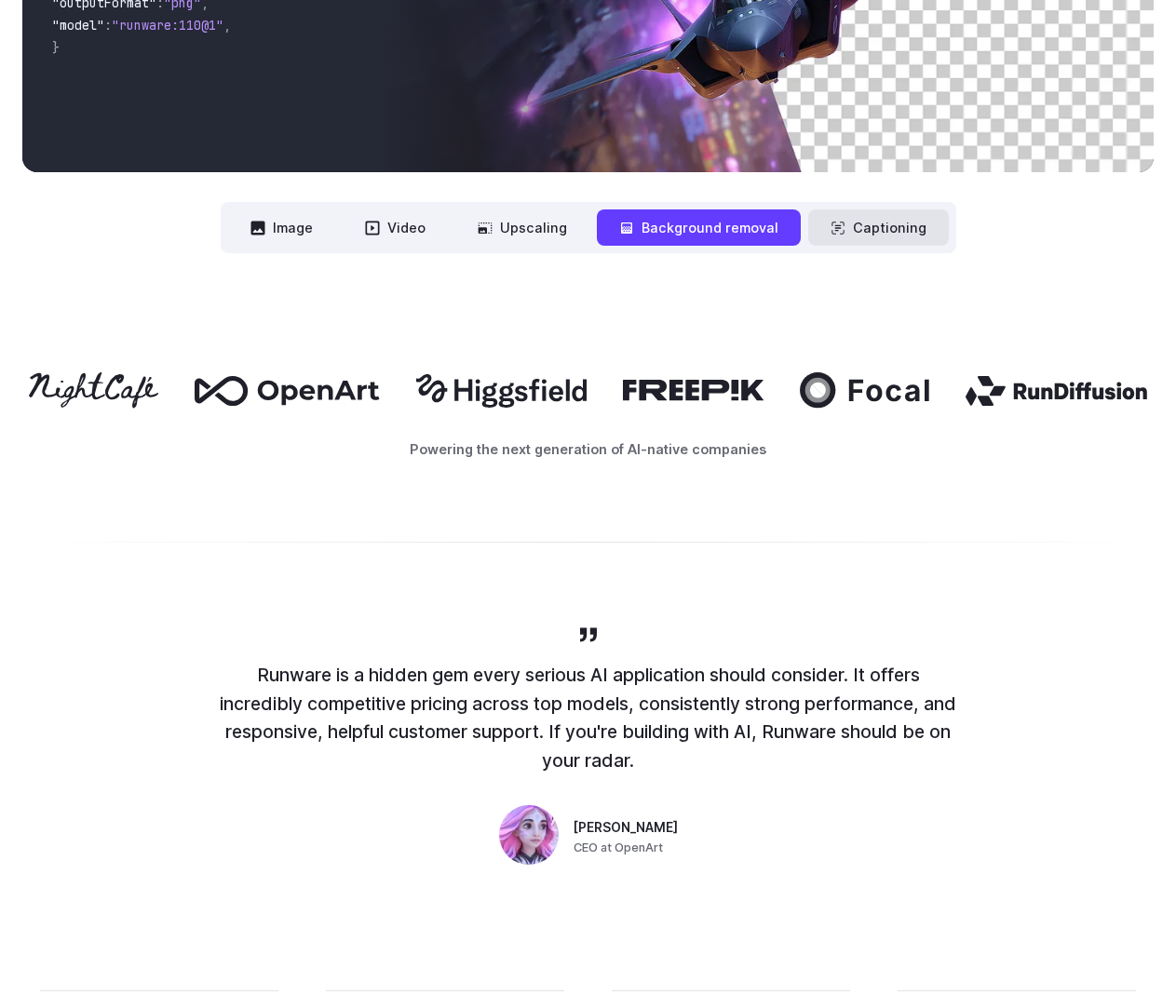
click at [852, 227] on button "Captioning" at bounding box center [878, 228] width 140 height 37
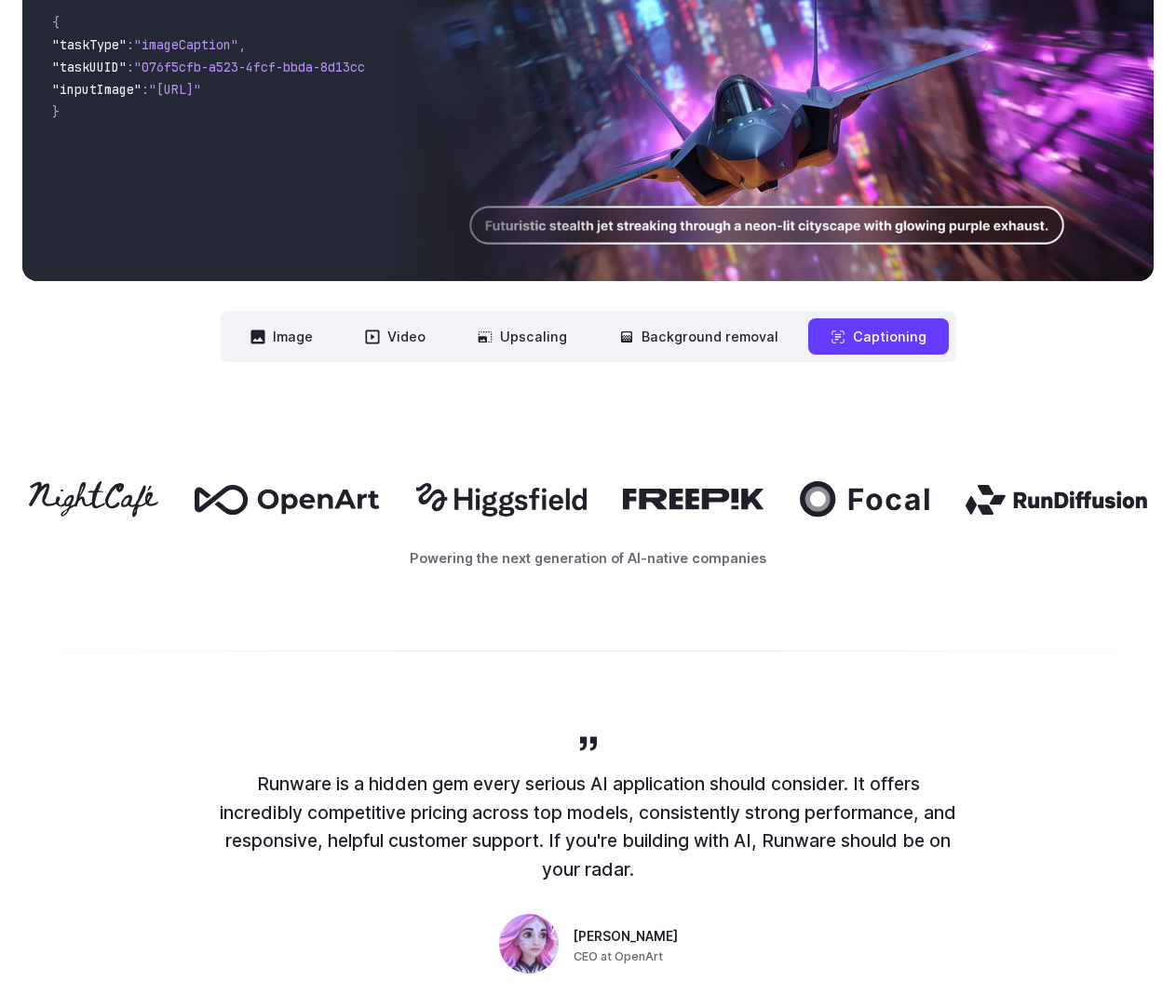
scroll to position [559, 0]
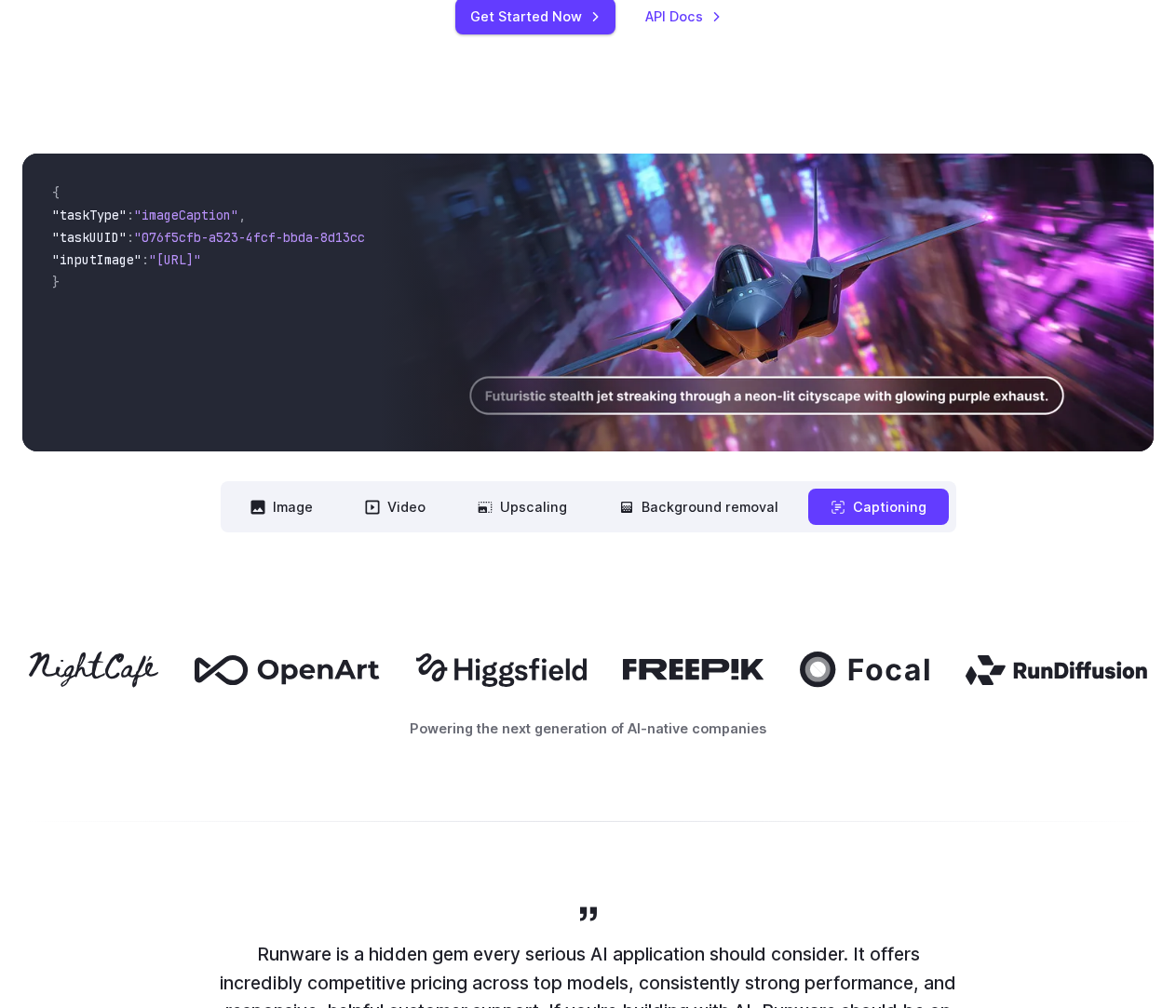
click at [515, 485] on nav "**********" at bounding box center [588, 507] width 735 height 51
click at [512, 501] on button "Upscaling" at bounding box center [522, 507] width 134 height 37
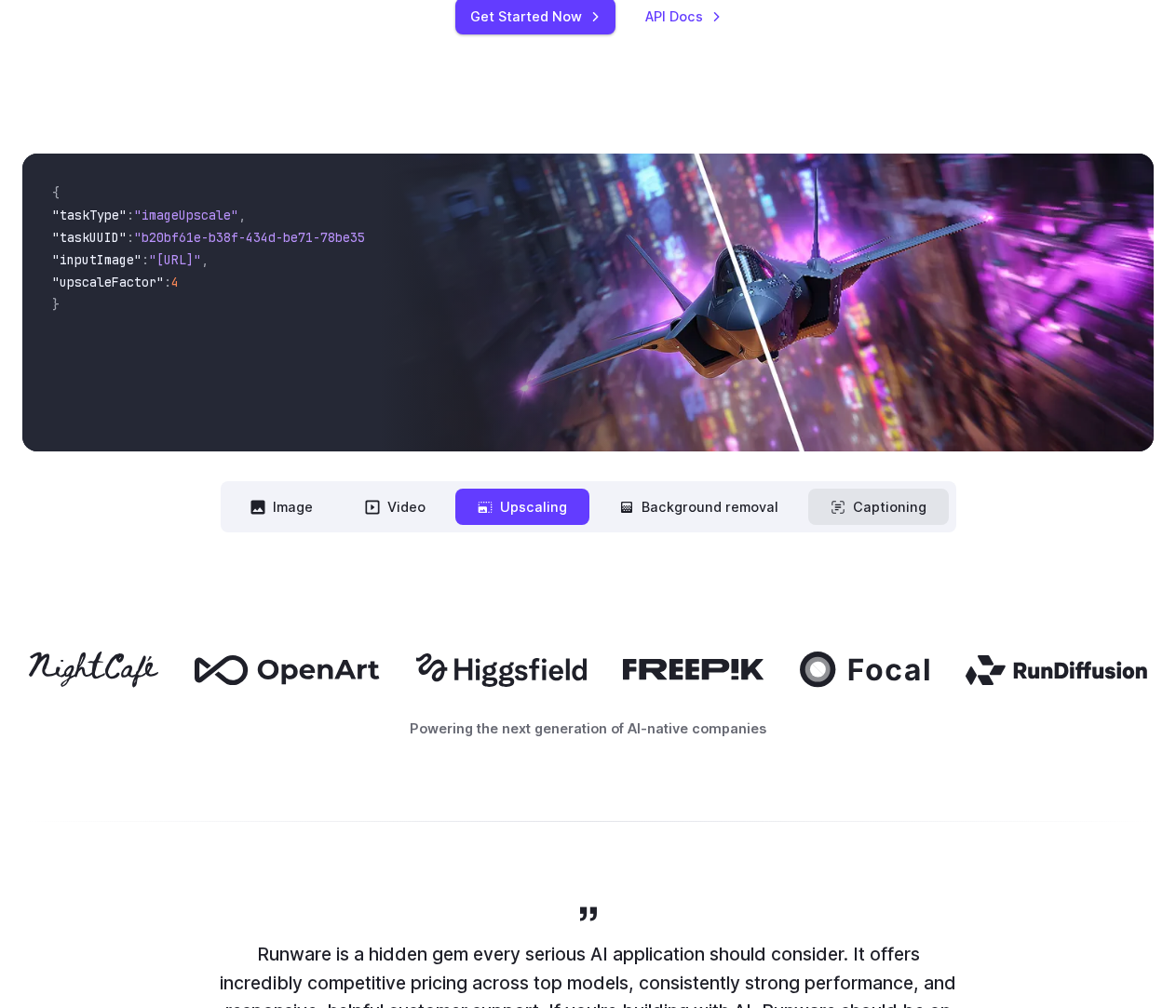
click at [833, 523] on button "Captioning" at bounding box center [878, 507] width 140 height 37
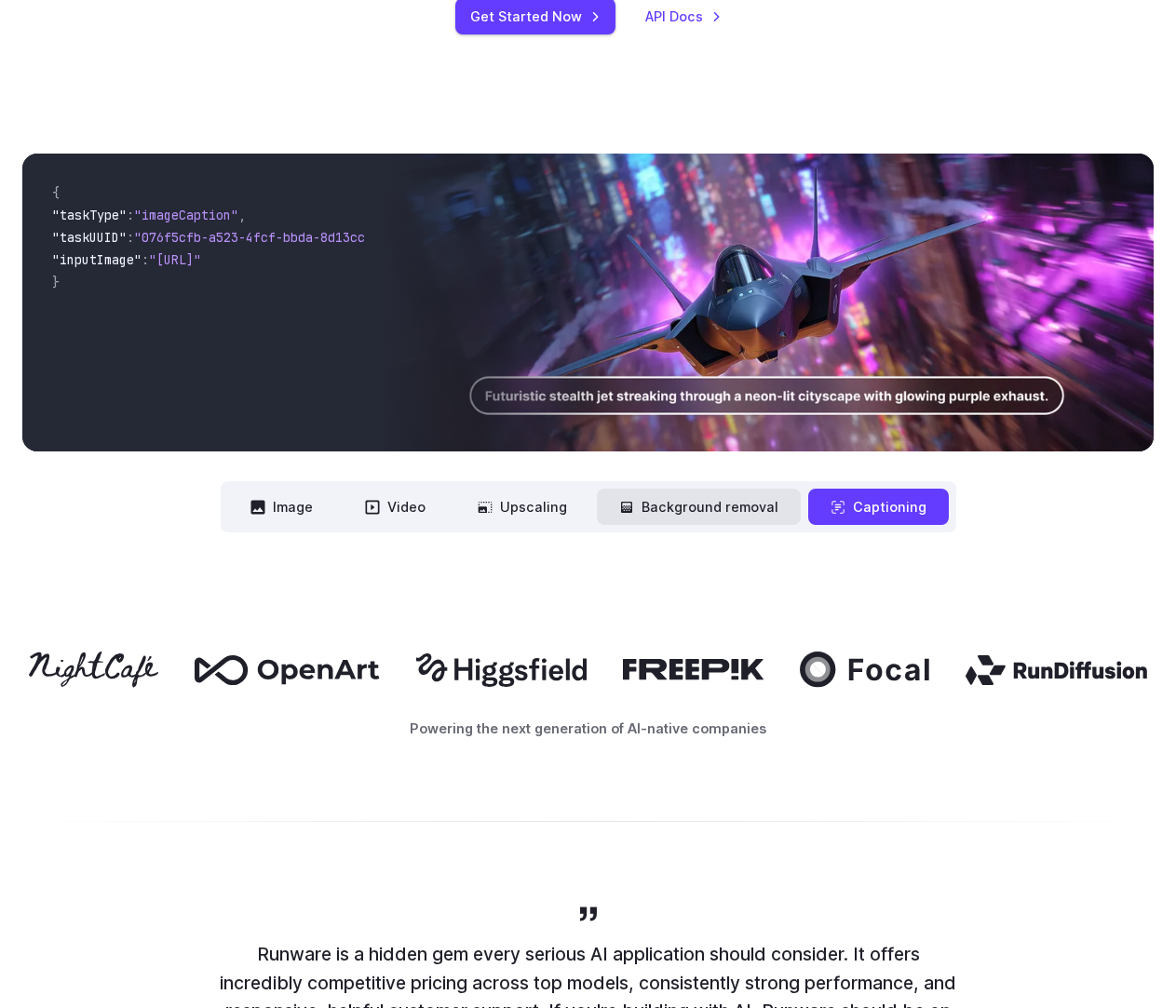
click at [654, 521] on button "Background removal" at bounding box center [698, 507] width 204 height 37
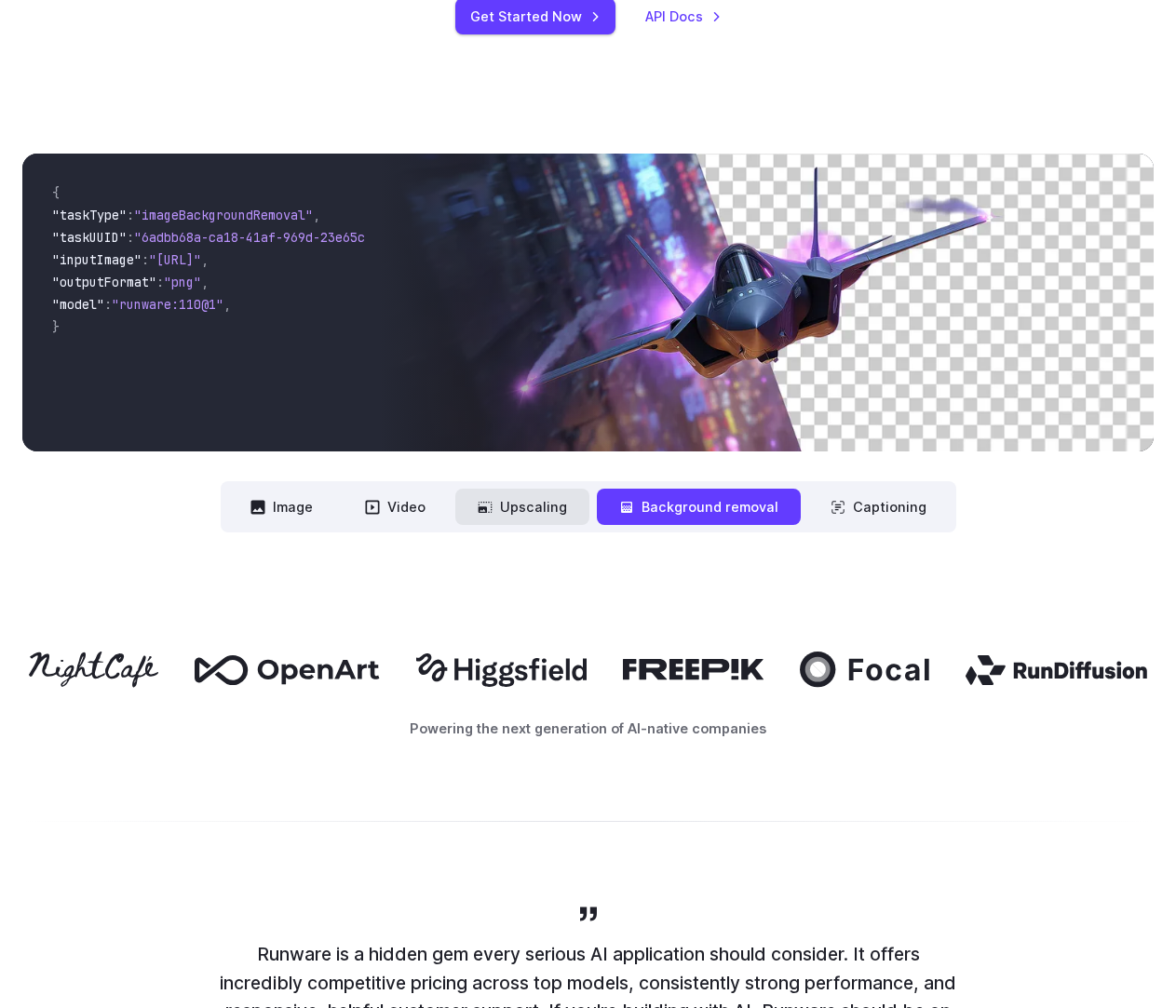
click at [544, 510] on button "Upscaling" at bounding box center [522, 507] width 134 height 37
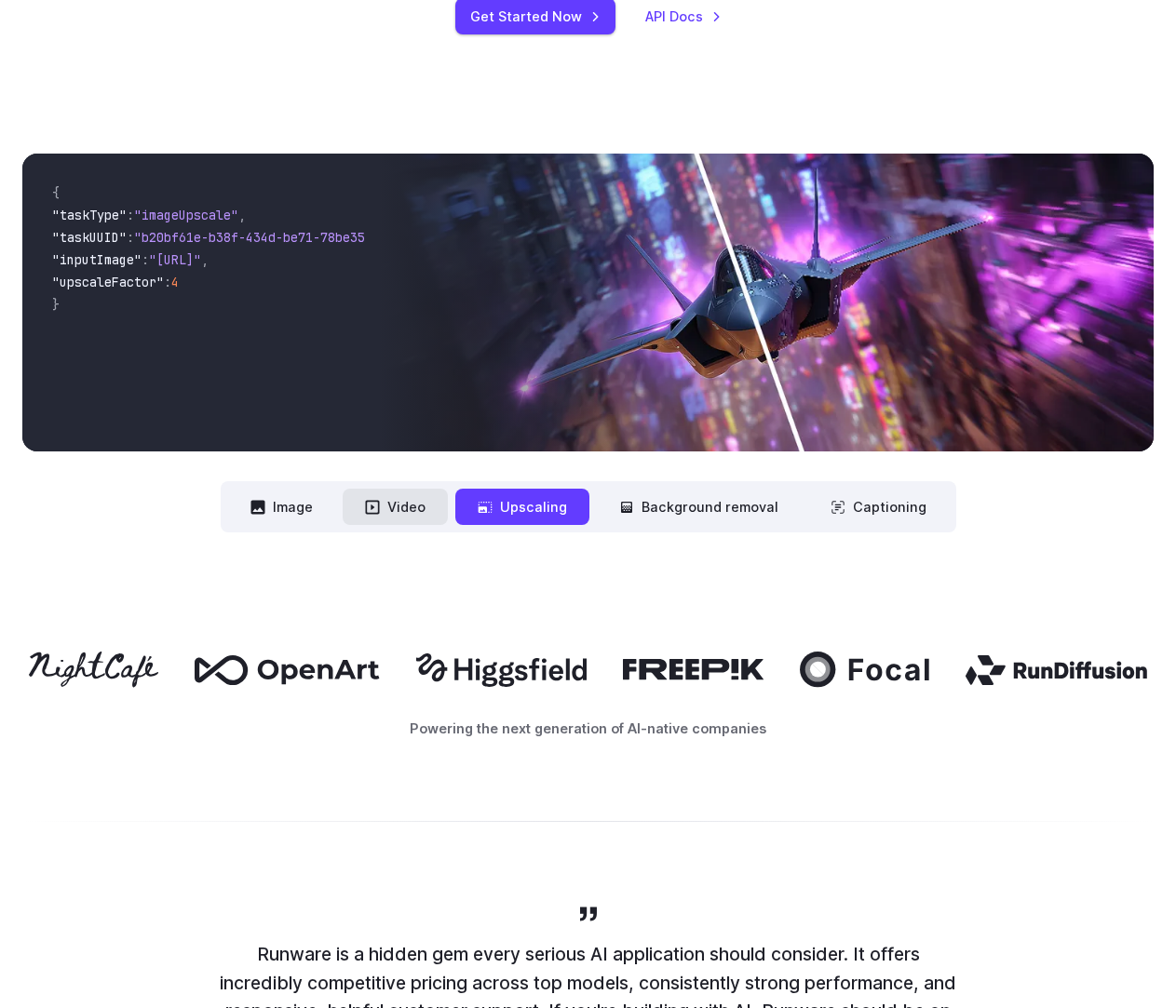
click at [357, 497] on button "Video" at bounding box center [395, 507] width 105 height 37
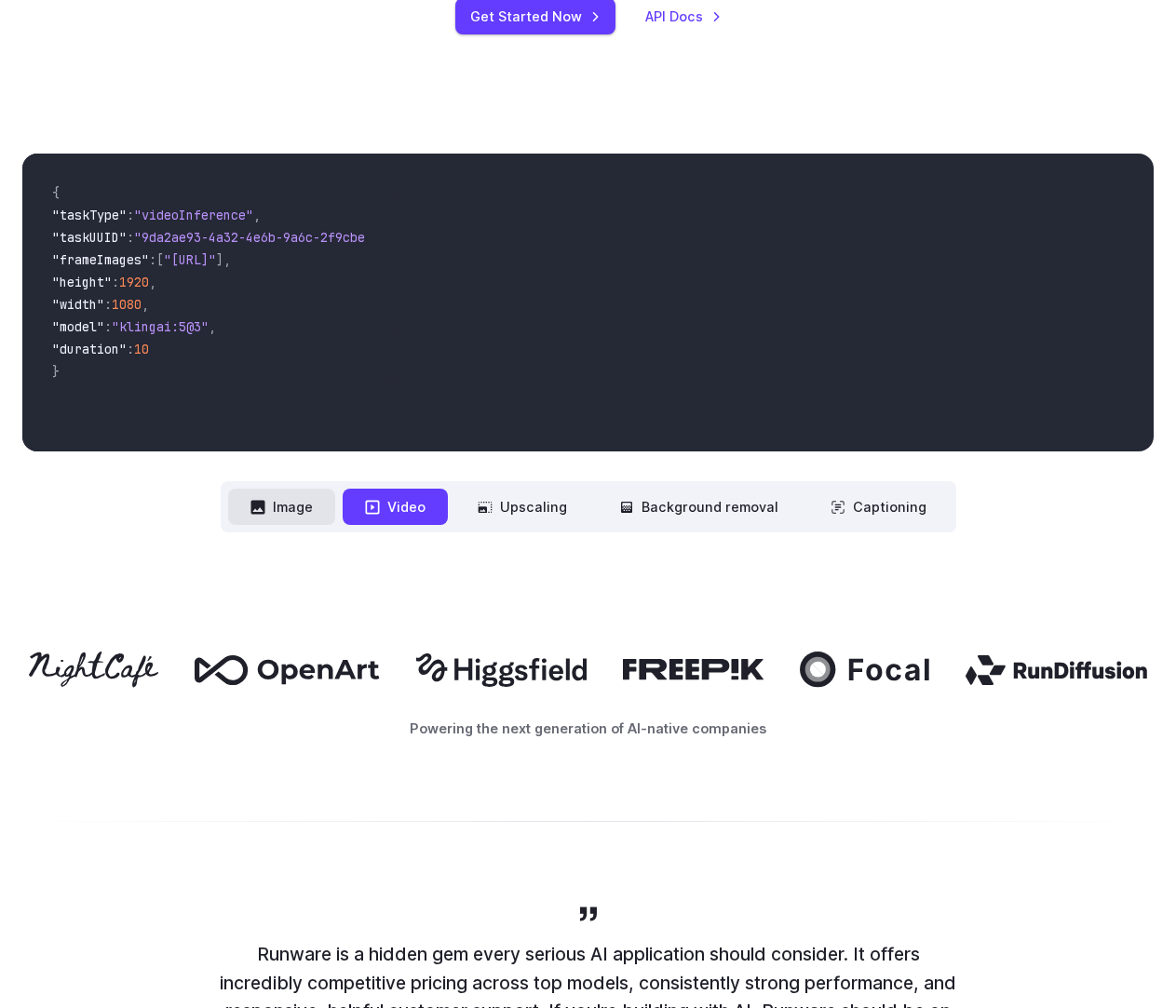
click at [295, 509] on button "Image" at bounding box center [281, 507] width 107 height 37
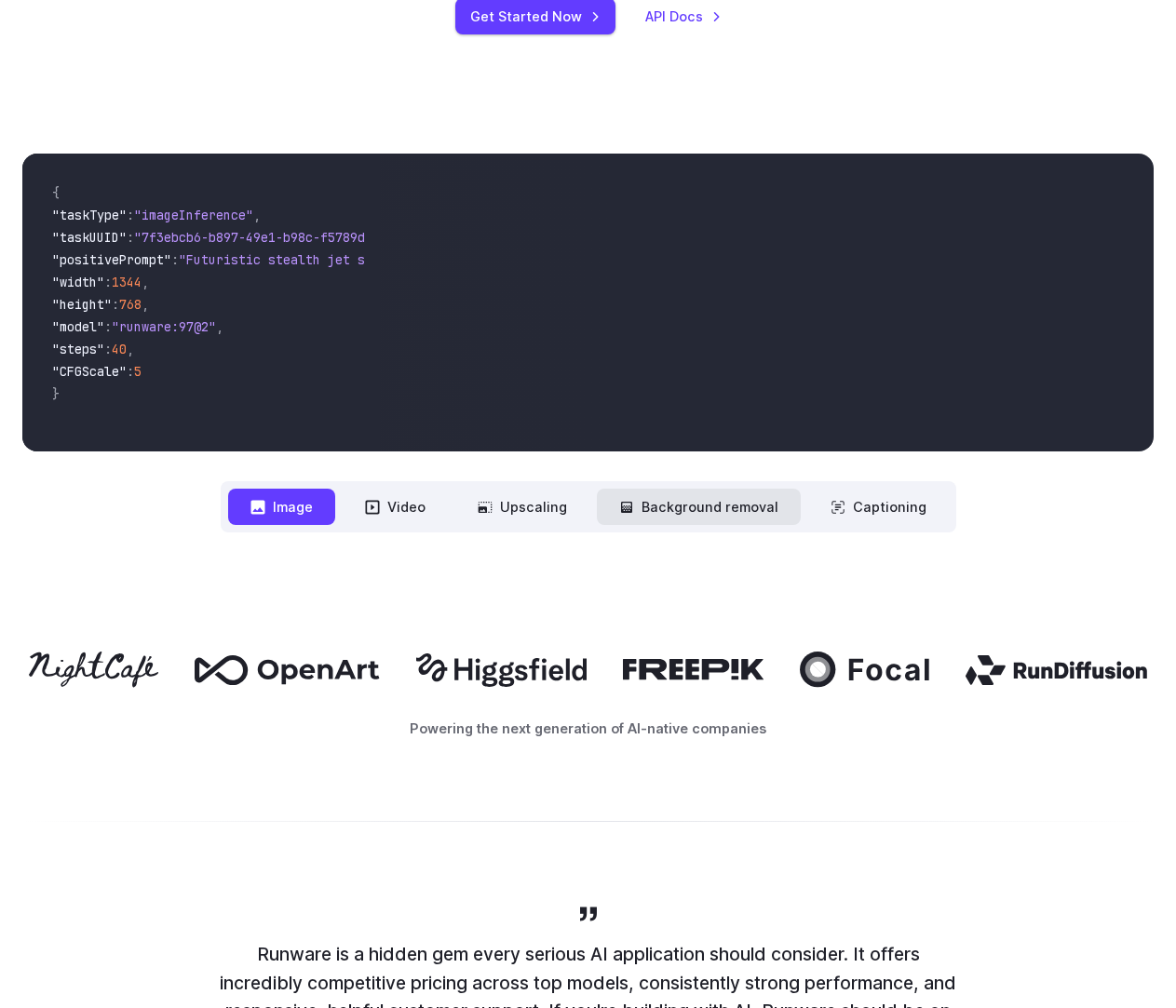
click at [687, 510] on button "Background removal" at bounding box center [698, 507] width 204 height 37
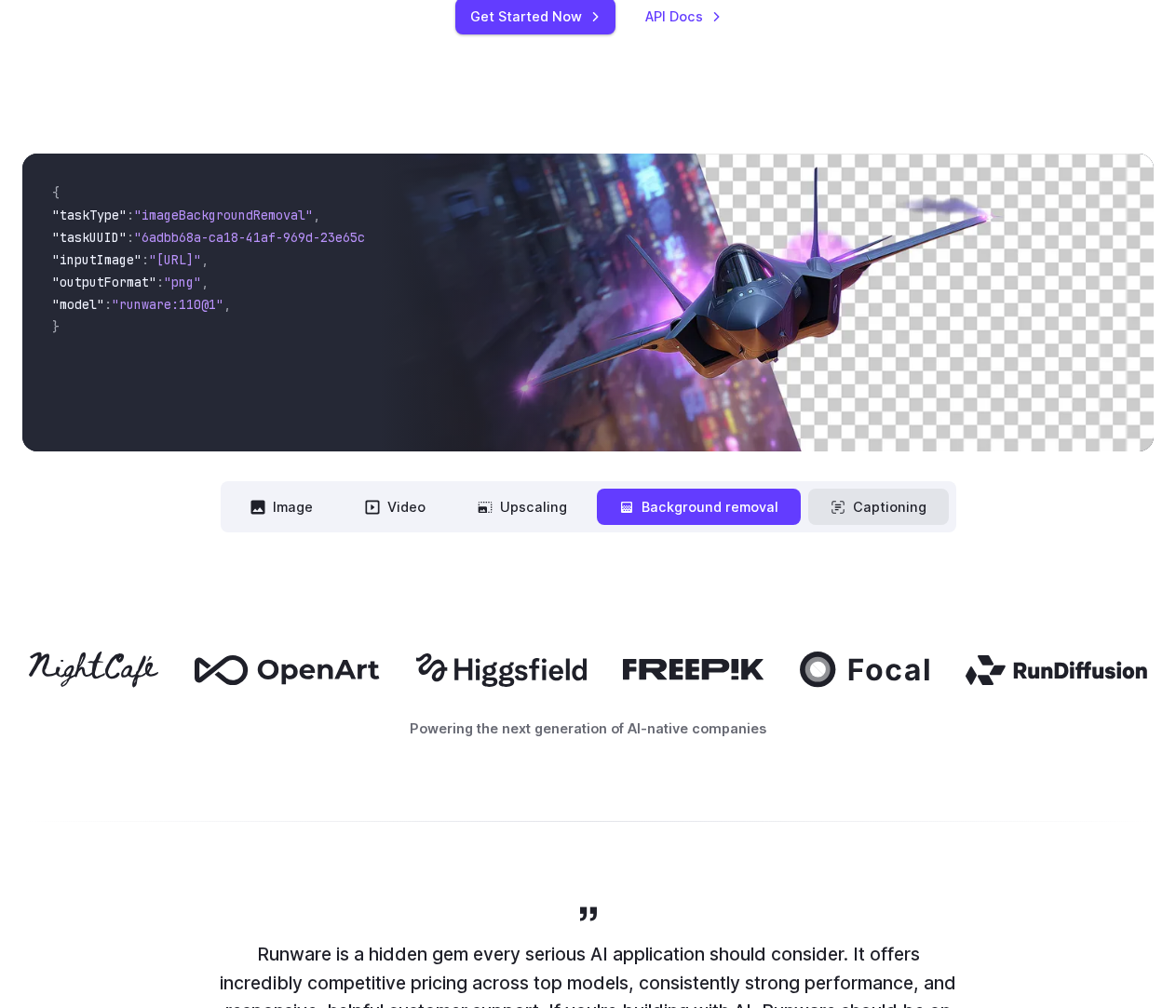
click at [830, 517] on button "Captioning" at bounding box center [878, 507] width 140 height 37
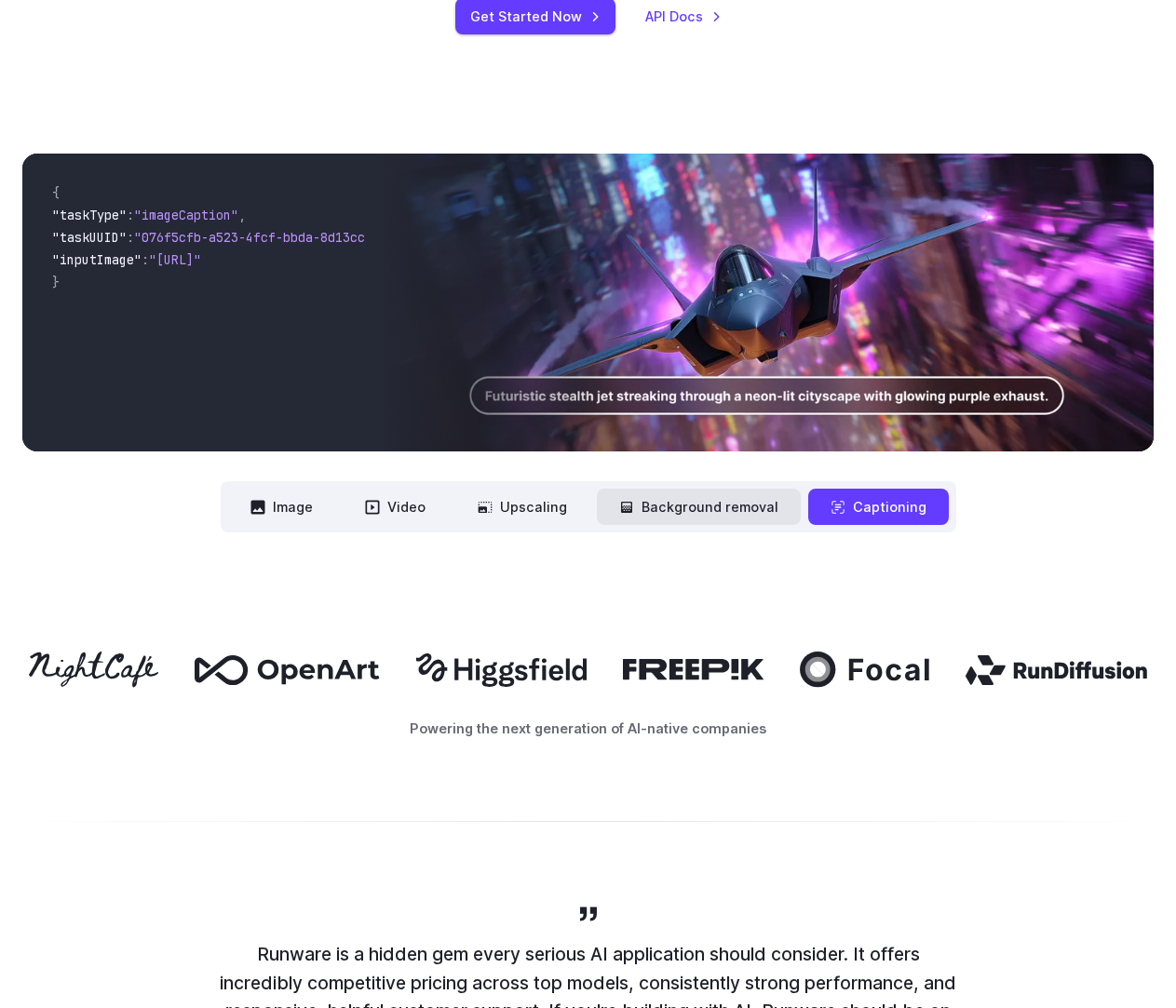
click at [634, 510] on icon at bounding box center [626, 507] width 15 height 15
click at [578, 512] on button "Upscaling" at bounding box center [522, 507] width 134 height 37
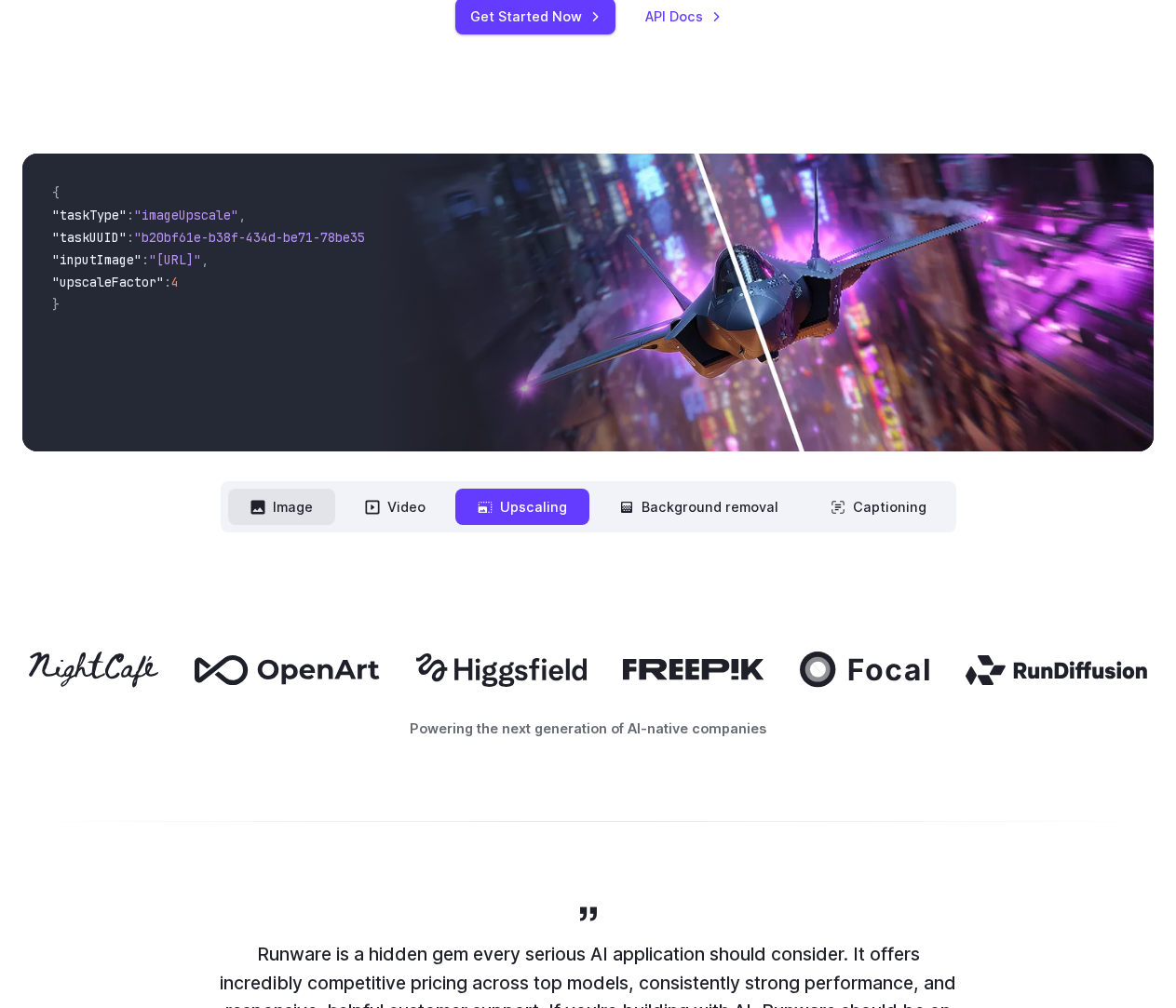
click at [316, 513] on button "Image" at bounding box center [281, 507] width 107 height 37
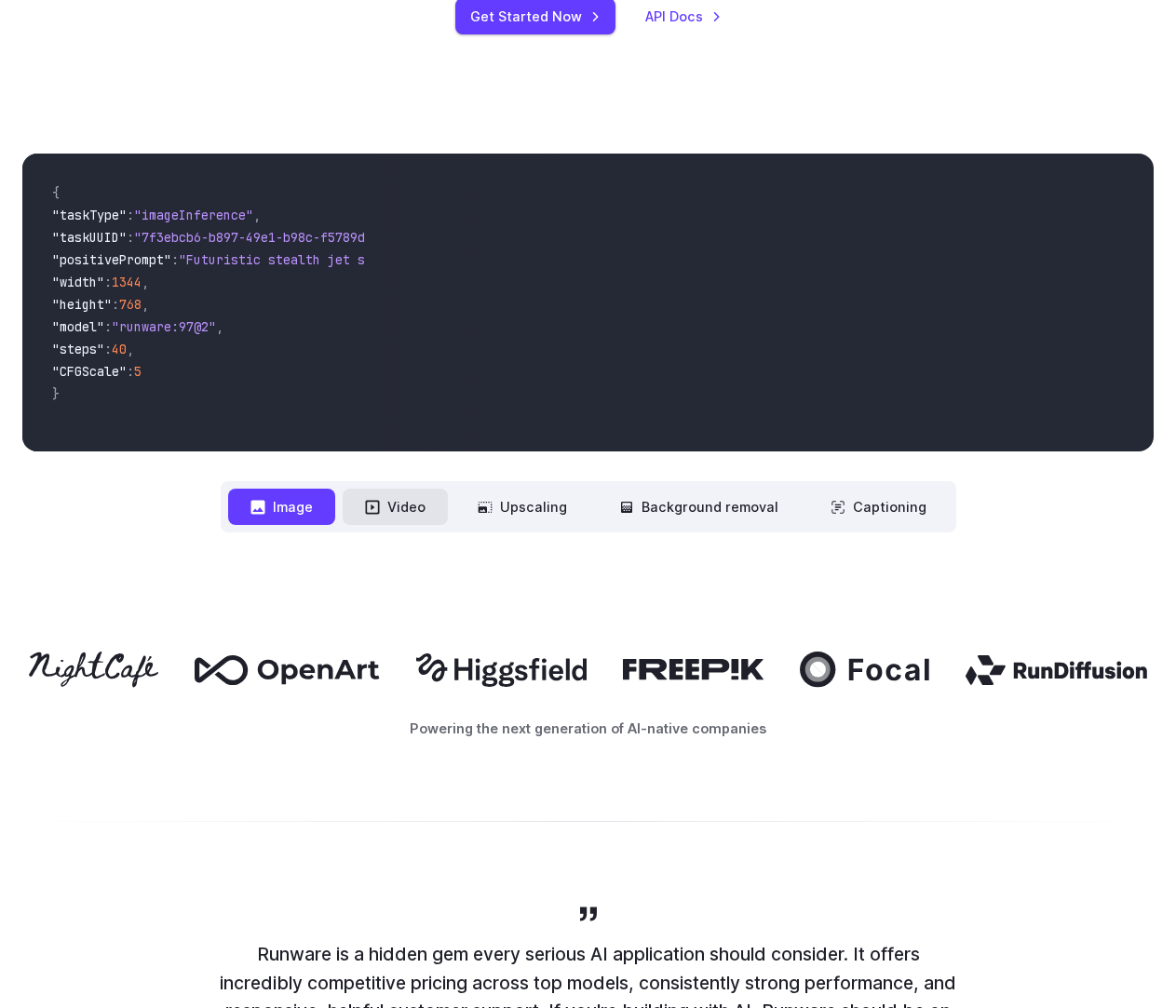
click at [392, 515] on button "Video" at bounding box center [395, 507] width 105 height 37
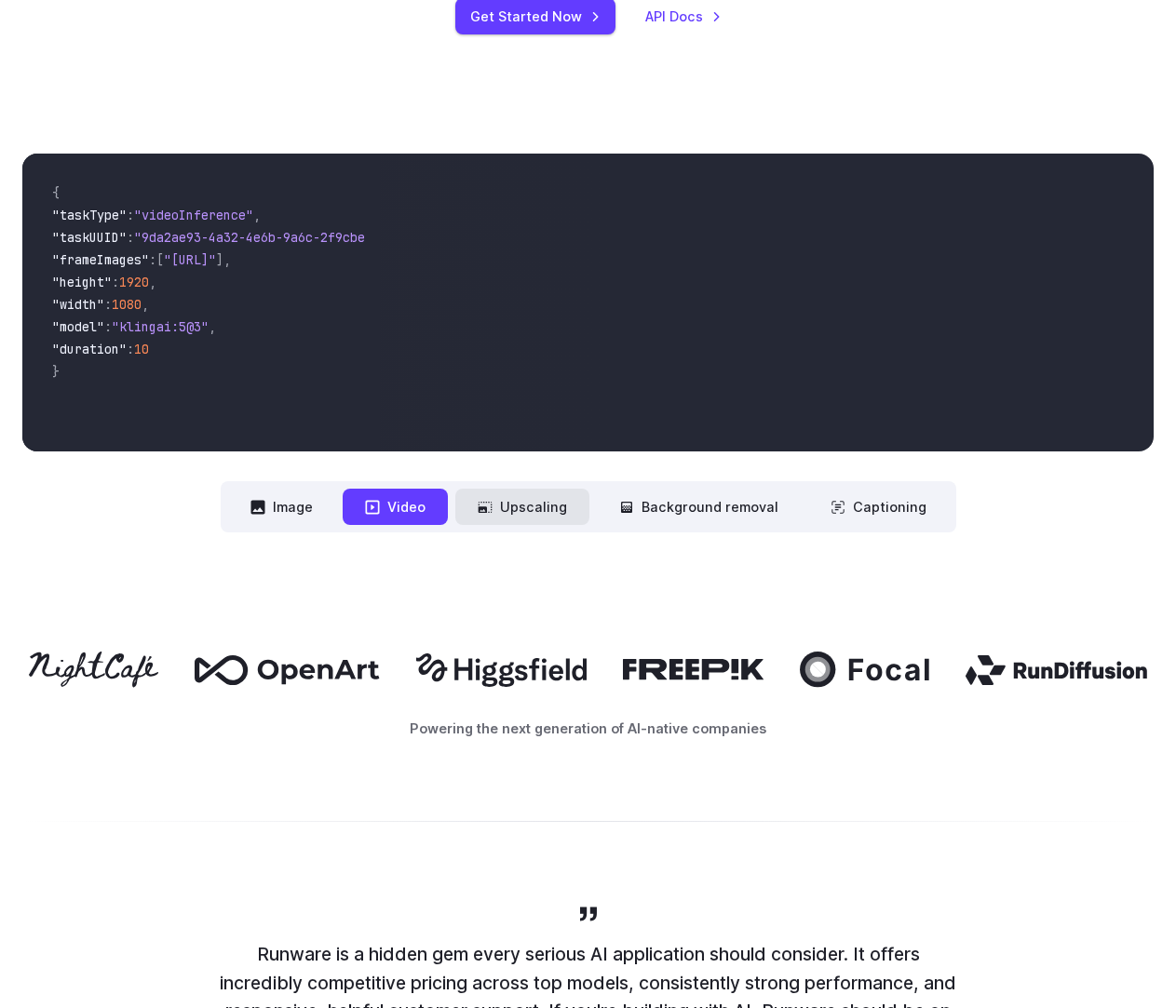
click at [532, 518] on button "Upscaling" at bounding box center [522, 507] width 134 height 37
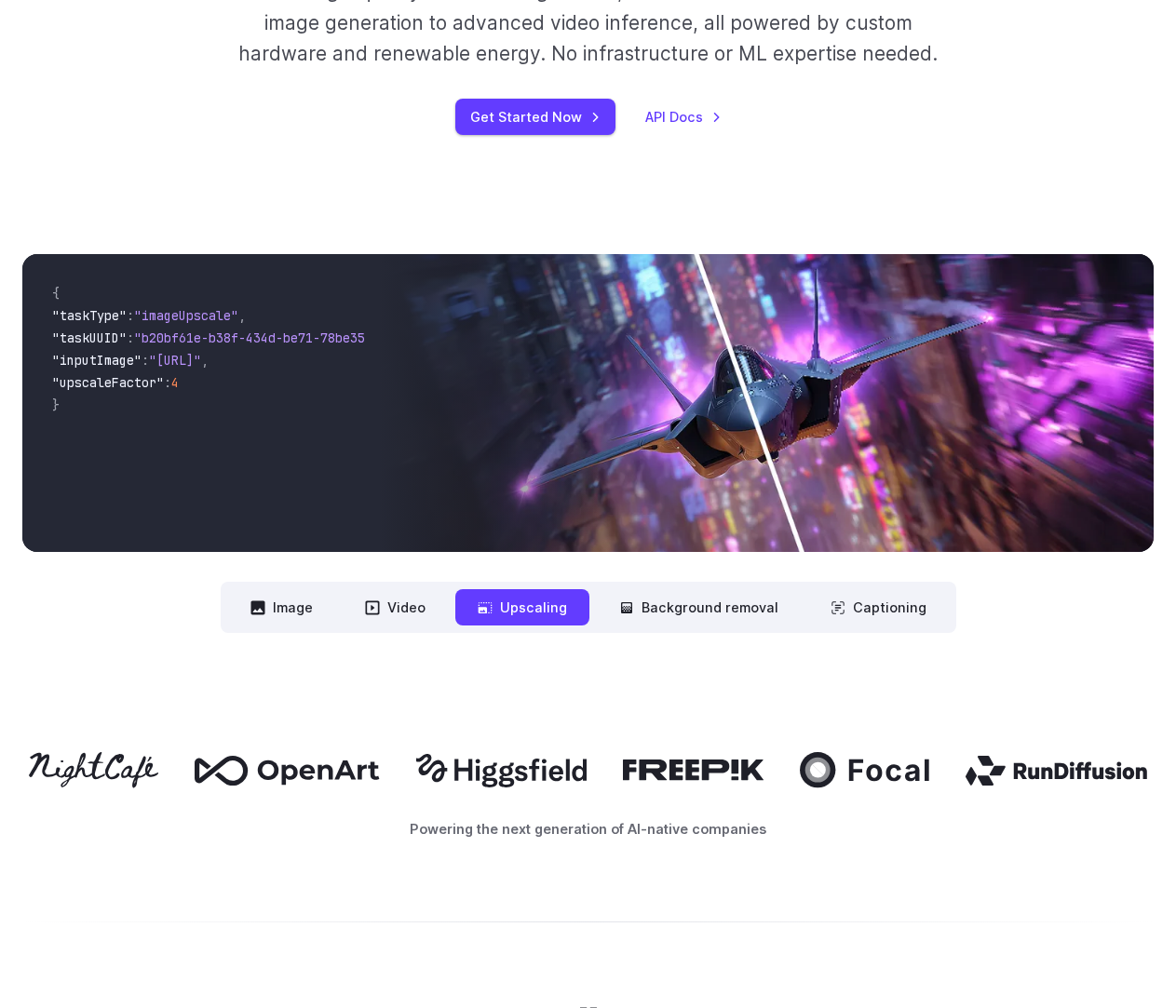
scroll to position [465, 0]
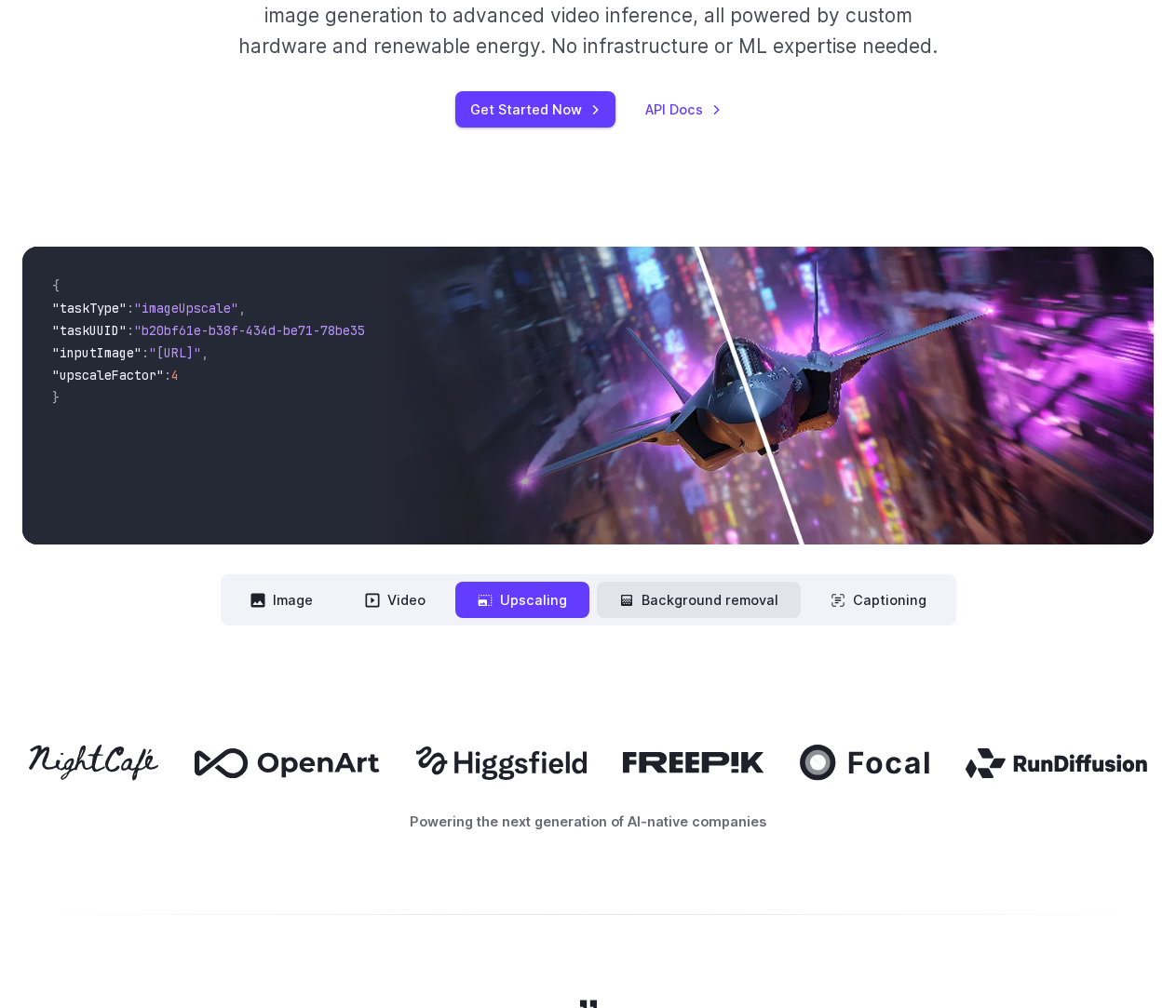
click at [658, 588] on button "Background removal" at bounding box center [698, 601] width 204 height 37
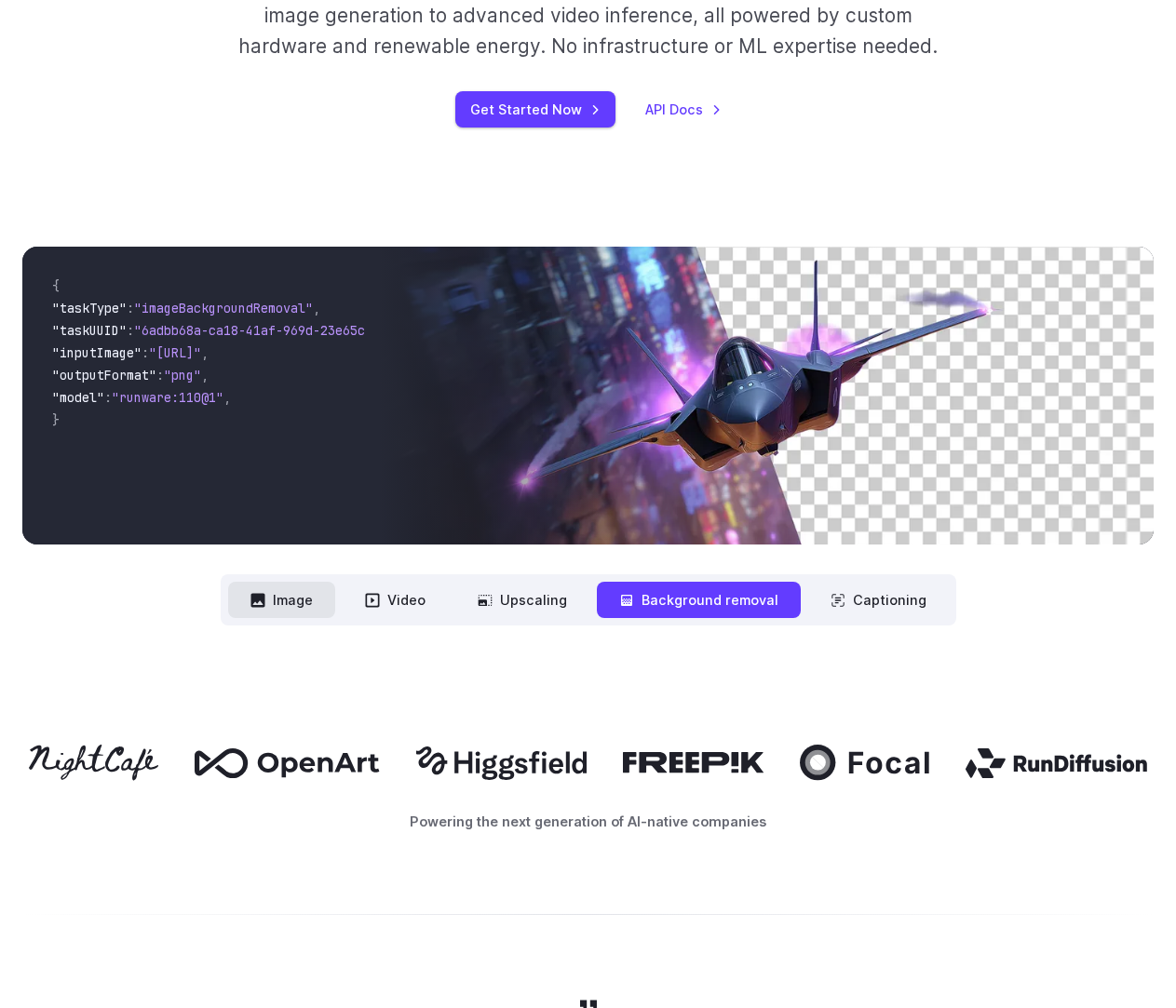
click at [330, 602] on button "Image" at bounding box center [281, 601] width 107 height 37
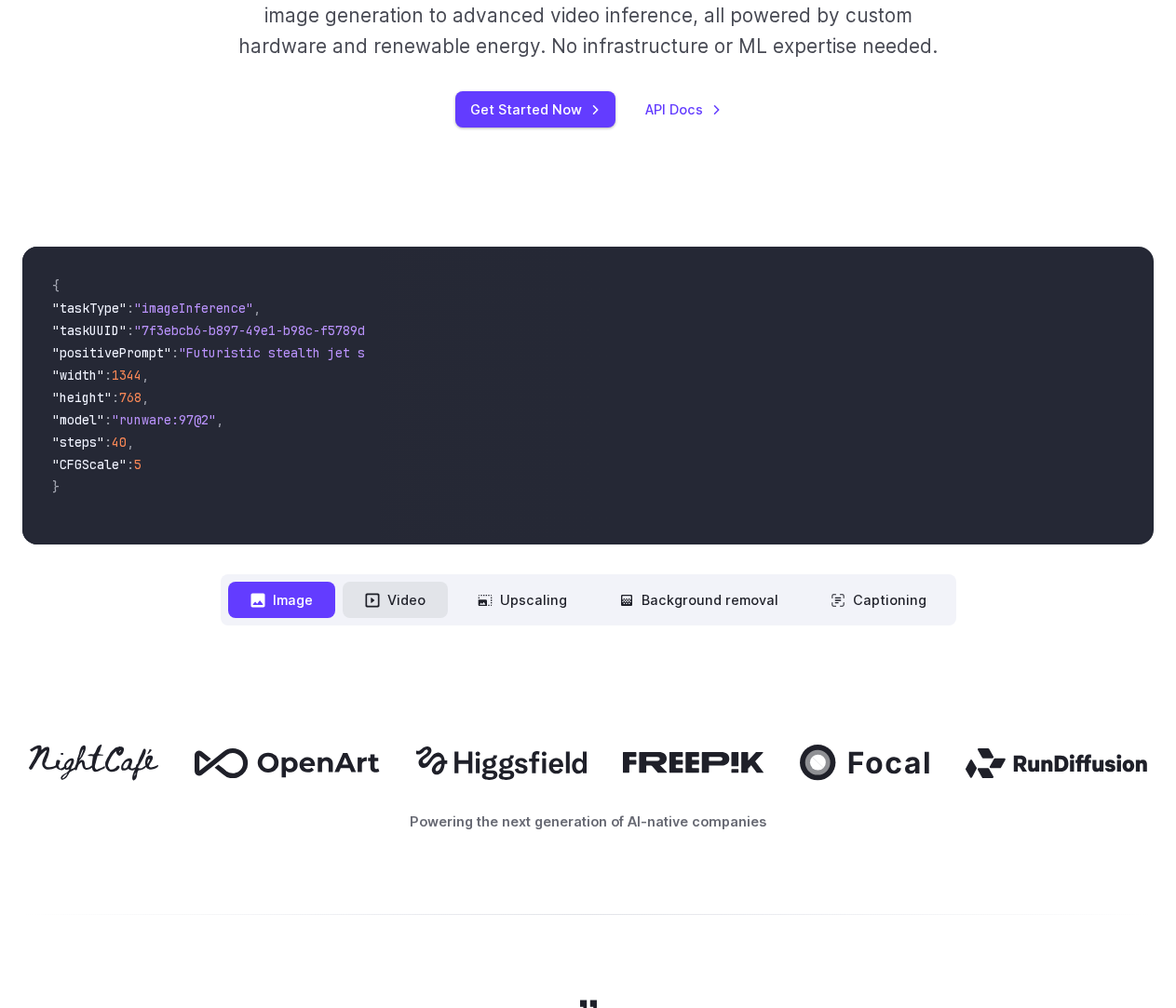
click at [440, 607] on button "Video" at bounding box center [395, 601] width 105 height 37
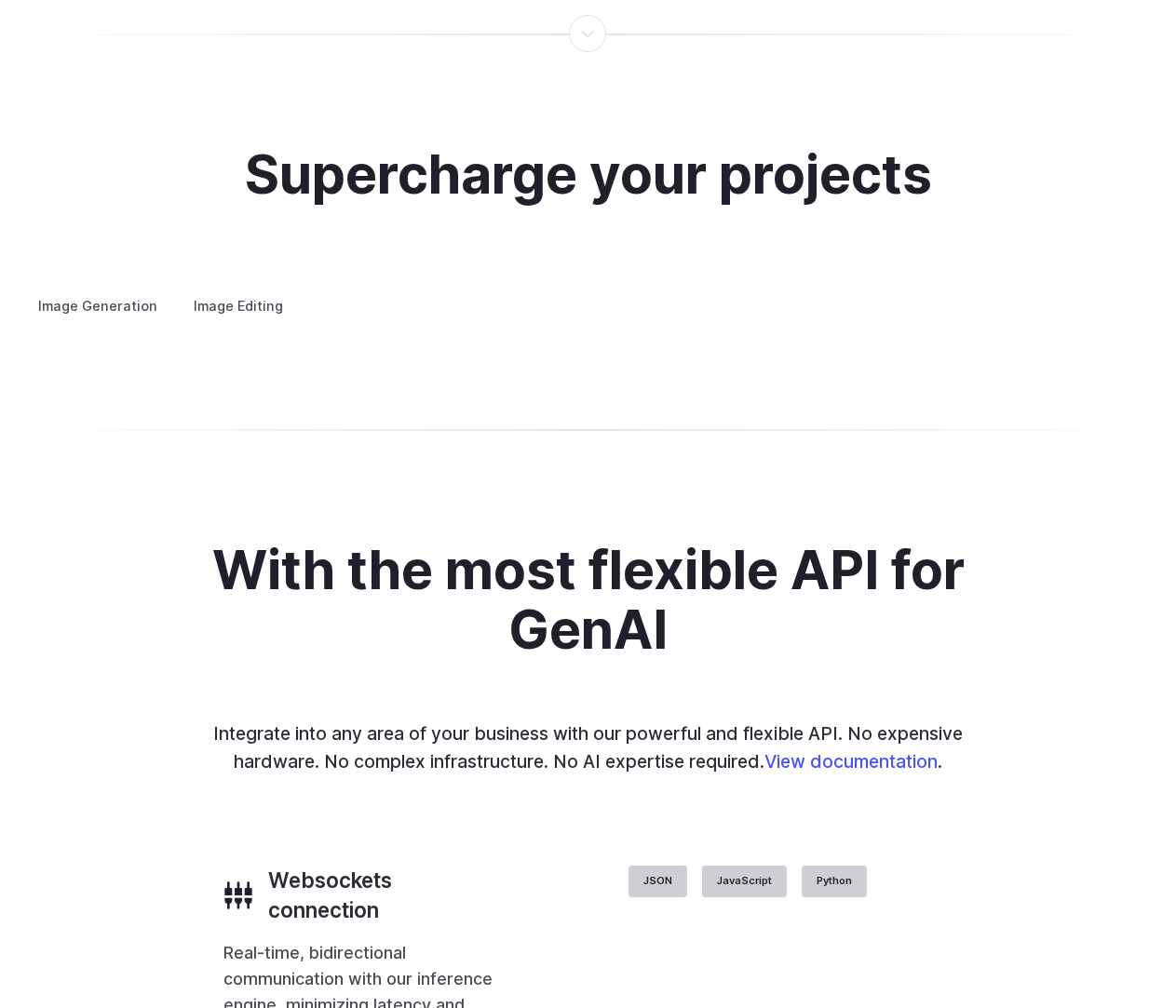
scroll to position [3445, 0]
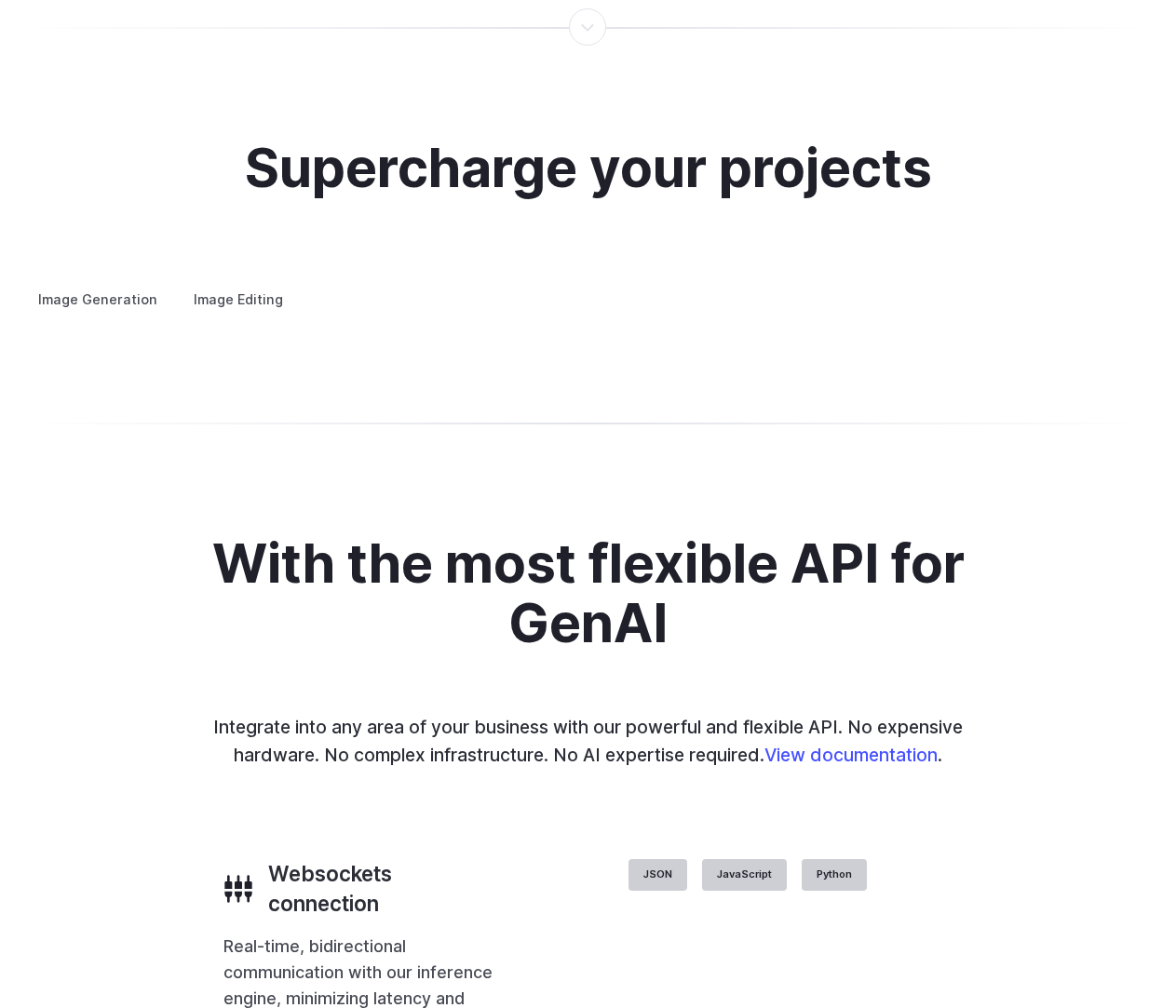
click at [194, 283] on label "Image Editing" at bounding box center [238, 300] width 121 height 33
click at [0, 0] on summary "Inpainting" at bounding box center [0, 0] width 0 height 0
click at [0, 0] on summary "Outpainting" at bounding box center [0, 0] width 0 height 0
click at [0, 0] on summary "Upscaling" at bounding box center [0, 0] width 0 height 0
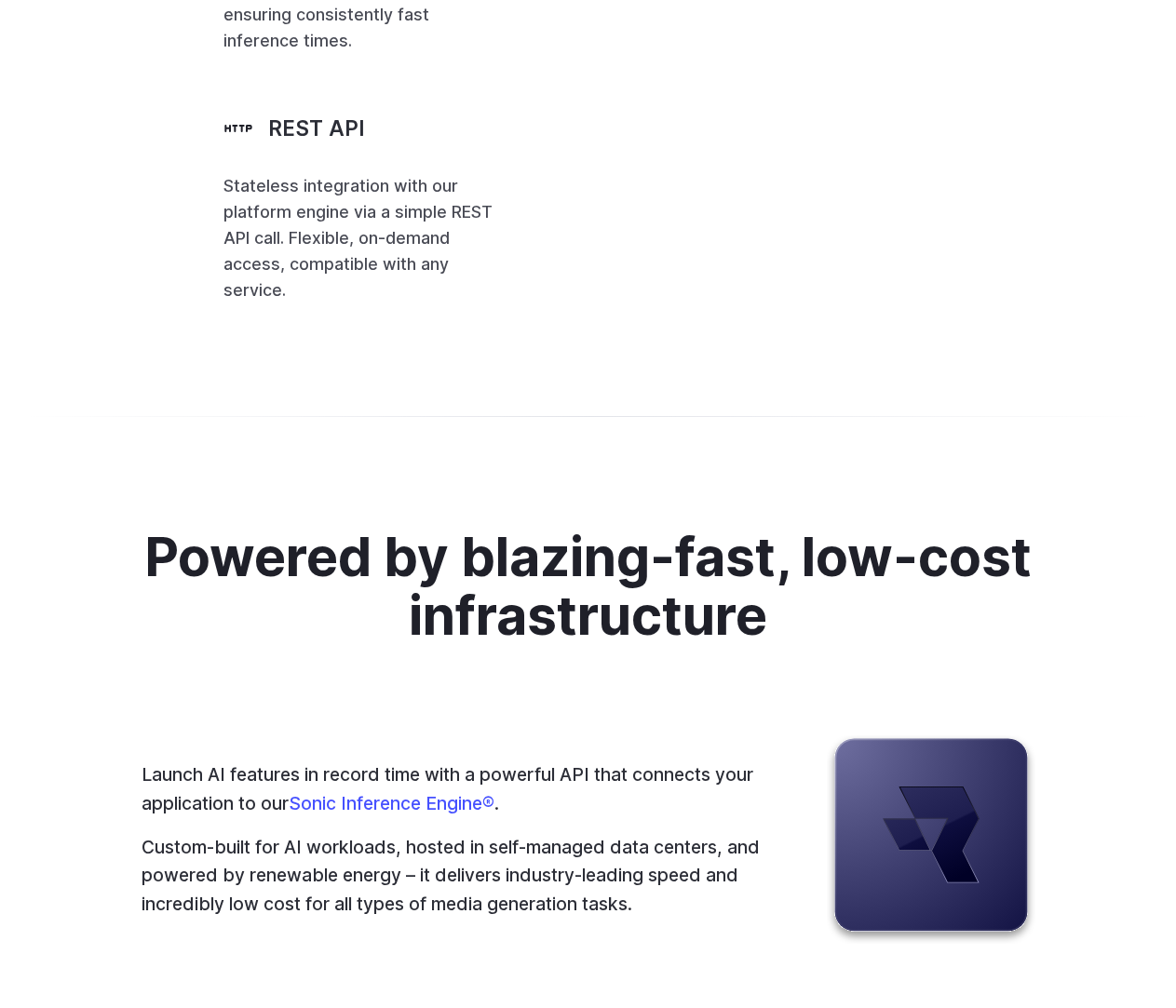
scroll to position [4469, 0]
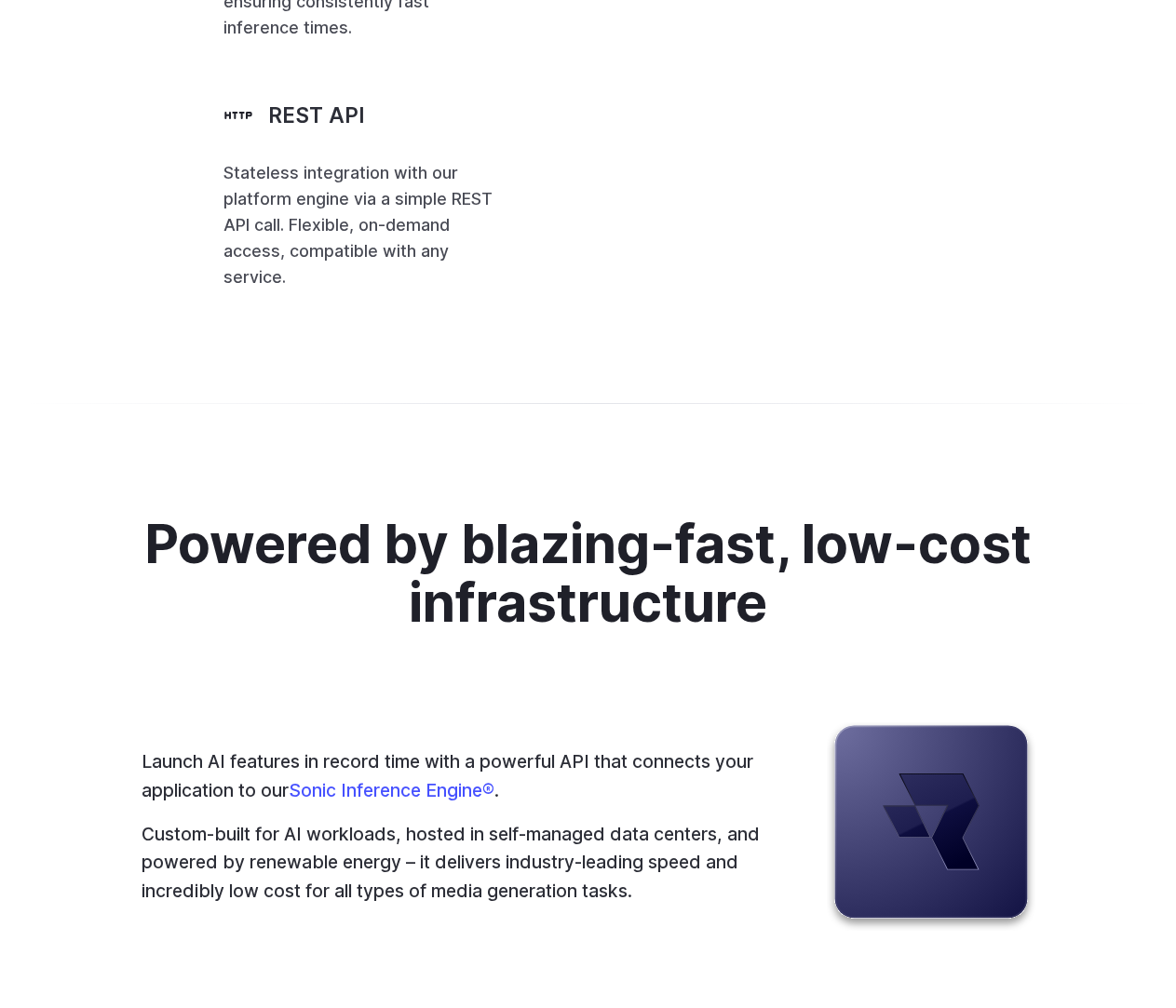
drag, startPoint x: 638, startPoint y: 444, endPoint x: 732, endPoint y: 491, distance: 105.1
click at [0, 0] on code "runware = Runware (api_key = RUNWARE_API_KEY) await runware . connect () reques…" at bounding box center [0, 0] width 0 height 0
click at [0, 0] on span "height = 1024 ," at bounding box center [0, 0] width 0 height 0
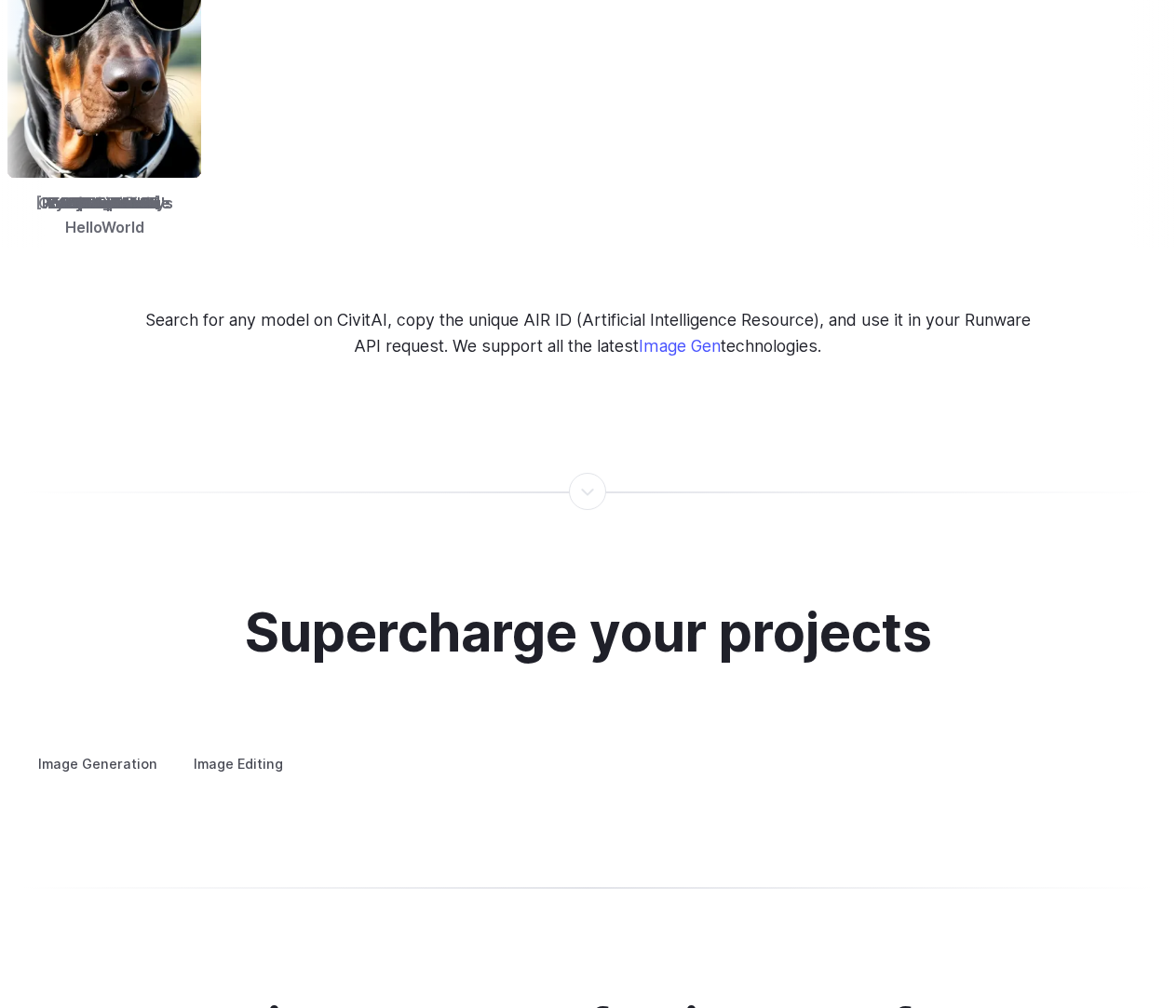
scroll to position [2962, 0]
